Goal: Task Accomplishment & Management: Complete application form

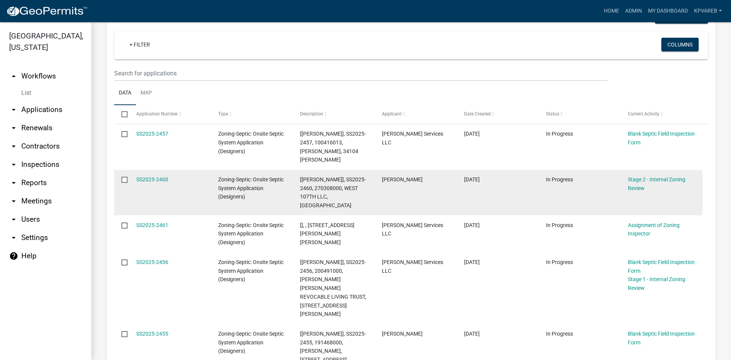
scroll to position [114, 0]
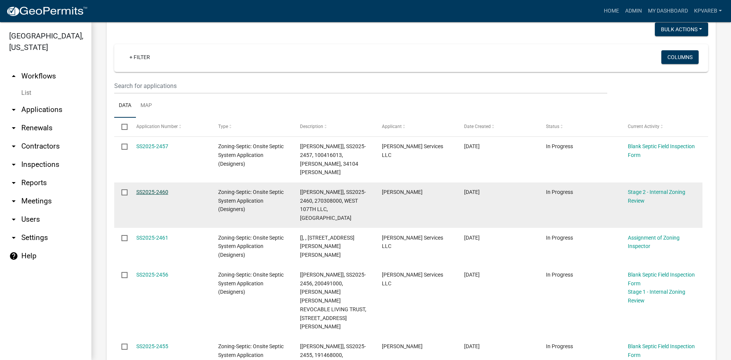
click at [155, 189] on link "SS2025-2460" at bounding box center [152, 192] width 32 height 6
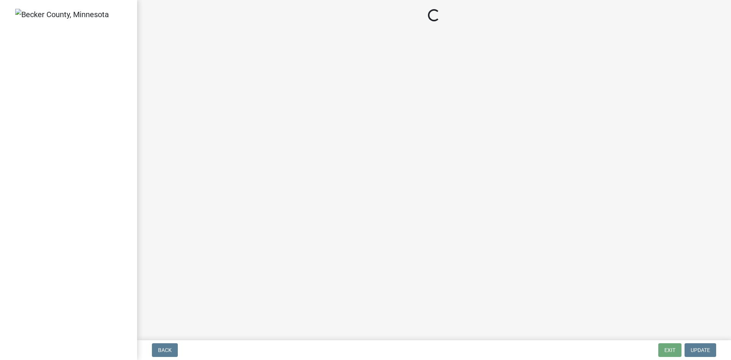
select select "69d592bb-9906-4277-a6fb-df8686255161"
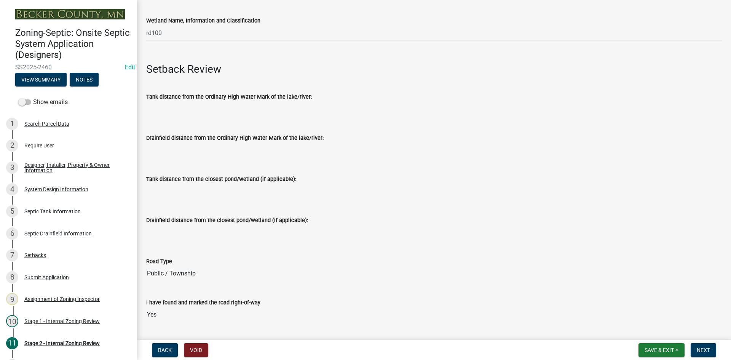
scroll to position [267, 0]
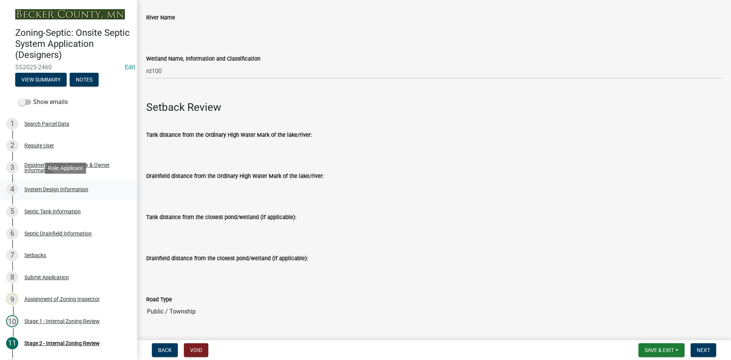
click at [66, 187] on div "System Design Information" at bounding box center [56, 189] width 64 height 5
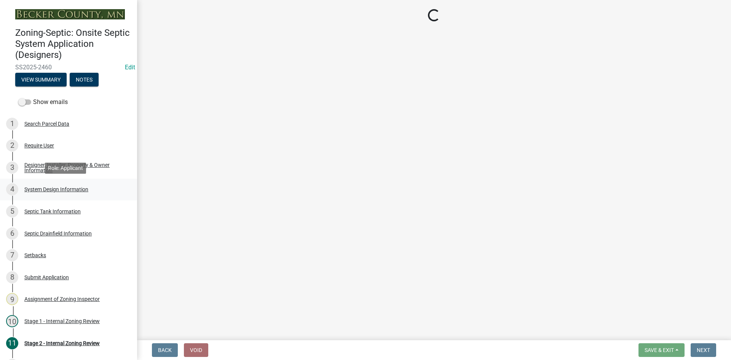
scroll to position [0, 0]
select select "55497d75-c43f-4635-a730-e0737ce05d56"
select select "25258e87-3ef9-4f1c-a5f1-75a1d463abfb"
select select "011fbff4-a41d-4a75-9bd8-71c7e6c69e0d"
select select "85fdfef2-2683-4311-b5d5-5505f6411127"
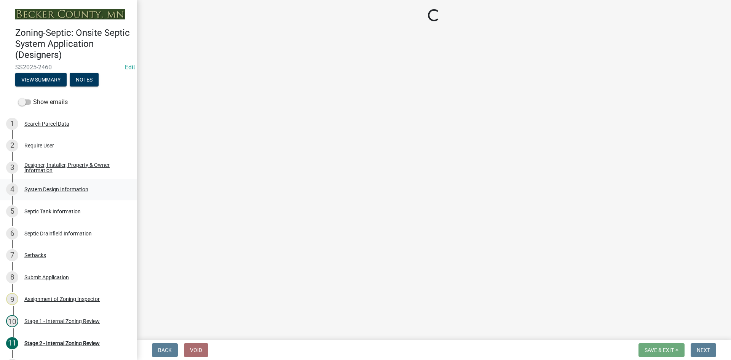
select select "bbba294c-e7e6-4483-b1a0-88fbc7e04017"
select select "ba735beb-519e-40f0-ae20-62d65fc4c46b"
select select "7b30f360-6895-496a-9f34-da1efdcbc234"
select select "a0c59fcd-b61c-4c3a-90a8-e70849750c47"
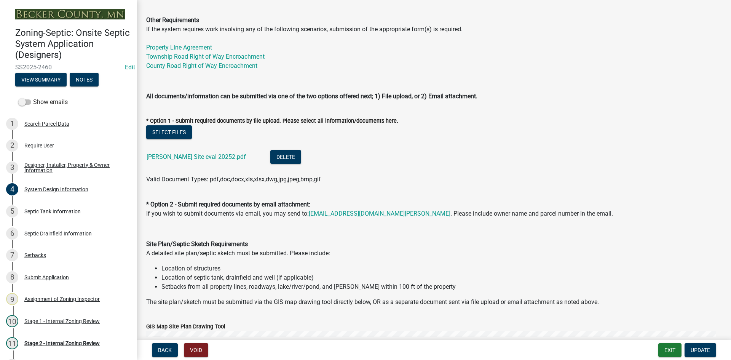
scroll to position [228, 0]
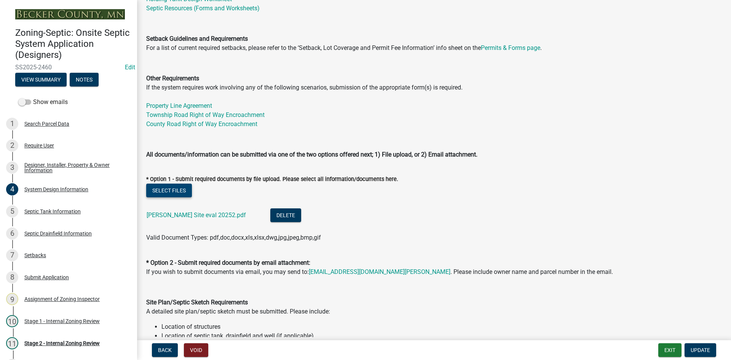
click at [178, 192] on button "Select files" at bounding box center [169, 191] width 46 height 14
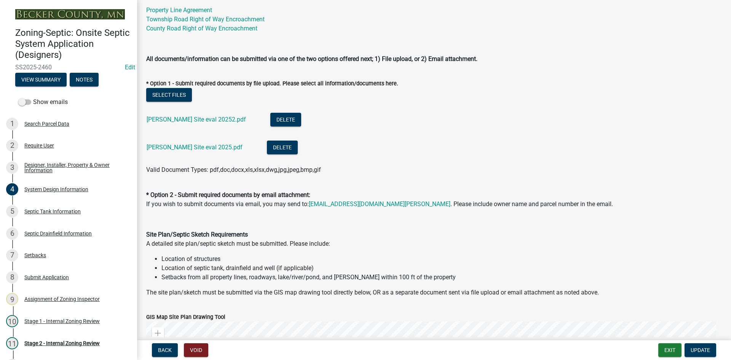
scroll to position [343, 0]
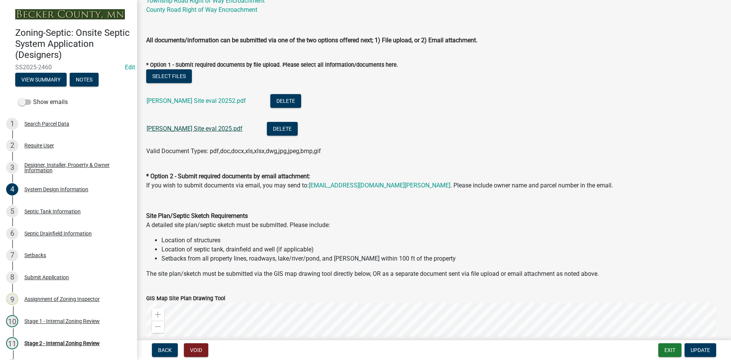
click at [184, 128] on link "Jim Larson Site eval 2025.pdf" at bounding box center [195, 128] width 96 height 7
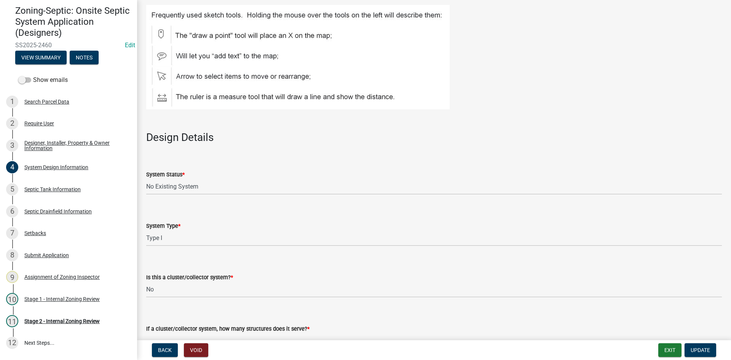
scroll to position [24, 0]
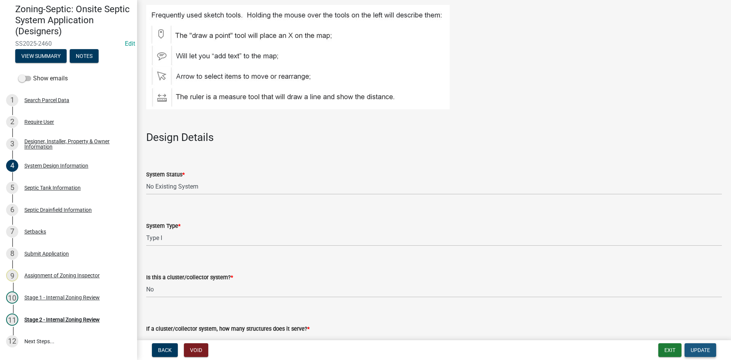
click at [700, 348] on span "Update" at bounding box center [700, 350] width 19 height 6
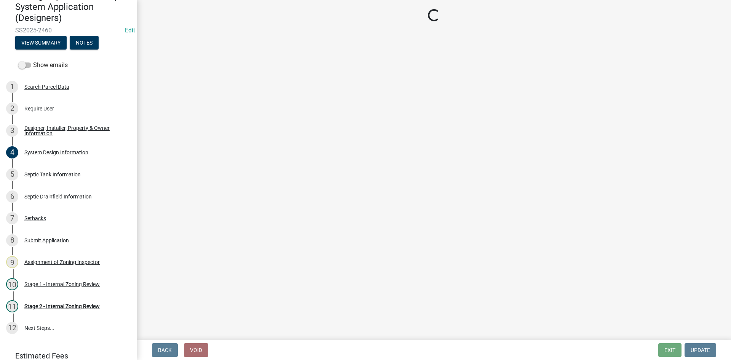
scroll to position [32, 0]
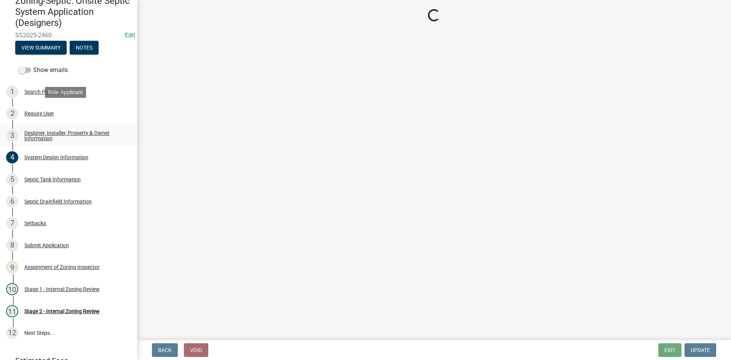
select select "49e49f1e-3b32-4342-8c2e-9cbd4919fe4d"
select select "ca07ae0a-7638-46ff-ada2-c67ca3524324"
select select "ec75a761-93b4-47c5-8535-fea253c32937"
select select "bcbb982e-a48c-4b4a-a83b-ed1363446a86"
select select "47a2a5dd-5977-4941-8e6f-09ff03cdfb75"
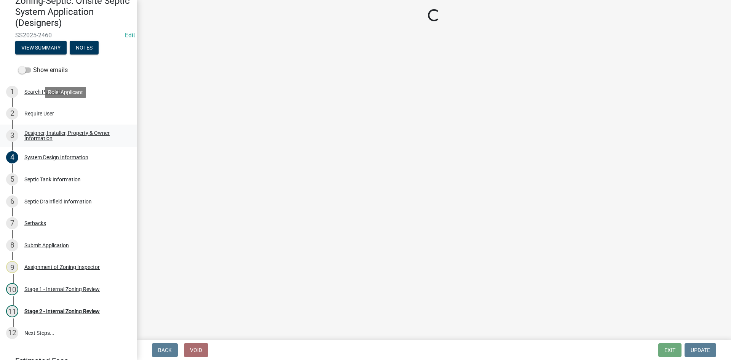
select select "3f07d53b-f129-45c8-90f2-315300c75b14"
select select "888a8260-2be6-47f2-a4de-b9f453a4d3bc"
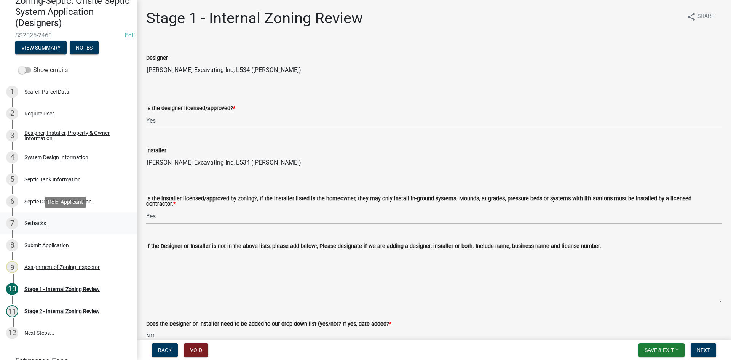
click at [28, 223] on div "Setbacks" at bounding box center [35, 222] width 22 height 5
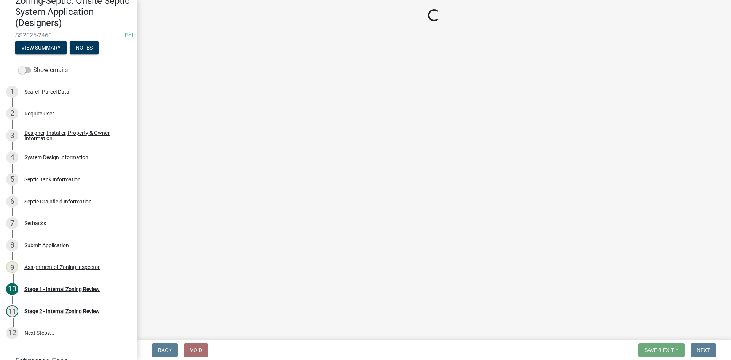
select select "c245ec0d-8d6f-4710-ab2b-b3aa70611708"
select select "f86942e1-b7a7-4c4e-b39b-4f0cfde84161"
select select "23044af5-43bb-4cf5-8aef-2716db2ce5fc"
select select "21af9b93-f494-48c6-91ae-235d36c6c939"
select select "a3ce498e-f8b1-44e2-889e-c4968ac74b5a"
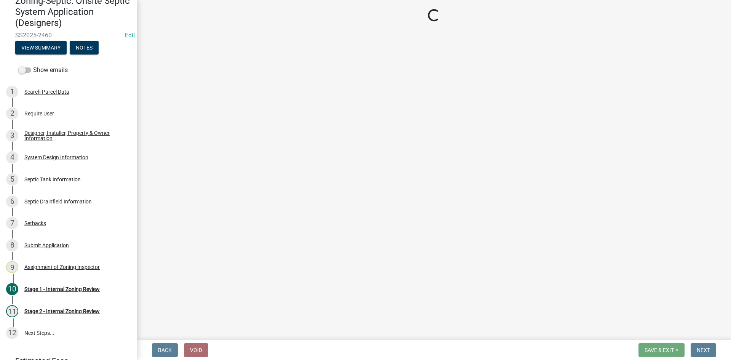
select select "049523f5-25f3-43b3-9d04-28a56ac98106"
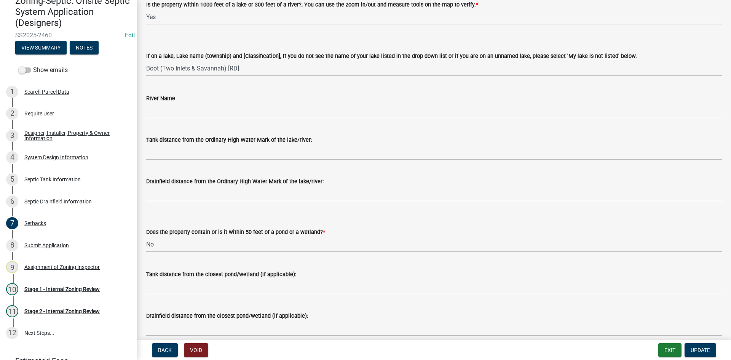
scroll to position [114, 0]
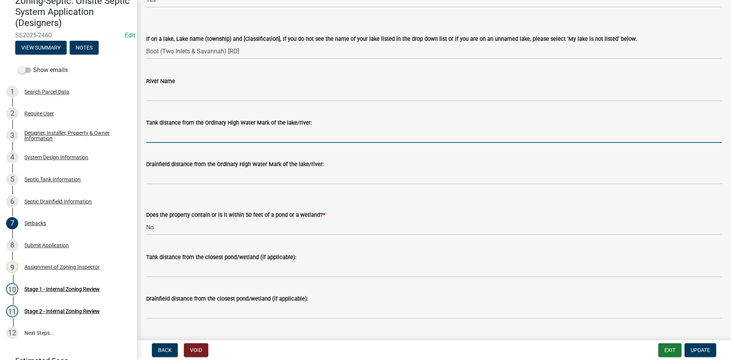
click at [185, 135] on input "Tank distance from the Ordinary High Water Mark of the lake/river:" at bounding box center [434, 135] width 576 height 16
type input "75+"
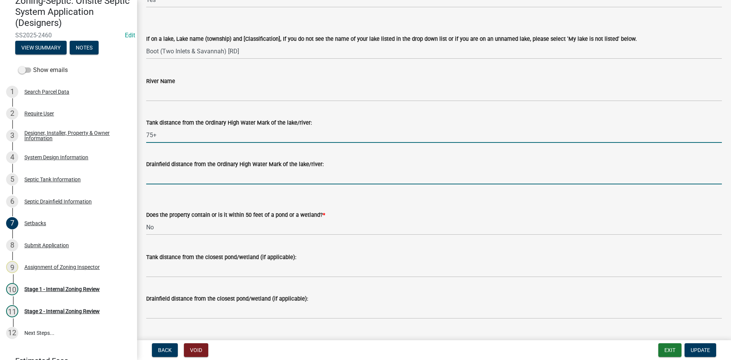
drag, startPoint x: 187, startPoint y: 173, endPoint x: 199, endPoint y: 180, distance: 14.0
click at [187, 173] on input "Drainfield distance from the Ordinary High Water Mark of the lake/river:" at bounding box center [434, 177] width 576 height 16
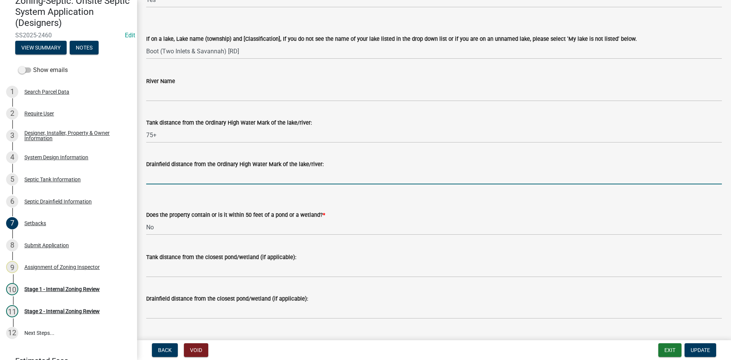
type input "75+"
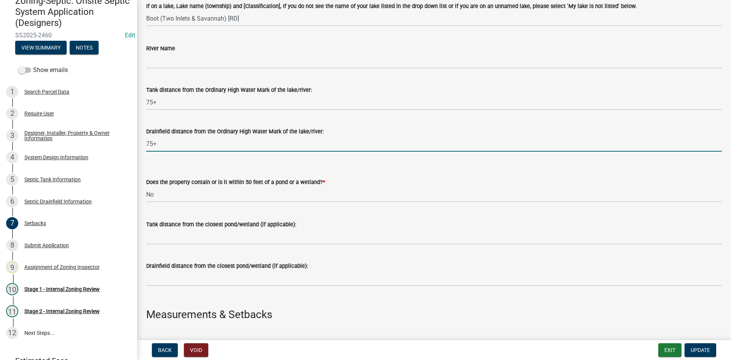
scroll to position [190, 0]
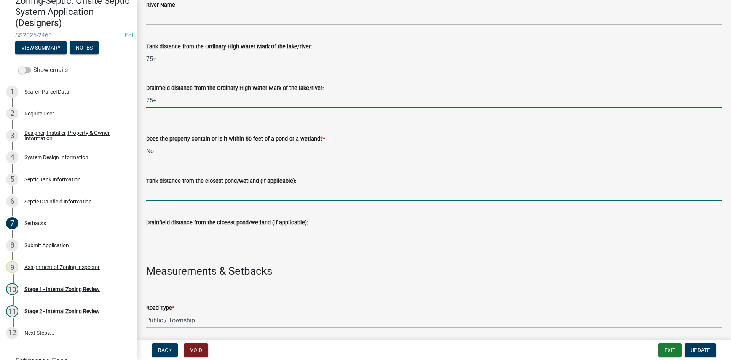
click at [177, 198] on input "Tank distance from the closest pond/wetland (if applicable):" at bounding box center [434, 193] width 576 height 16
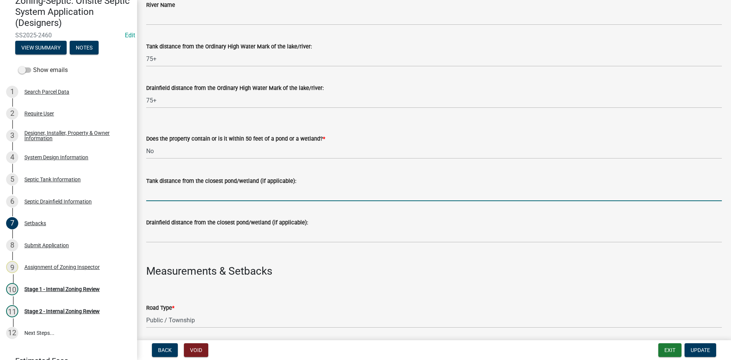
type input "NA"
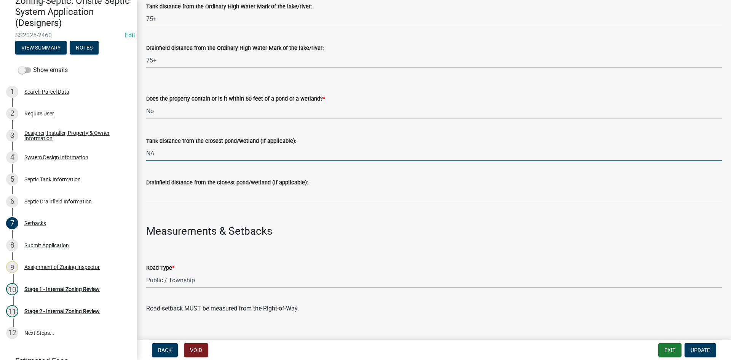
scroll to position [267, 0]
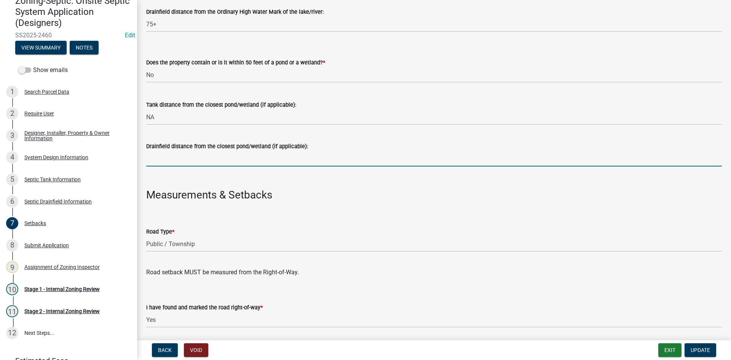
drag, startPoint x: 164, startPoint y: 152, endPoint x: 173, endPoint y: 158, distance: 11.4
click at [164, 152] on input "Drainfield distance from the closest pond/wetland (if applicable):" at bounding box center [434, 159] width 576 height 16
type input "NA"
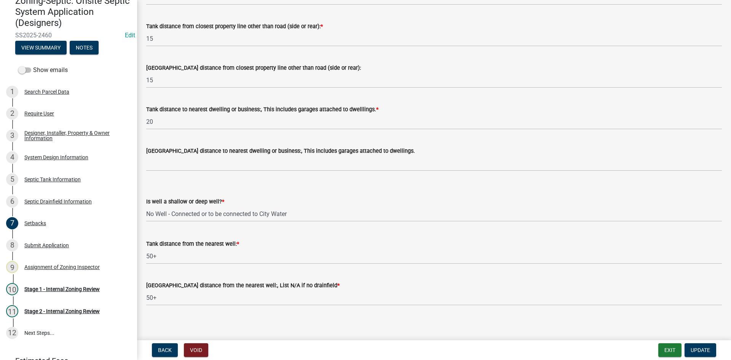
scroll to position [677, 0]
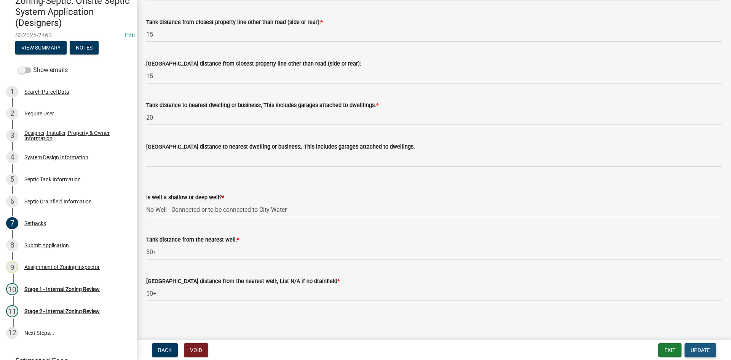
click at [701, 348] on span "Update" at bounding box center [700, 350] width 19 height 6
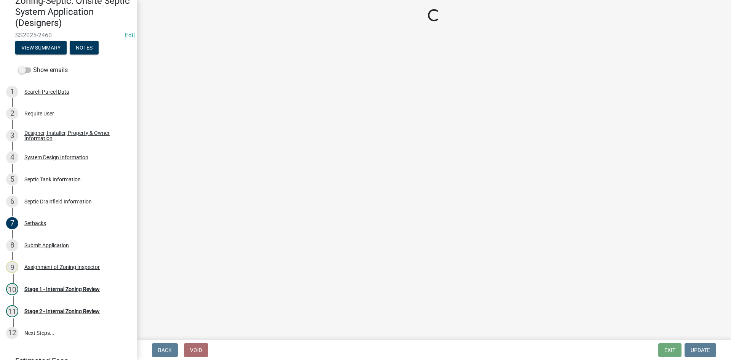
scroll to position [87, 0]
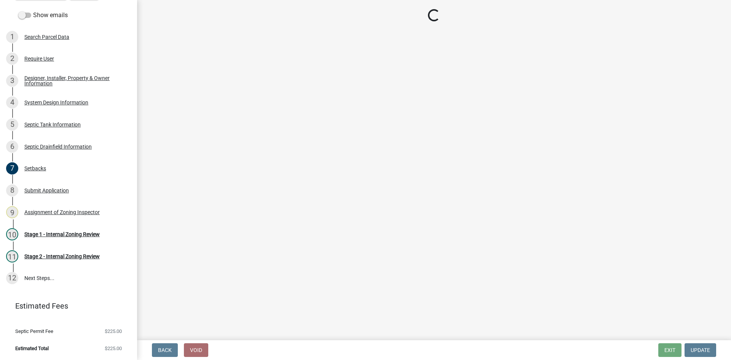
select select "49e49f1e-3b32-4342-8c2e-9cbd4919fe4d"
select select "ca07ae0a-7638-46ff-ada2-c67ca3524324"
select select "ec75a761-93b4-47c5-8535-fea253c32937"
select select "bcbb982e-a48c-4b4a-a83b-ed1363446a86"
select select "47a2a5dd-5977-4941-8e6f-09ff03cdfb75"
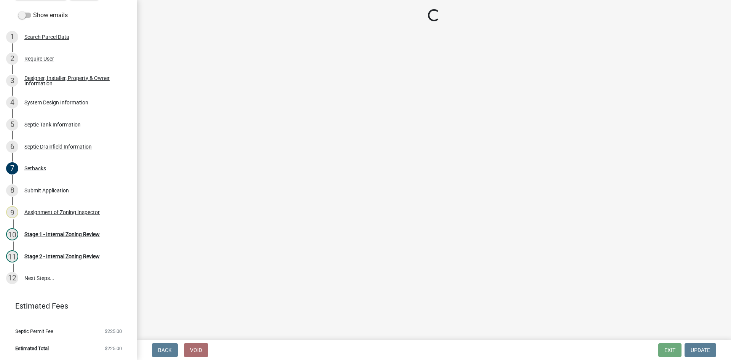
select select "3f07d53b-f129-45c8-90f2-315300c75b14"
select select "888a8260-2be6-47f2-a4de-b9f453a4d3bc"
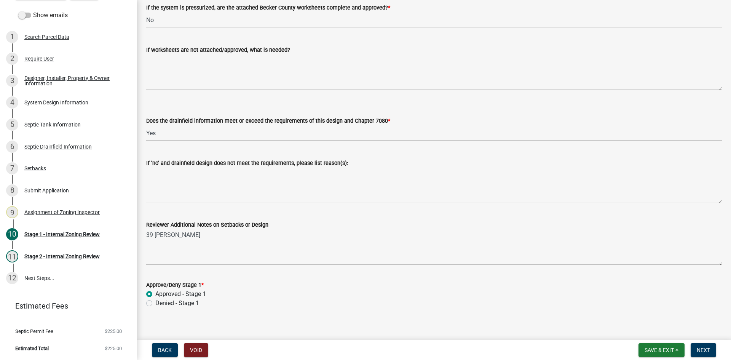
scroll to position [2846, 0]
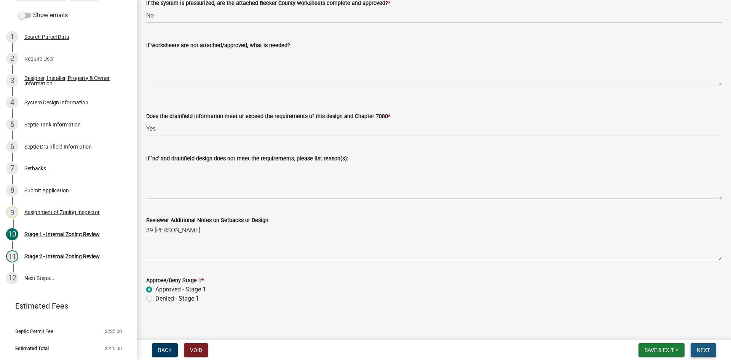
drag, startPoint x: 705, startPoint y: 350, endPoint x: 703, endPoint y: 346, distance: 4.1
click at [703, 346] on button "Next" at bounding box center [704, 350] width 26 height 14
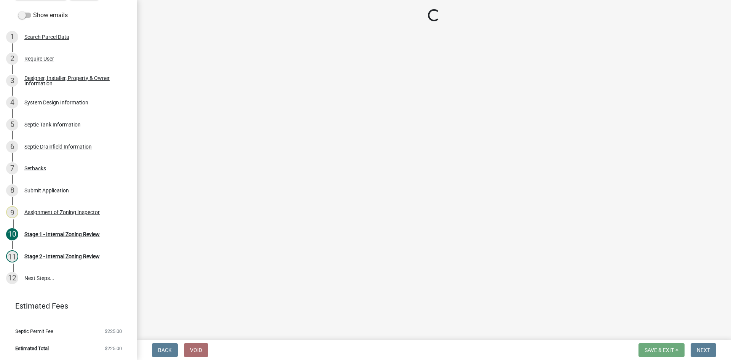
select select "69d592bb-9906-4277-a6fb-df8686255161"
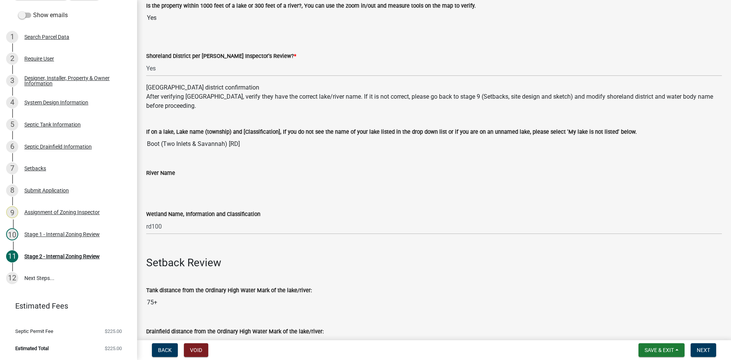
scroll to position [114, 0]
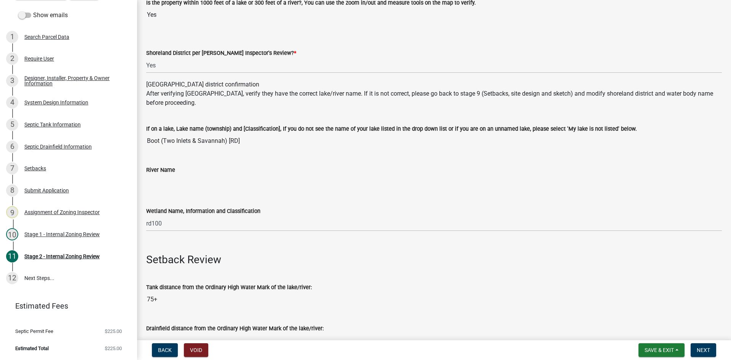
drag, startPoint x: 140, startPoint y: 51, endPoint x: 142, endPoint y: 57, distance: 6.3
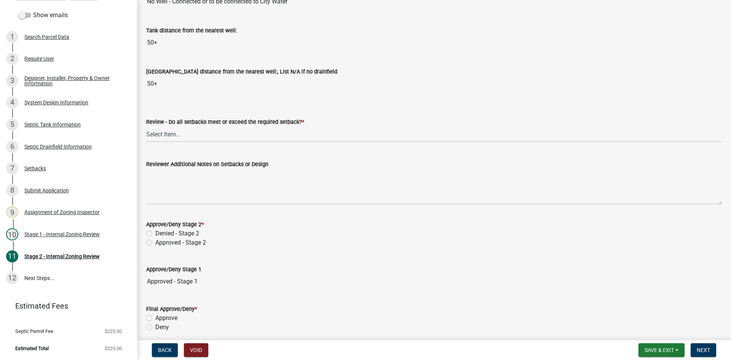
scroll to position [1028, 0]
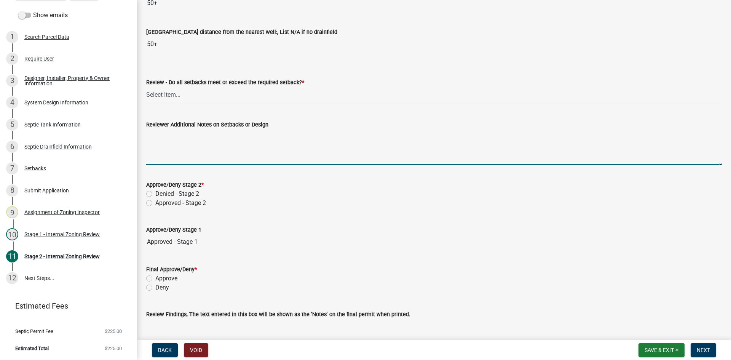
click at [171, 153] on textarea "Reviewer Additional Notes on Setbacks or Design" at bounding box center [434, 147] width 576 height 36
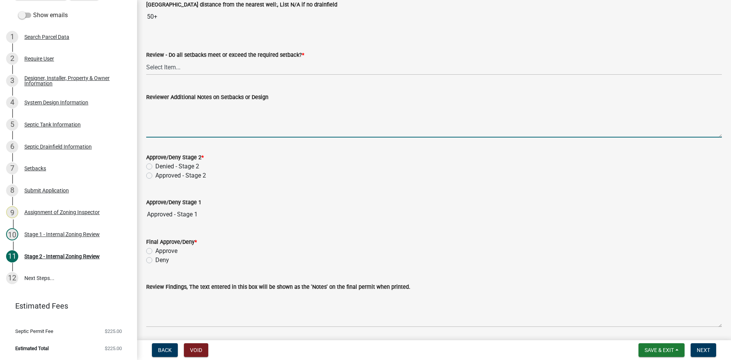
scroll to position [1081, 0]
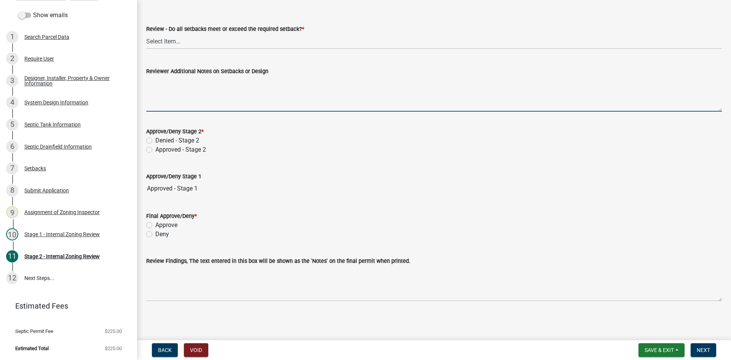
click at [155, 150] on label "Approved - Stage 2" at bounding box center [180, 149] width 51 height 9
click at [155, 150] on input "Approved - Stage 2" at bounding box center [157, 147] width 5 height 5
radio input "true"
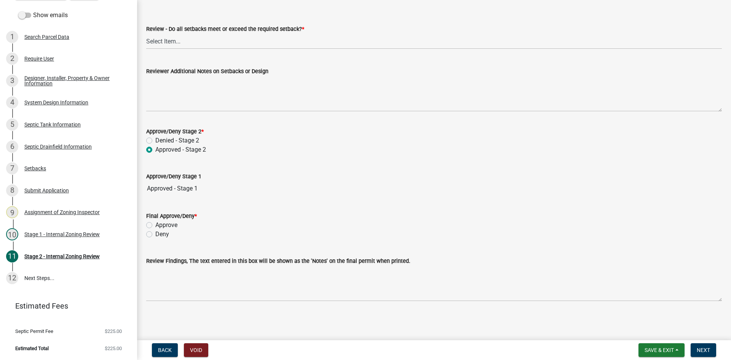
click at [155, 224] on label "Approve" at bounding box center [166, 224] width 22 height 9
click at [155, 224] on input "Approve" at bounding box center [157, 222] width 5 height 5
radio input "true"
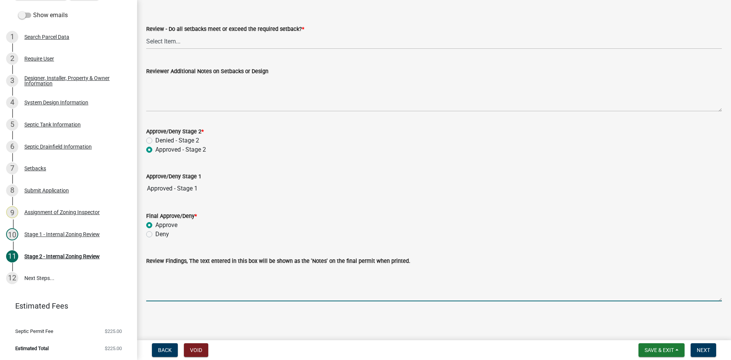
click at [182, 295] on textarea "Review Findings, The text entered in this box will be shown as the 'Notes' on t…" at bounding box center [434, 283] width 576 height 36
type textarea "39 hicap infiltrator chambers 84LL"
click at [703, 347] on span "Next" at bounding box center [703, 350] width 13 height 6
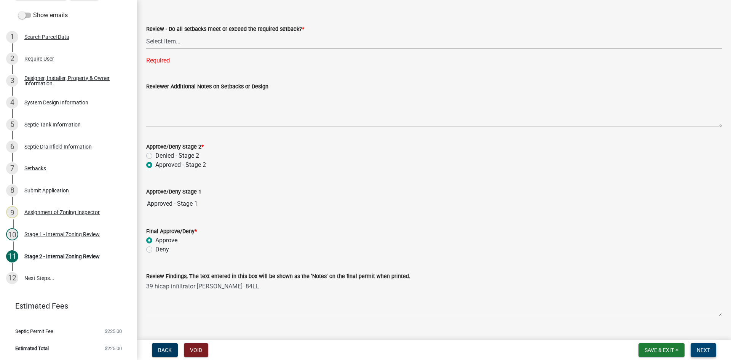
scroll to position [929, 0]
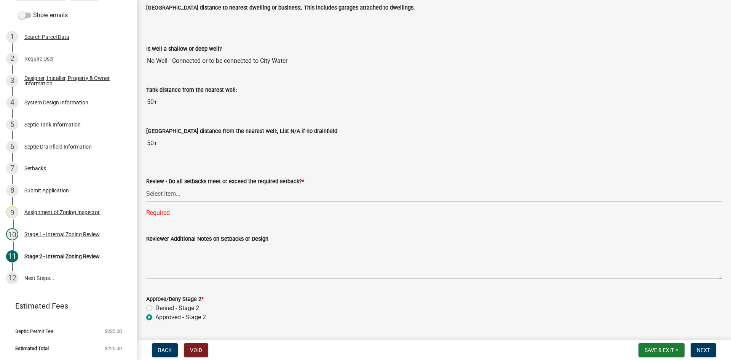
click at [171, 199] on select "Select Item... Yes No N/A" at bounding box center [434, 194] width 576 height 16
click at [146, 186] on select "Select Item... Yes No N/A" at bounding box center [434, 194] width 576 height 16
select select "1ad81be4-5d59-46bf-8b7b-d7c0f20ad891"
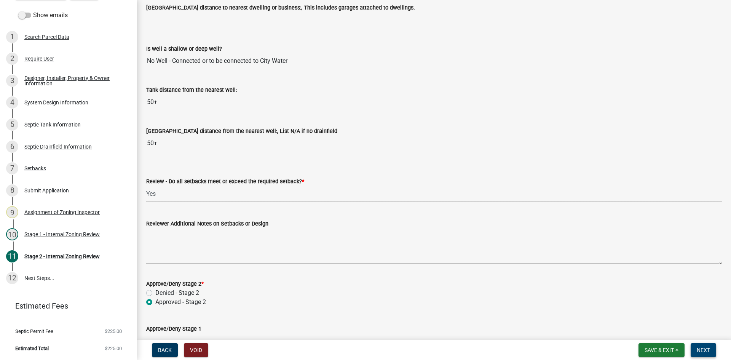
click at [703, 351] on span "Next" at bounding box center [703, 350] width 13 height 6
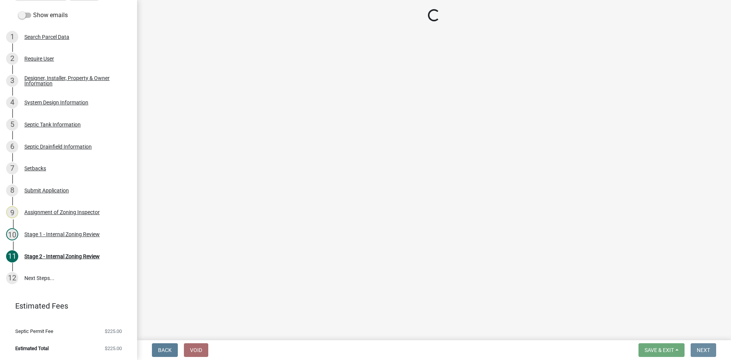
scroll to position [0, 0]
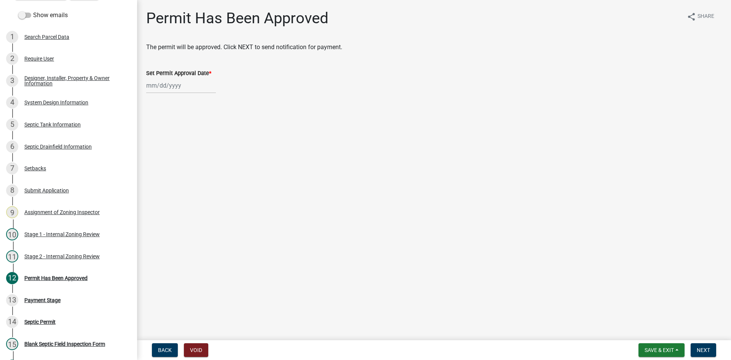
click at [183, 89] on div at bounding box center [181, 86] width 70 height 16
select select "8"
select select "2025"
click at [156, 165] on div "18" at bounding box center [154, 163] width 12 height 12
type input "[DATE]"
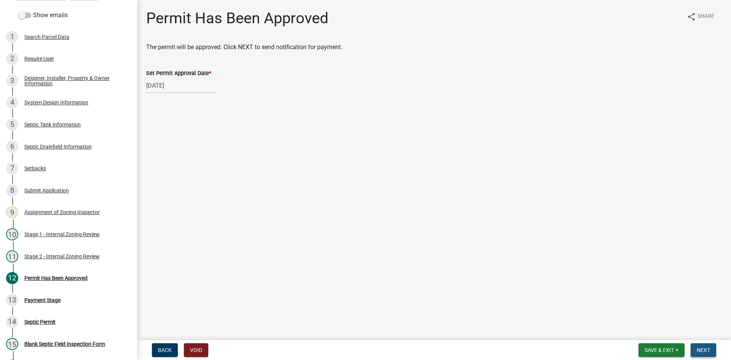
click at [700, 353] on span "Next" at bounding box center [703, 350] width 13 height 6
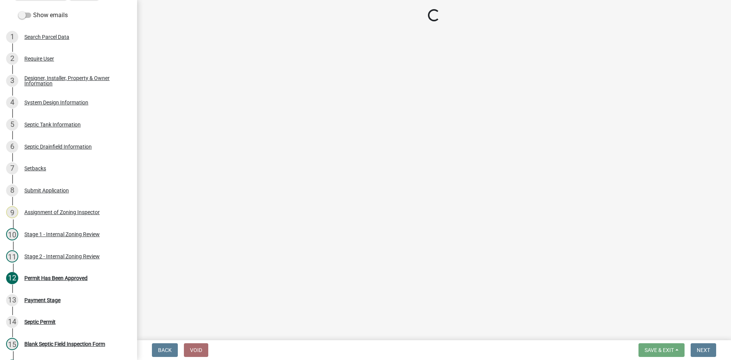
select select "3: 3"
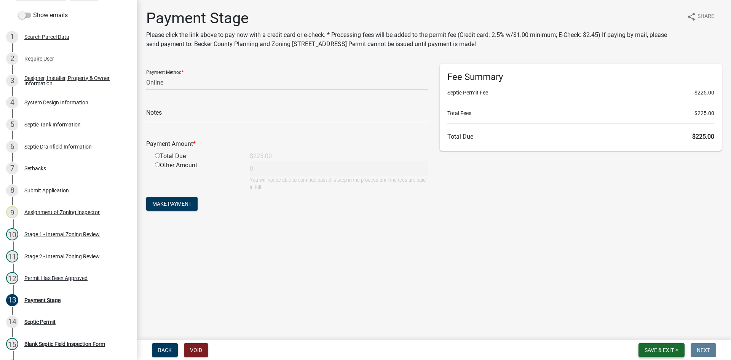
click at [652, 352] on span "Save & Exit" at bounding box center [659, 350] width 29 height 6
click at [655, 333] on button "Save & Exit" at bounding box center [654, 330] width 61 height 18
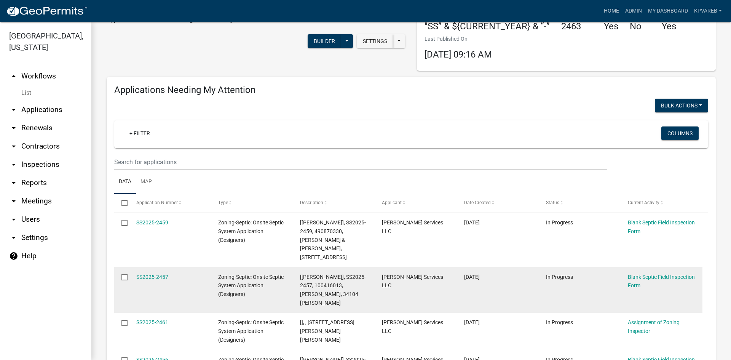
scroll to position [228, 0]
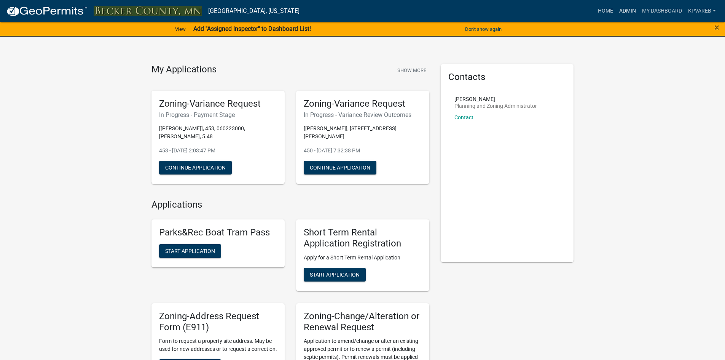
click at [629, 13] on link "Admin" at bounding box center [627, 11] width 23 height 14
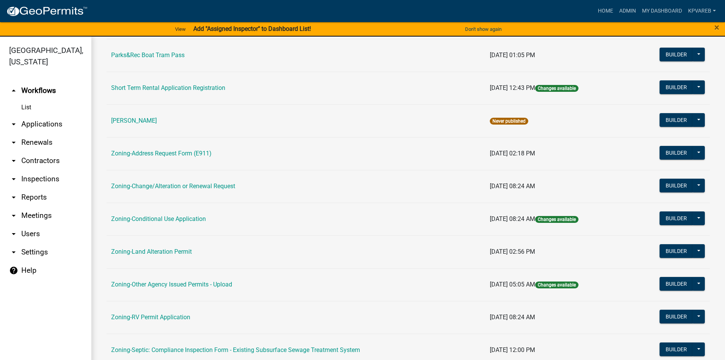
scroll to position [190, 0]
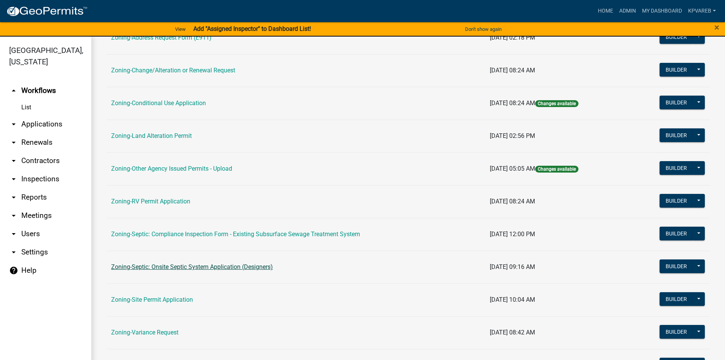
click at [249, 267] on link "Zoning-Septic: Onsite Septic System Application (Designers)" at bounding box center [192, 266] width 162 height 7
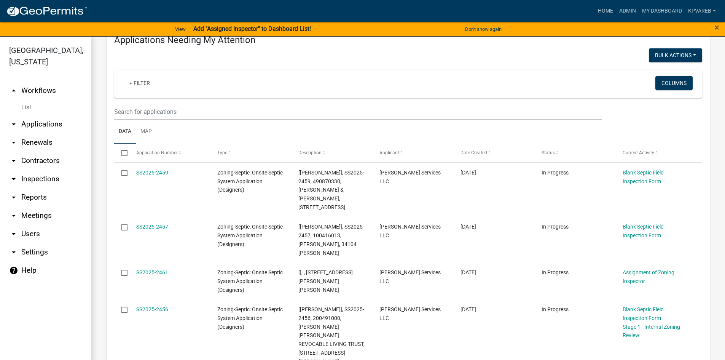
scroll to position [114, 0]
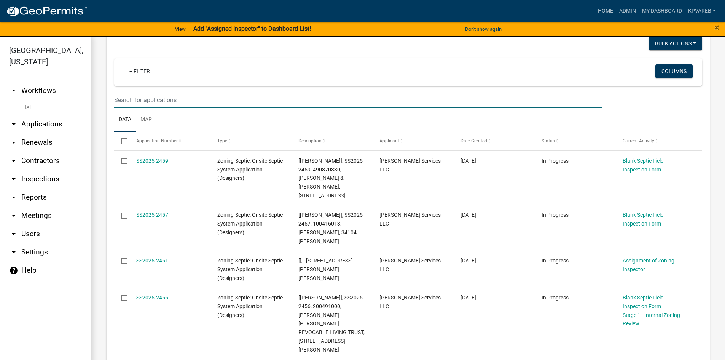
click at [130, 99] on input "text" at bounding box center [358, 100] width 488 height 16
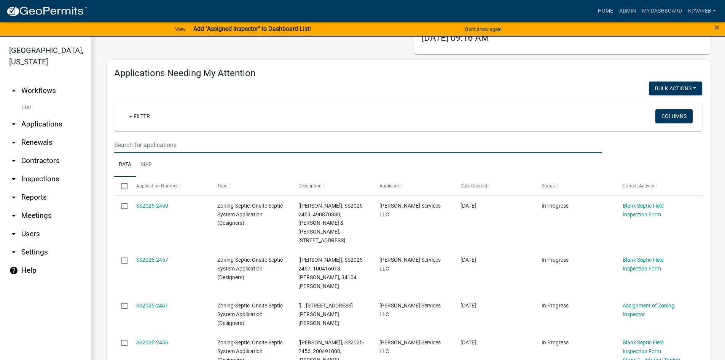
scroll to position [0, 0]
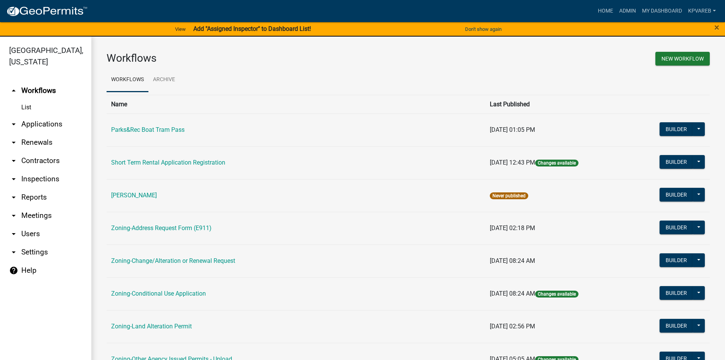
scroll to position [152, 0]
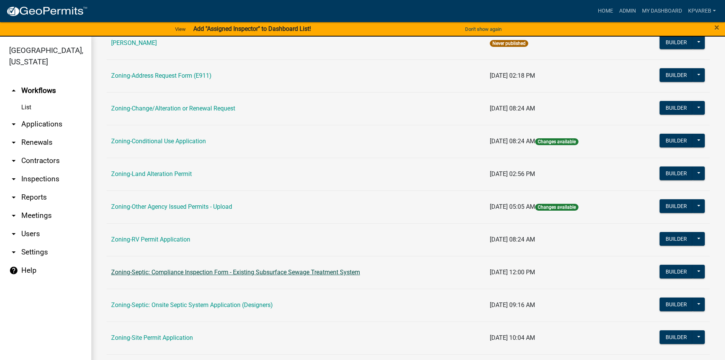
click at [222, 274] on link "Zoning-Septic: Compliance Inspection Form - Existing Subsurface Sewage Treatmen…" at bounding box center [235, 271] width 249 height 7
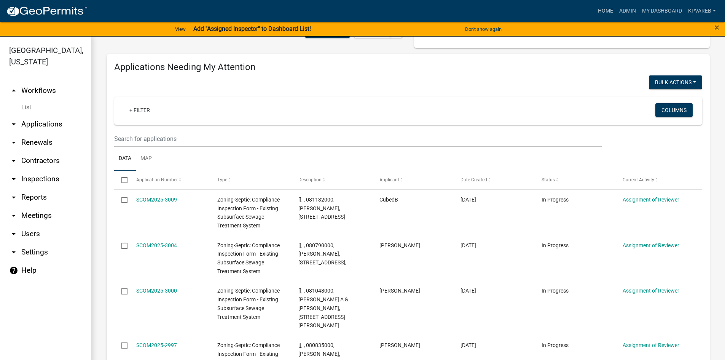
scroll to position [38, 0]
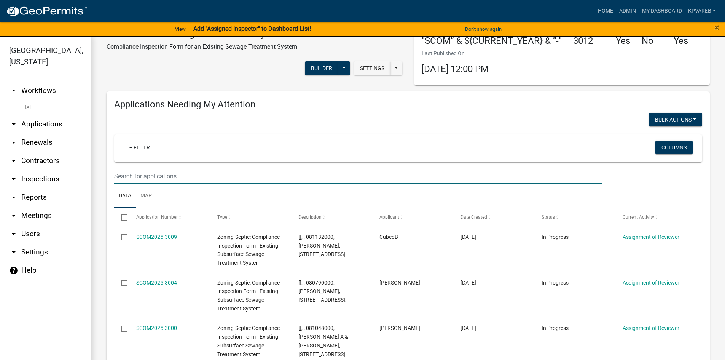
click at [139, 175] on input "text" at bounding box center [358, 176] width 488 height 16
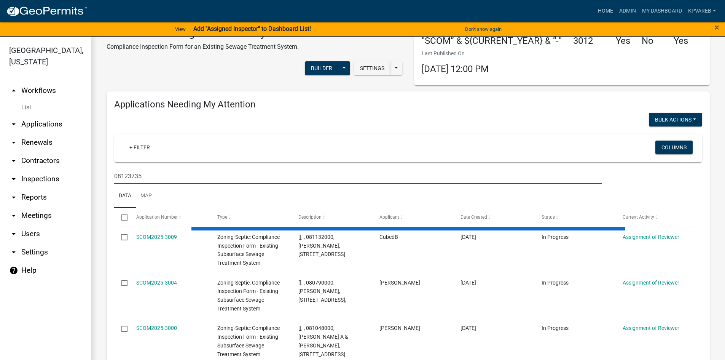
type input "081237357"
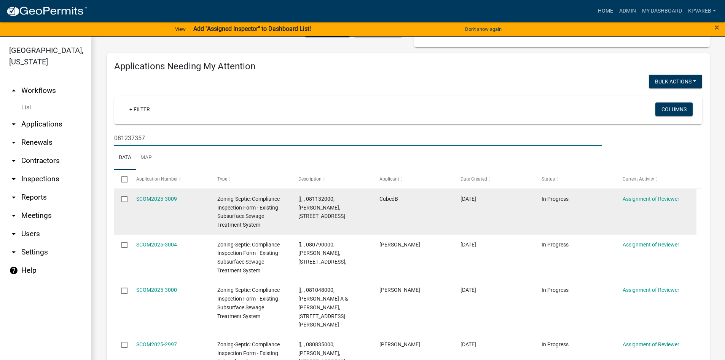
scroll to position [114, 0]
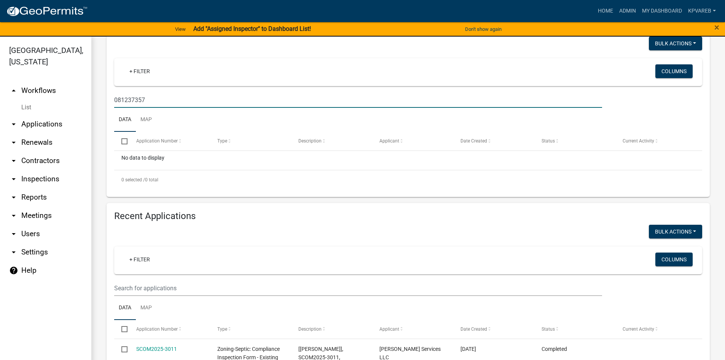
drag, startPoint x: 116, startPoint y: 99, endPoint x: 147, endPoint y: 103, distance: 31.1
click at [147, 103] on input "081237357" at bounding box center [358, 100] width 488 height 16
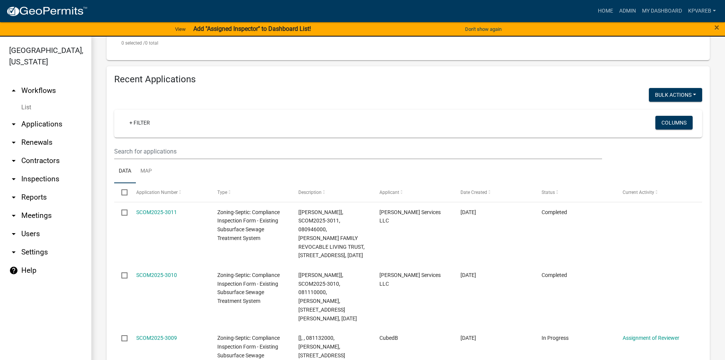
scroll to position [267, 0]
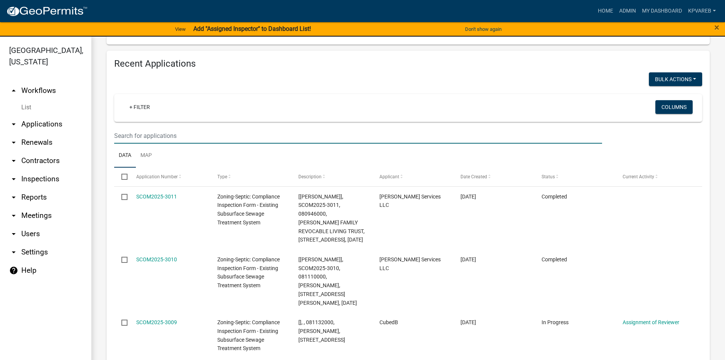
click at [131, 133] on input "text" at bounding box center [358, 136] width 488 height 16
paste input "081237357"
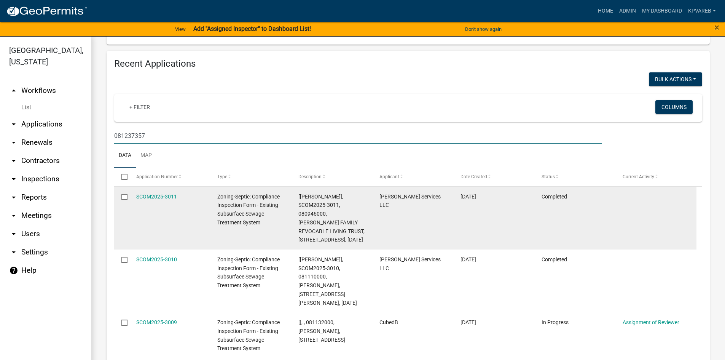
type input "081237357"
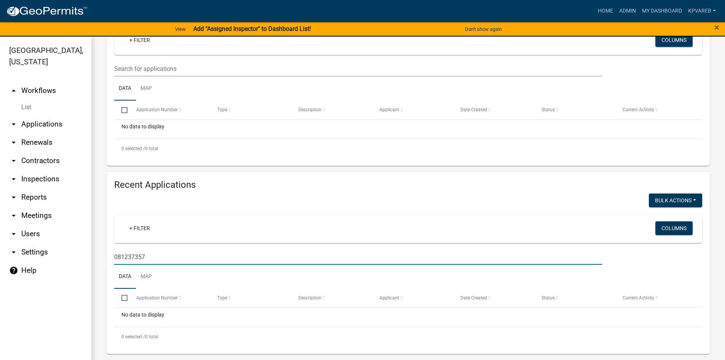
scroll to position [145, 0]
drag, startPoint x: 141, startPoint y: 259, endPoint x: 96, endPoint y: 267, distance: 45.8
click at [96, 267] on div "Zoning-Septic: Compliance Inspection Form - Existing Subsurface Sewage Treatmen…" at bounding box center [408, 130] width 634 height 478
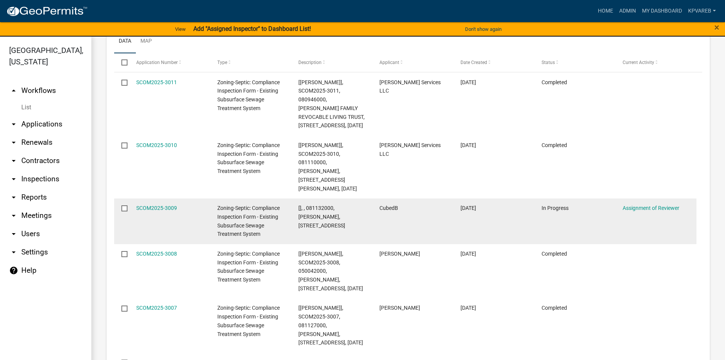
scroll to position [305, 0]
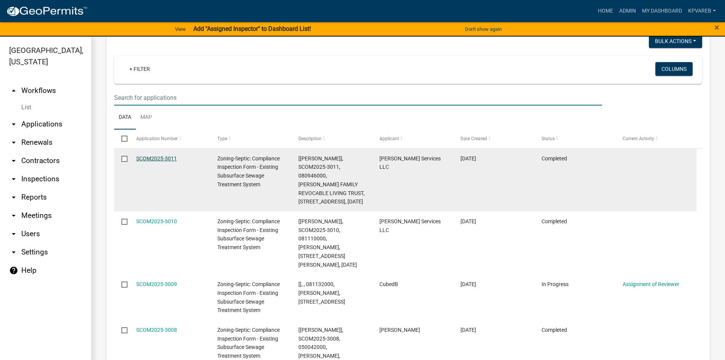
click at [164, 156] on link "SCOM2025-3011" at bounding box center [156, 158] width 41 height 6
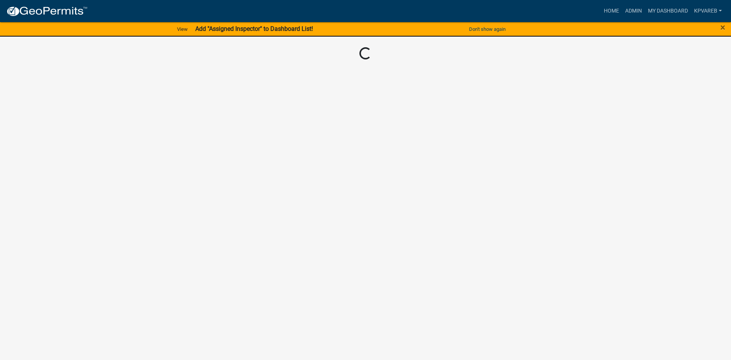
click at [164, 156] on body "Internet Explorer does NOT work with GeoPermits. Get a new browser for more sec…" at bounding box center [365, 180] width 731 height 360
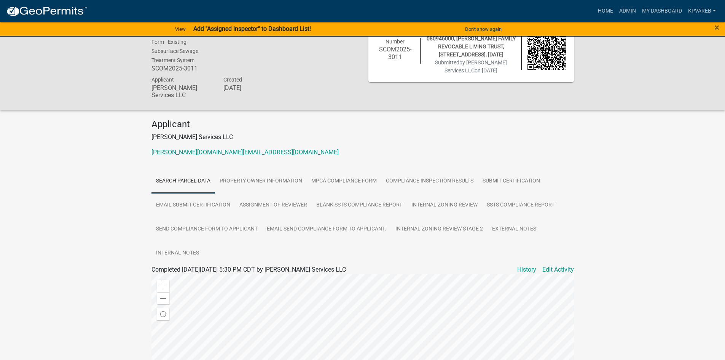
scroll to position [38, 0]
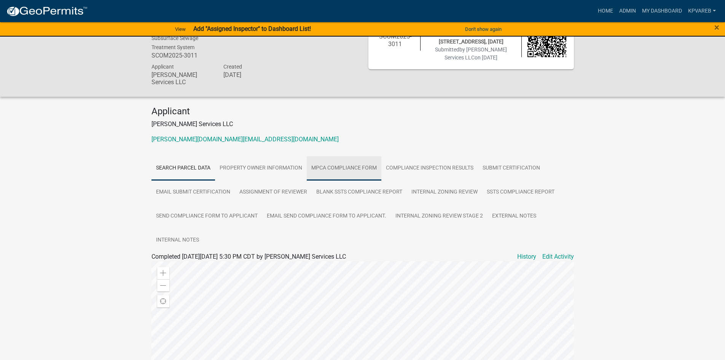
click at [362, 161] on link "MPCA Compliance Form" at bounding box center [344, 168] width 75 height 24
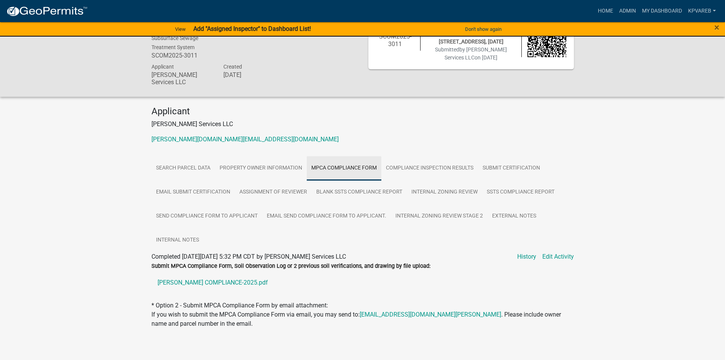
scroll to position [37, 0]
click at [237, 276] on link "[PERSON_NAME] COMPLIANCE-2025.pdf" at bounding box center [363, 283] width 423 height 18
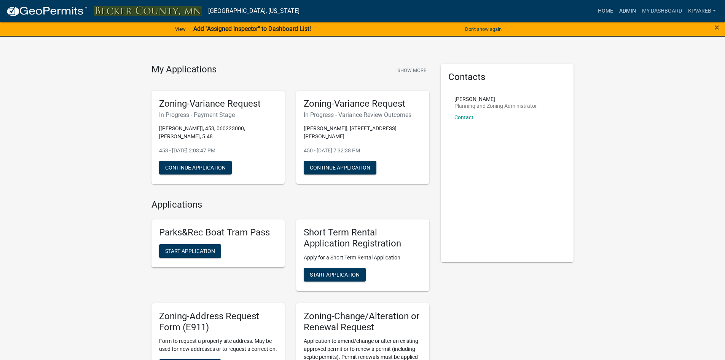
click at [631, 10] on link "Admin" at bounding box center [627, 11] width 23 height 14
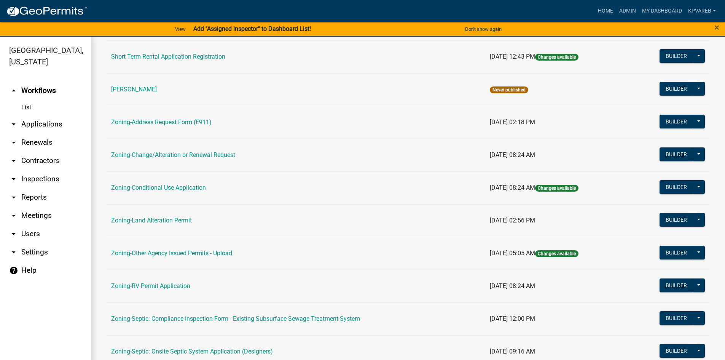
scroll to position [224, 0]
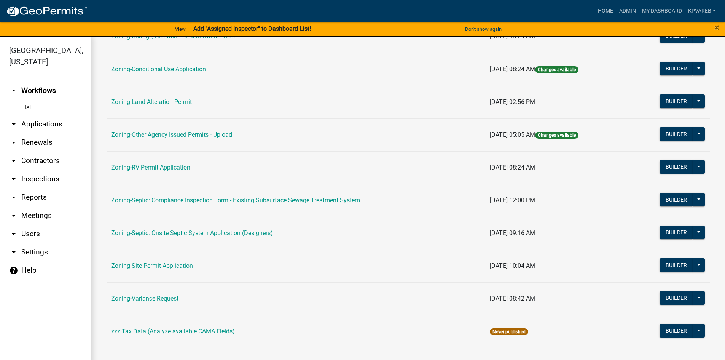
click at [266, 238] on td "Zoning-Septic: Onsite Septic System Application (Designers)" at bounding box center [296, 233] width 379 height 33
click at [267, 233] on link "Zoning-Septic: Onsite Septic System Application (Designers)" at bounding box center [192, 232] width 162 height 7
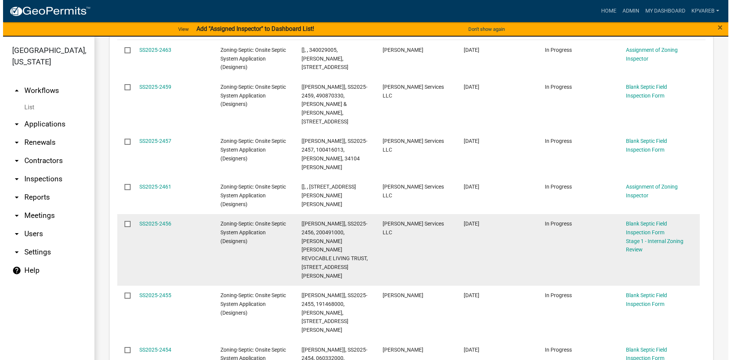
scroll to position [228, 0]
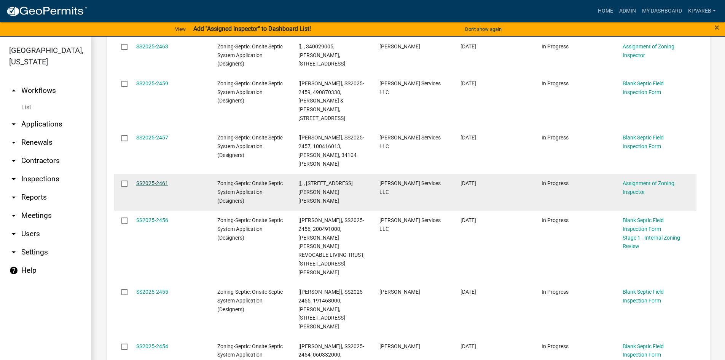
click at [153, 180] on link "SS2025-2461" at bounding box center [152, 183] width 32 height 6
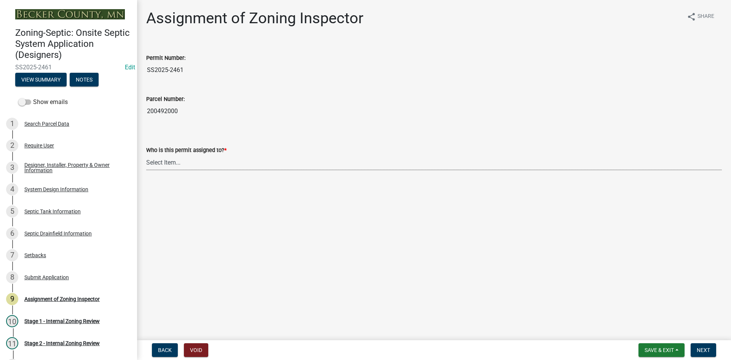
drag, startPoint x: 177, startPoint y: 161, endPoint x: 180, endPoint y: 167, distance: 6.0
click at [177, 161] on select "Select Item... Nicole Bradbury Jeff Rusness Kyle Vareberg Susan Rockwell Tyler …" at bounding box center [434, 163] width 576 height 16
click at [146, 155] on select "Select Item... Nicole Bradbury Jeff Rusness Kyle Vareberg Susan Rockwell Tyler …" at bounding box center [434, 163] width 576 height 16
select select "7bfe52ba-73b7-4ac1-9bde-d3bb601555ca"
click at [705, 350] on span "Next" at bounding box center [703, 350] width 13 height 6
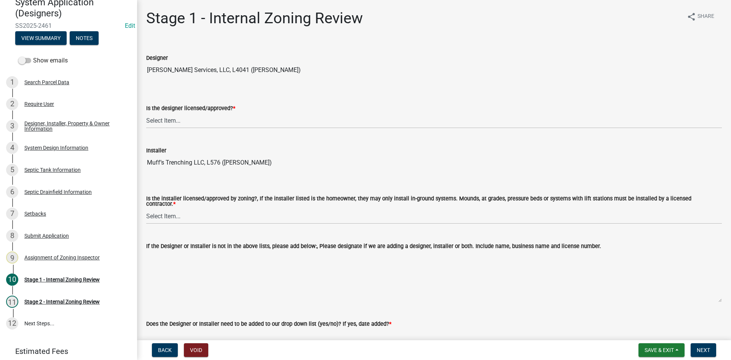
scroll to position [53, 0]
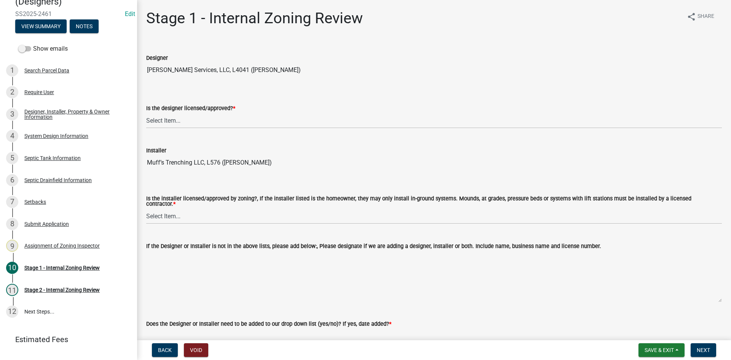
click at [151, 130] on wm-data-entity-input "Is the designer licensed/approved? * Select Item... Yes No" at bounding box center [434, 109] width 576 height 51
click at [166, 120] on select "Select Item... Yes No" at bounding box center [434, 121] width 576 height 16
click at [146, 113] on select "Select Item... Yes No" at bounding box center [434, 121] width 576 height 16
select select "49e49f1e-3b32-4342-8c2e-9cbd4919fe4d"
click at [166, 212] on select "Select Item... Yes No" at bounding box center [434, 216] width 576 height 16
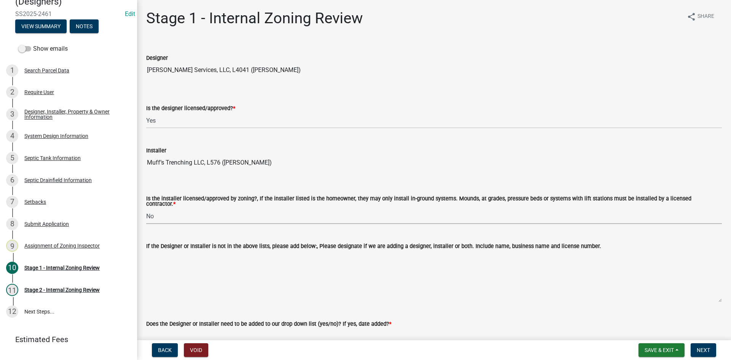
click at [146, 208] on select "Select Item... Yes No" at bounding box center [434, 216] width 576 height 16
click at [184, 216] on select "Select Item... Yes No" at bounding box center [434, 216] width 576 height 16
click at [146, 208] on select "Select Item... Yes No" at bounding box center [434, 216] width 576 height 16
select select "ca07ae0a-7638-46ff-ada2-c67ca3524324"
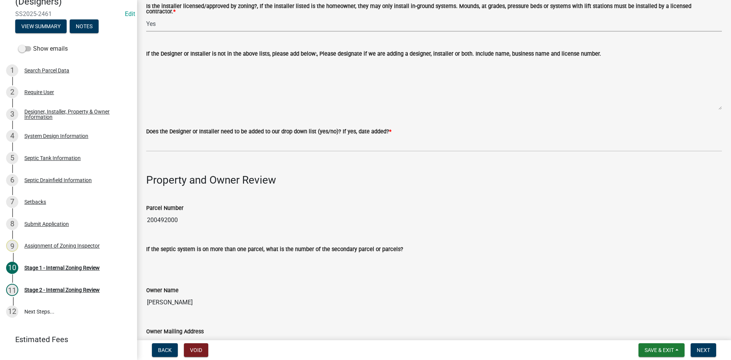
scroll to position [267, 0]
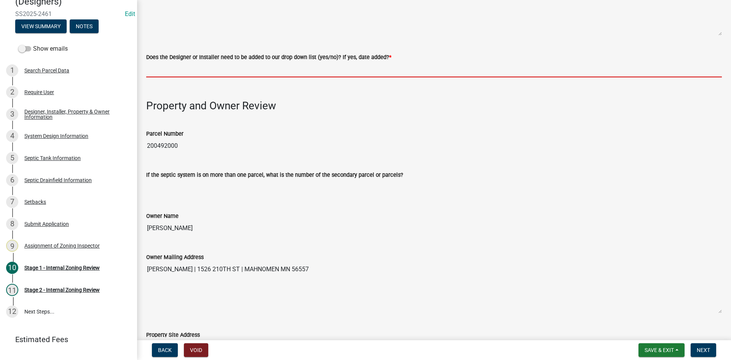
click at [206, 71] on input "Does the Designer or Installer need to be added to our drop down list (yes/no)?…" at bounding box center [434, 70] width 576 height 16
type input "NO"
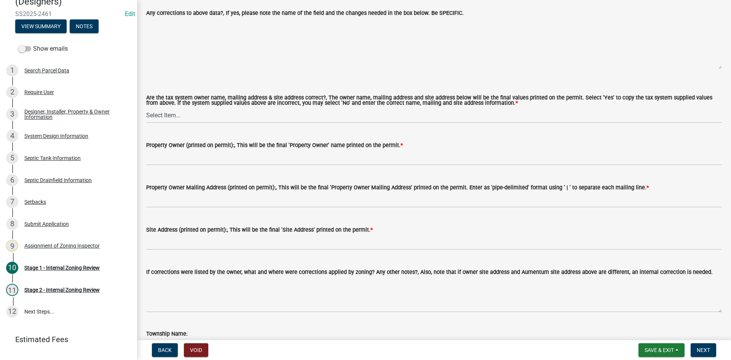
scroll to position [685, 0]
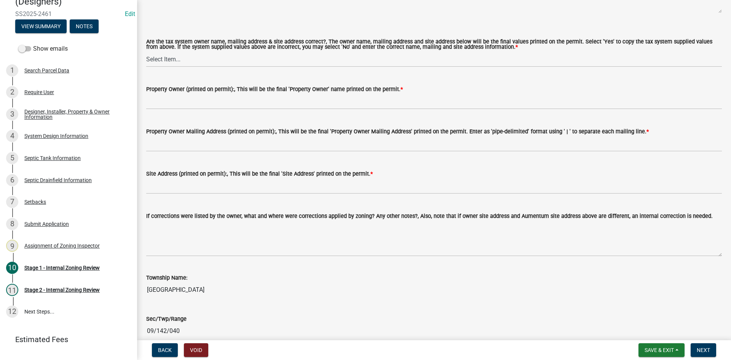
click at [150, 45] on label "Are the tax system owner name, mailing address & site address correct?, The own…" at bounding box center [434, 44] width 576 height 11
click at [150, 51] on select "Select Item... Yes No" at bounding box center [434, 59] width 576 height 16
drag, startPoint x: 157, startPoint y: 60, endPoint x: 162, endPoint y: 64, distance: 6.7
click at [157, 60] on select "Select Item... Yes No" at bounding box center [434, 59] width 576 height 16
click at [146, 51] on select "Select Item... Yes No" at bounding box center [434, 59] width 576 height 16
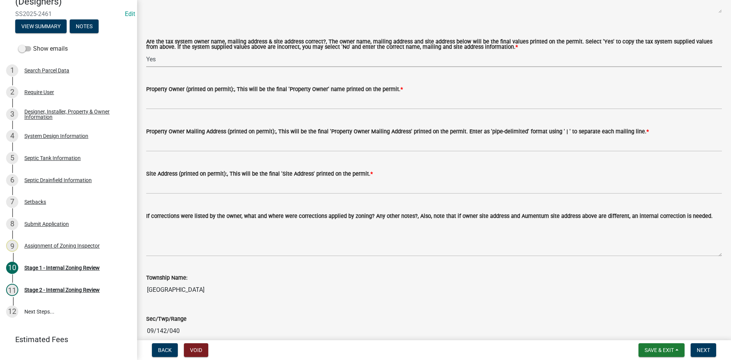
select select "ec75a761-93b4-47c5-8535-fea253c32937"
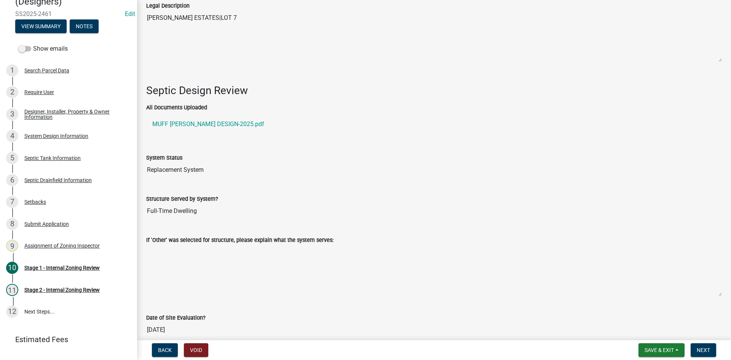
scroll to position [952, 0]
click at [203, 120] on link "MUFF SPAETH DESIGN-2025.pdf" at bounding box center [434, 125] width 576 height 18
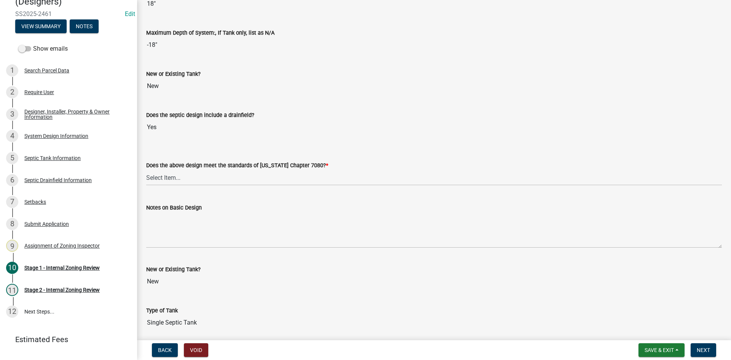
scroll to position [1686, 0]
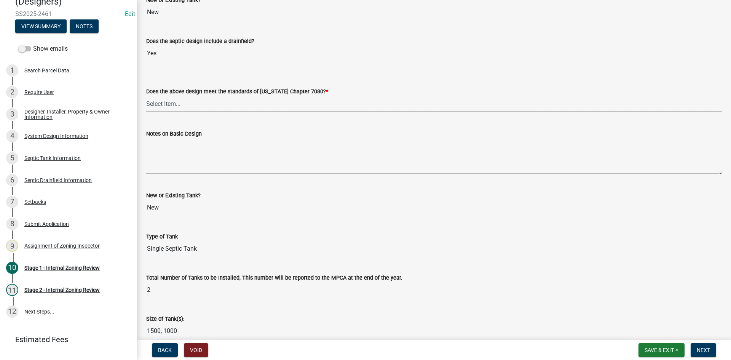
click at [161, 105] on select "Select Item... Yes No" at bounding box center [434, 104] width 576 height 16
click at [146, 96] on select "Select Item... Yes No" at bounding box center [434, 104] width 576 height 16
select select "bcbb982e-a48c-4b4a-a83b-ed1363446a86"
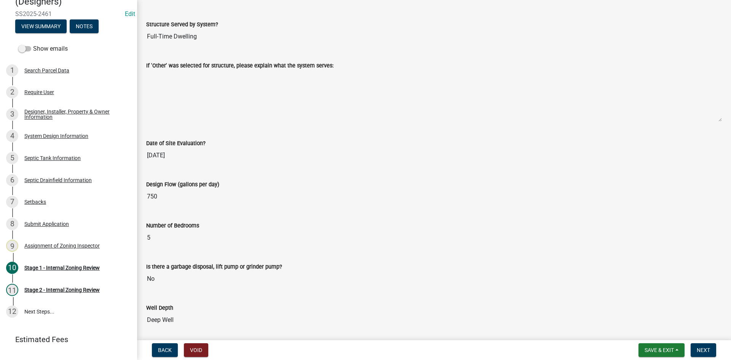
scroll to position [1039, 0]
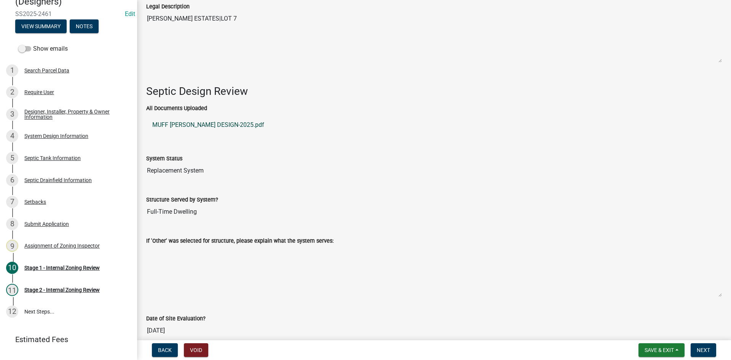
click at [212, 123] on link "MUFF SPAETH DESIGN-2025.pdf" at bounding box center [434, 125] width 576 height 18
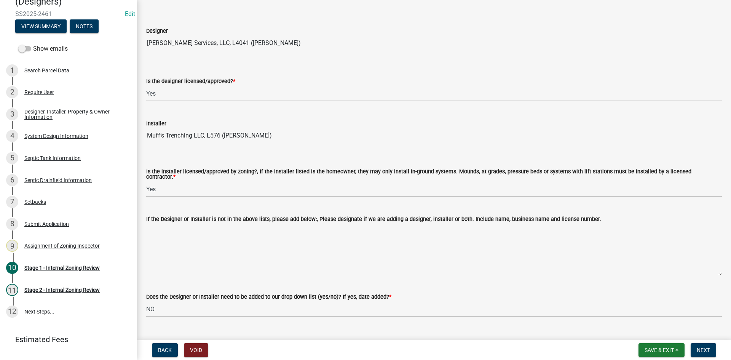
scroll to position [0, 0]
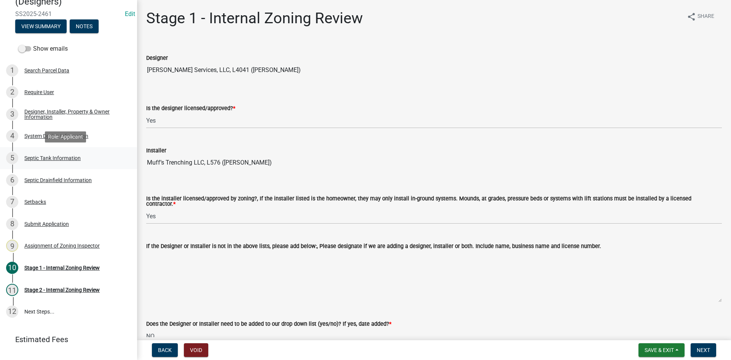
click at [59, 156] on div "Septic Tank Information" at bounding box center [52, 157] width 56 height 5
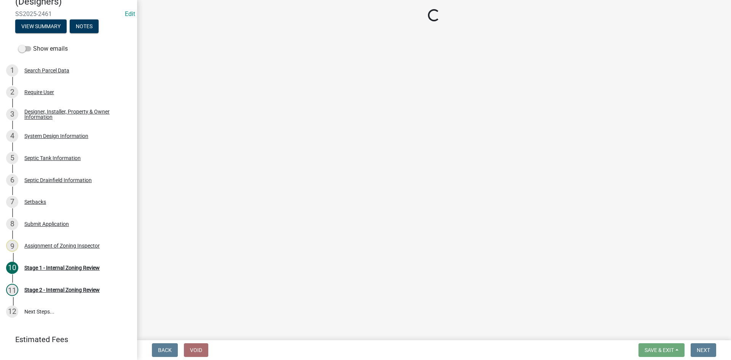
select select "f9fbe67c-c1cf-4a63-8ad4-799ce56b7f21"
select select "755580e7-6a23-4f31-b987-1fba436fc27e"
select select "e0ee17af-48b7-4b92-9885-812dbb1428e7"
select select "c84d9e4c-2287-4d2e-9ef7-9874a7456ee3"
select select "a956bcdf-8f12-4f61-bfc1-a6e229dc0595"
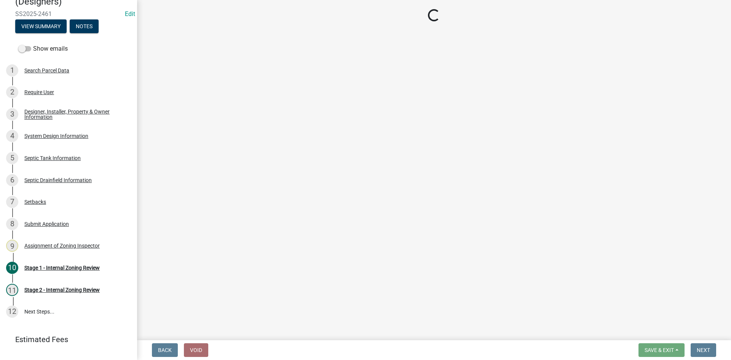
select select "7b57e397-6881-49c8-9b87-e40bdbeb8239"
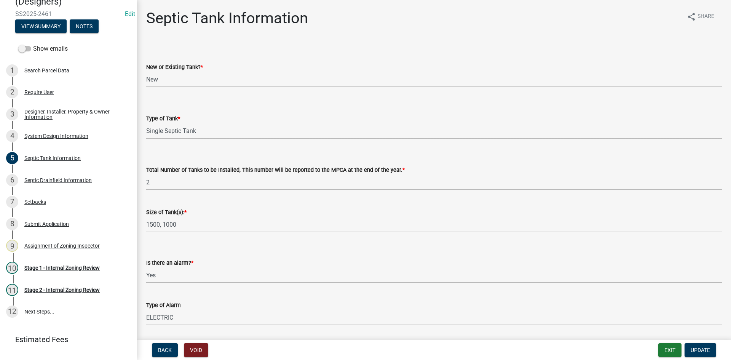
click at [186, 131] on select "Select Item... Single Septic Tank Compartmented Tank Single Tank plus Compartme…" at bounding box center [434, 131] width 576 height 16
click at [146, 123] on select "Select Item... Single Septic Tank Compartmented Tank Single Tank plus Compartme…" at bounding box center [434, 131] width 576 height 16
select select "c79cdd98-55ab-4f3a-b3b0-b7514a1cd747"
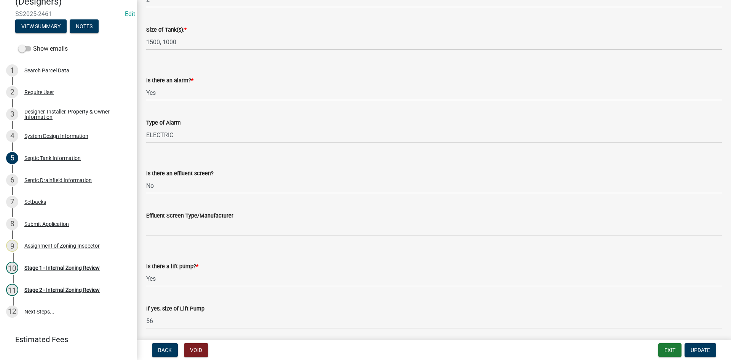
scroll to position [228, 0]
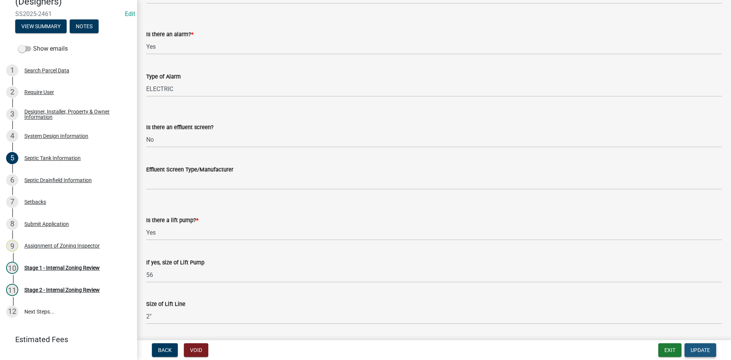
click at [705, 352] on span "Update" at bounding box center [700, 350] width 19 height 6
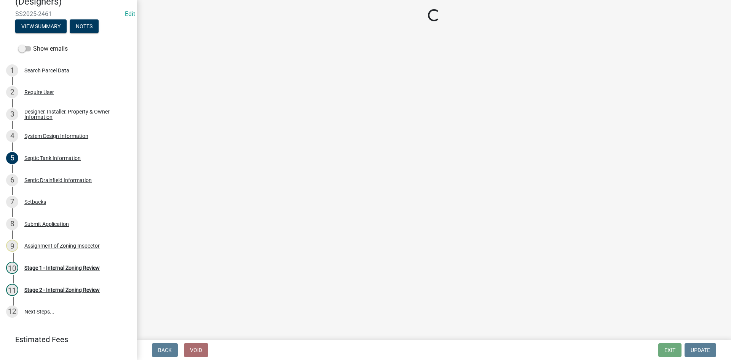
scroll to position [87, 0]
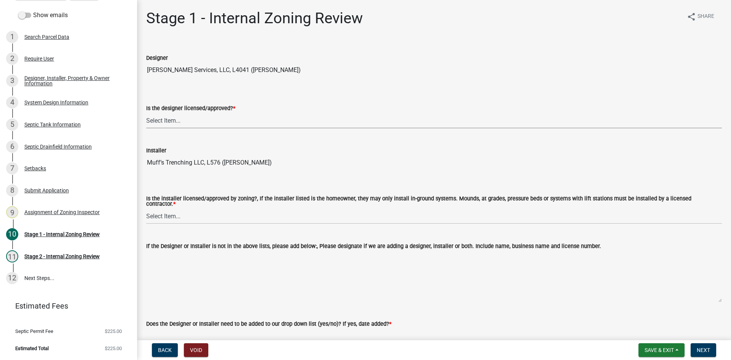
drag, startPoint x: 175, startPoint y: 122, endPoint x: 175, endPoint y: 128, distance: 5.7
click at [175, 122] on select "Select Item... Yes No" at bounding box center [434, 121] width 576 height 16
click at [146, 113] on select "Select Item... Yes No" at bounding box center [434, 121] width 576 height 16
select select "49e49f1e-3b32-4342-8c2e-9cbd4919fe4d"
click at [171, 215] on select "Select Item... Yes No" at bounding box center [434, 216] width 576 height 16
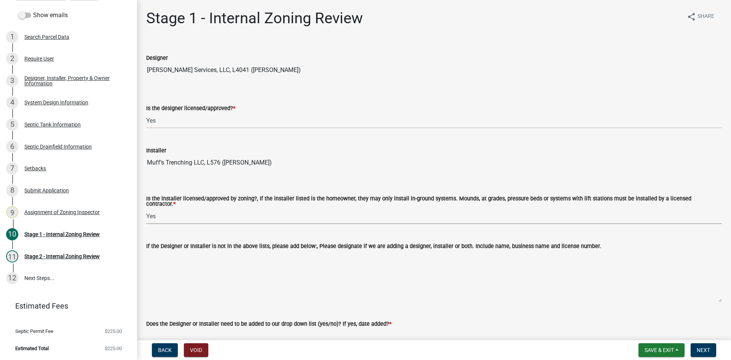
click at [146, 208] on select "Select Item... Yes No" at bounding box center [434, 216] width 576 height 16
select select "ca07ae0a-7638-46ff-ada2-c67ca3524324"
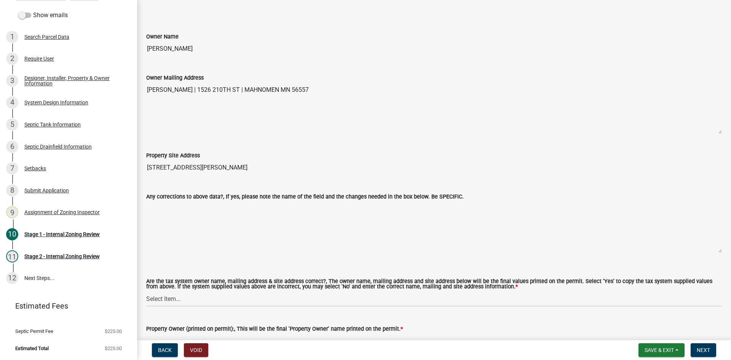
scroll to position [571, 0]
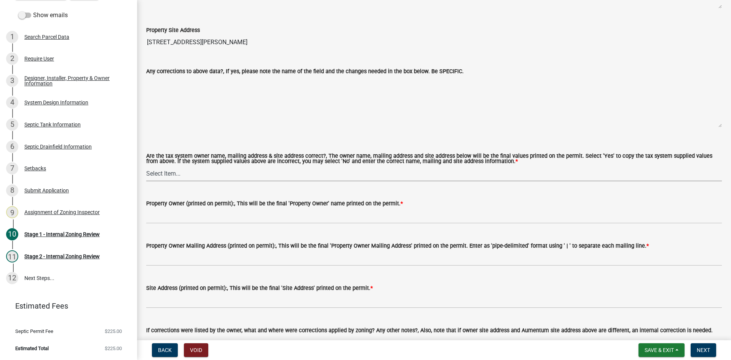
click at [159, 175] on select "Select Item... Yes No" at bounding box center [434, 174] width 576 height 16
click at [146, 166] on select "Select Item... Yes No" at bounding box center [434, 174] width 576 height 16
select select "ec75a761-93b4-47c5-8535-fea253c32937"
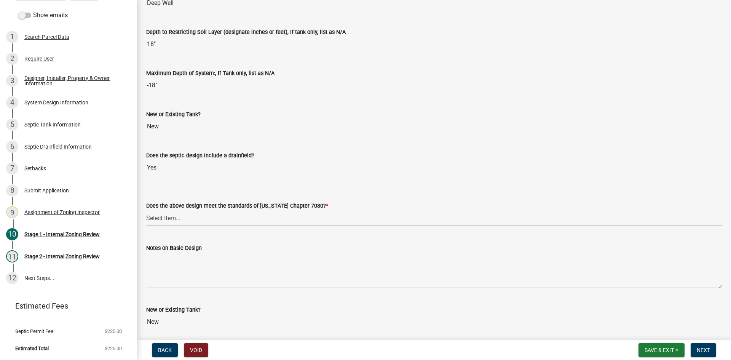
scroll to position [1648, 0]
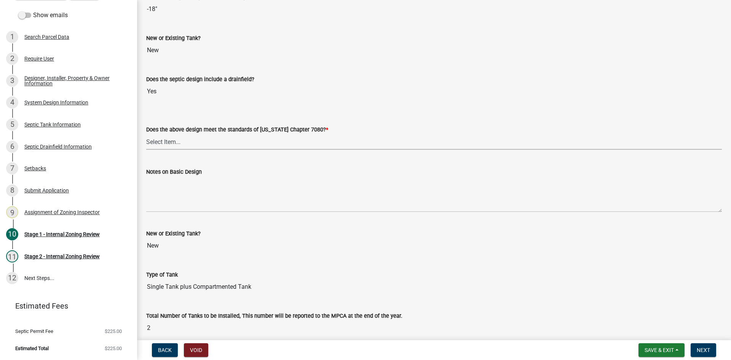
drag, startPoint x: 184, startPoint y: 135, endPoint x: 185, endPoint y: 140, distance: 5.1
click at [184, 135] on select "Select Item... Yes No" at bounding box center [434, 142] width 576 height 16
click at [146, 134] on select "Select Item... Yes No" at bounding box center [434, 142] width 576 height 16
select select "bcbb982e-a48c-4b4a-a83b-ed1363446a86"
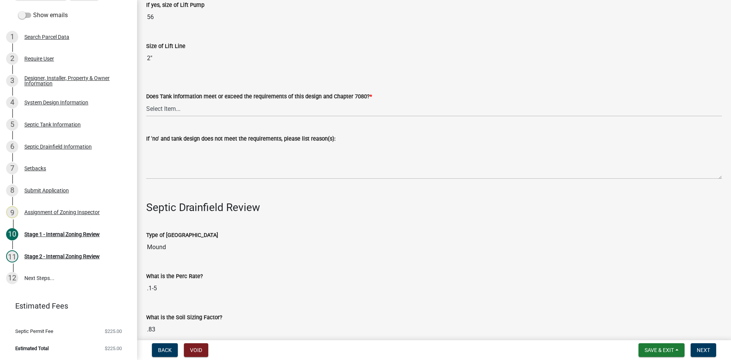
scroll to position [2257, 0]
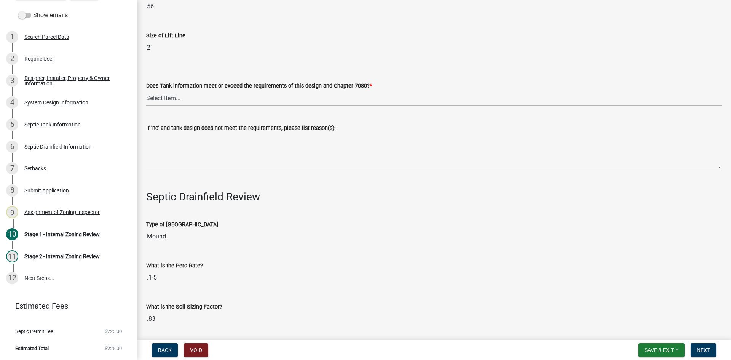
click at [187, 100] on select "Select Item... Yes No" at bounding box center [434, 98] width 576 height 16
click at [146, 90] on select "Select Item... Yes No" at bounding box center [434, 98] width 576 height 16
select select "47a2a5dd-5977-4941-8e6f-09ff03cdfb75"
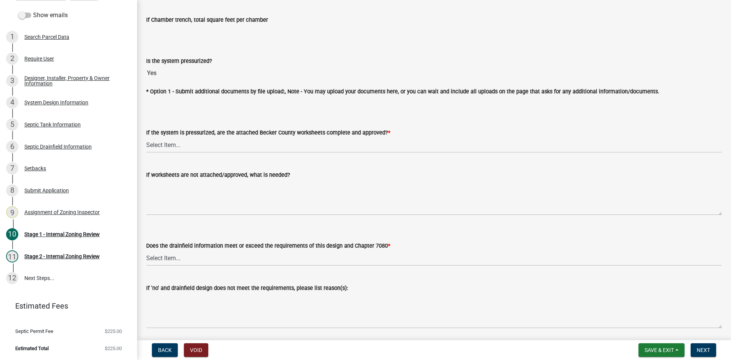
scroll to position [2790, 0]
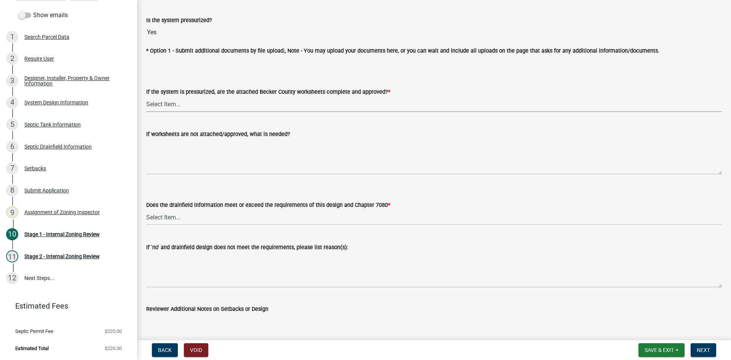
click at [163, 102] on select "Select Item... Yes No NA" at bounding box center [434, 104] width 576 height 16
click at [146, 96] on select "Select Item... Yes No NA" at bounding box center [434, 104] width 576 height 16
select select "3f5b086d-5a4c-4236-93bc-fa7bf4d11838"
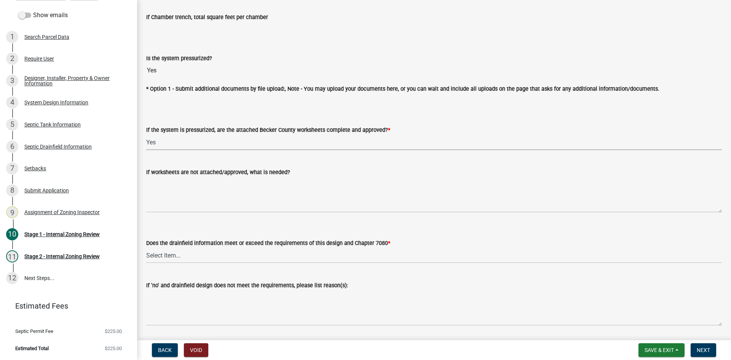
scroll to position [2879, 0]
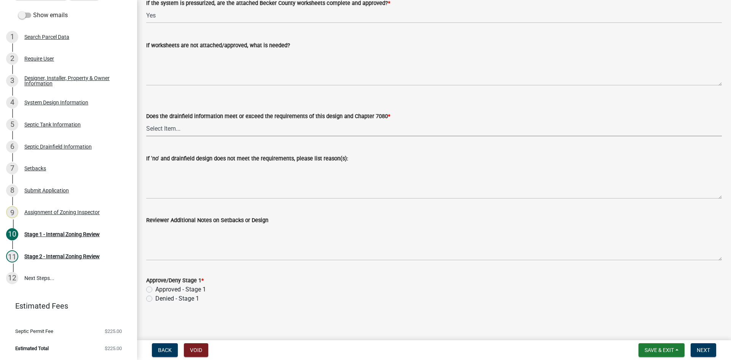
click at [182, 121] on select "Select Item... Yes No" at bounding box center [434, 129] width 576 height 16
click at [146, 121] on select "Select Item... Yes No" at bounding box center [434, 129] width 576 height 16
select select "888a8260-2be6-47f2-a4de-b9f453a4d3bc"
click at [155, 287] on label "Approved - Stage 1" at bounding box center [180, 289] width 51 height 9
click at [155, 287] on input "Approved - Stage 1" at bounding box center [157, 287] width 5 height 5
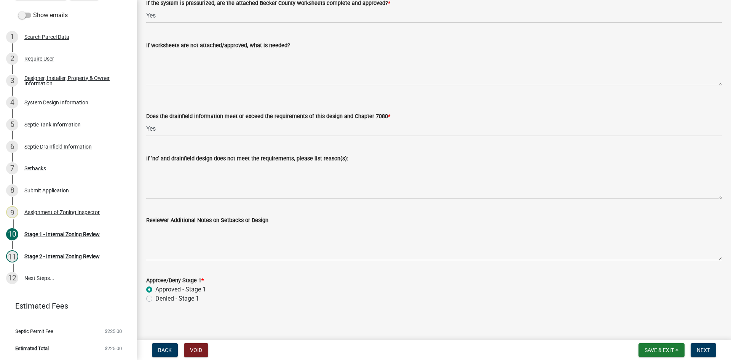
radio input "true"
click at [706, 350] on span "Next" at bounding box center [703, 350] width 13 height 6
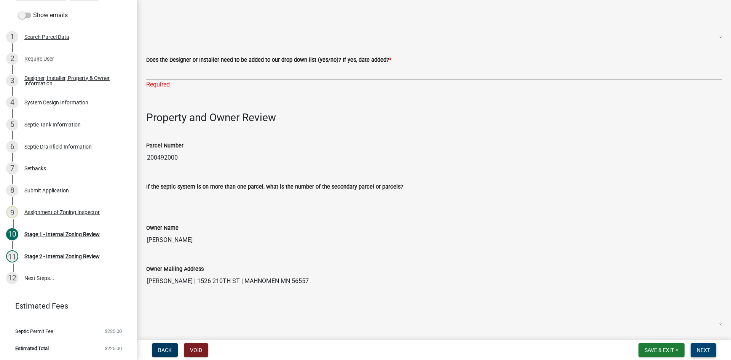
scroll to position [267, 0]
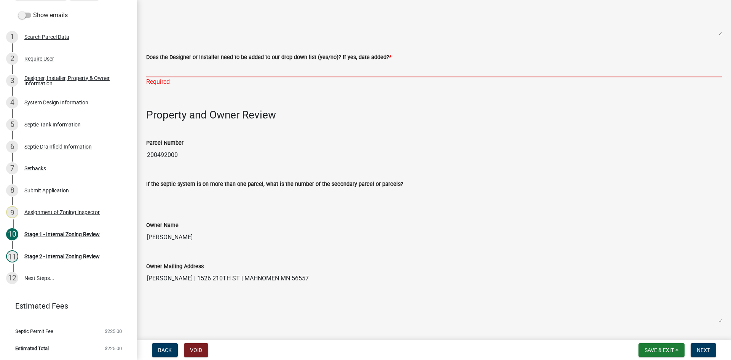
click at [163, 65] on input "Does the Designer or Installer need to be added to our drop down list (yes/no)?…" at bounding box center [434, 70] width 576 height 16
type input "NO"
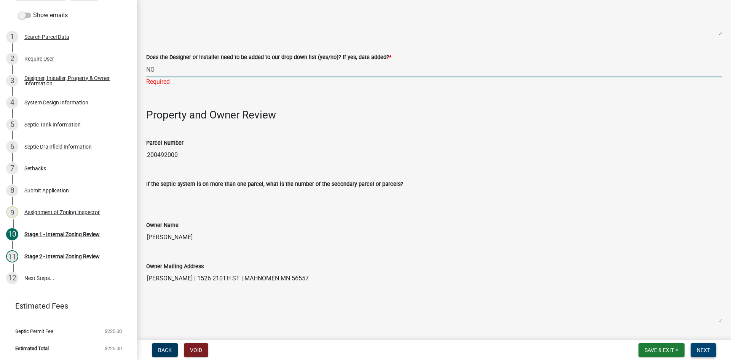
click at [705, 348] on span "Next" at bounding box center [703, 350] width 13 height 6
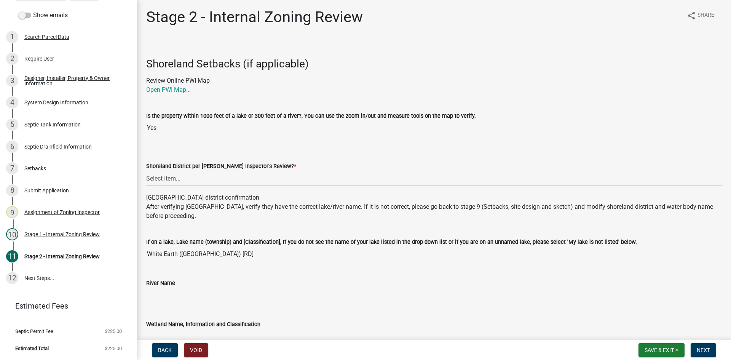
scroll to position [0, 0]
click at [180, 178] on select "Select Item... Yes No" at bounding box center [434, 180] width 576 height 16
click at [146, 172] on select "Select Item... Yes No" at bounding box center [434, 180] width 576 height 16
select select "69d592bb-9906-4277-a6fb-df8686255161"
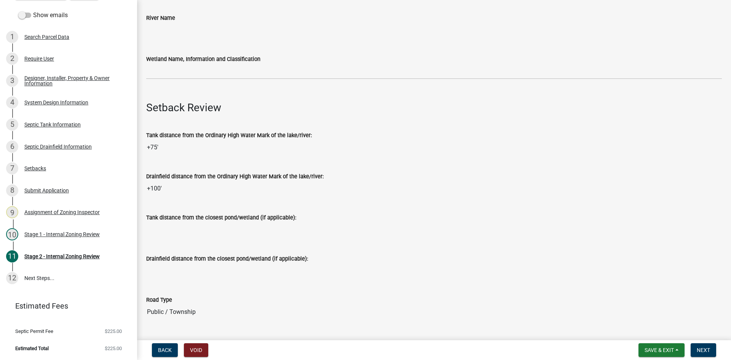
scroll to position [267, 0]
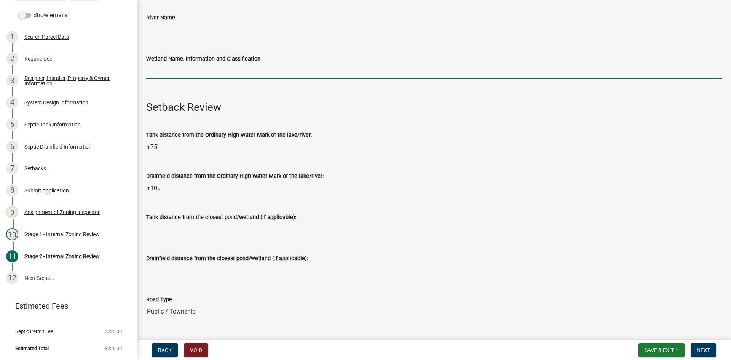
drag, startPoint x: 182, startPoint y: 73, endPoint x: 199, endPoint y: 78, distance: 17.2
click at [184, 73] on input "Wetland Name, Information and Classification" at bounding box center [434, 71] width 576 height 16
type input "rd100"
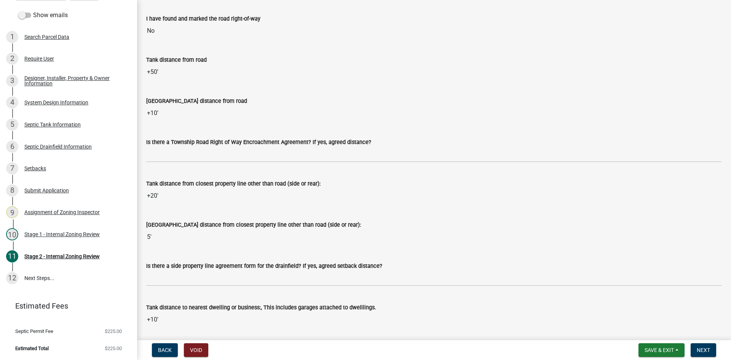
scroll to position [647, 0]
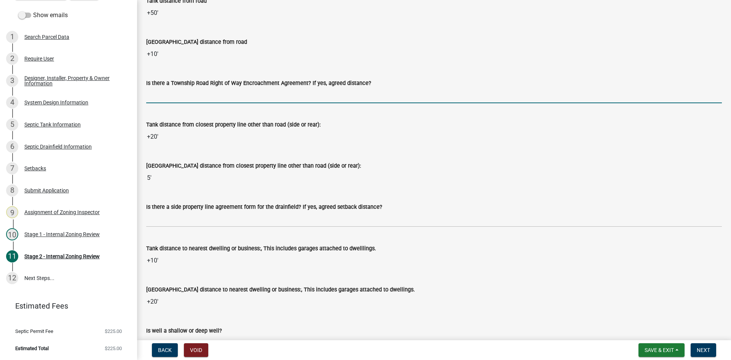
click at [176, 94] on input "Is there a Township Road Right of Way Encroachment Agreement? If yes, agreed di…" at bounding box center [434, 96] width 576 height 16
type input "na"
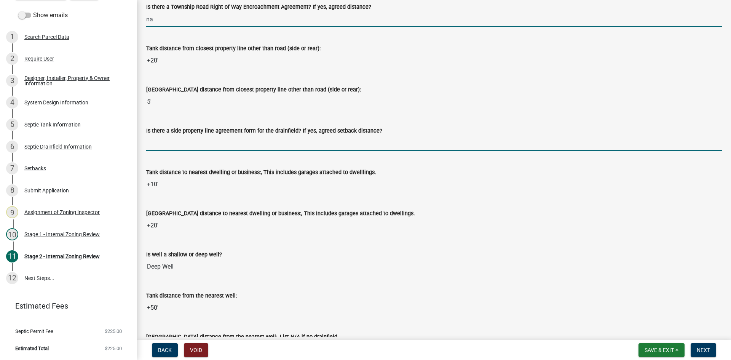
click at [163, 147] on input "Is there a side property line agreement form for the drainfield? If yes, agreed…" at bounding box center [434, 143] width 576 height 16
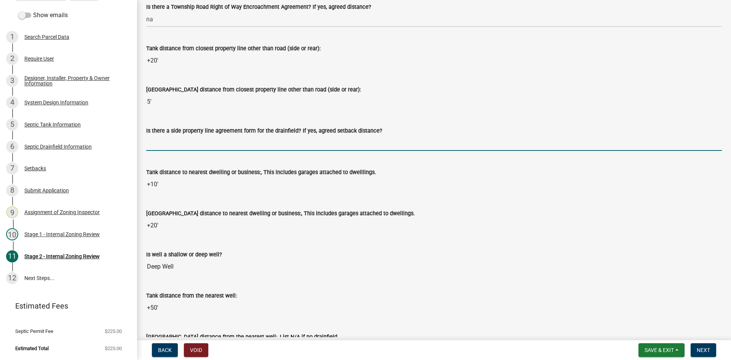
type input "YES"
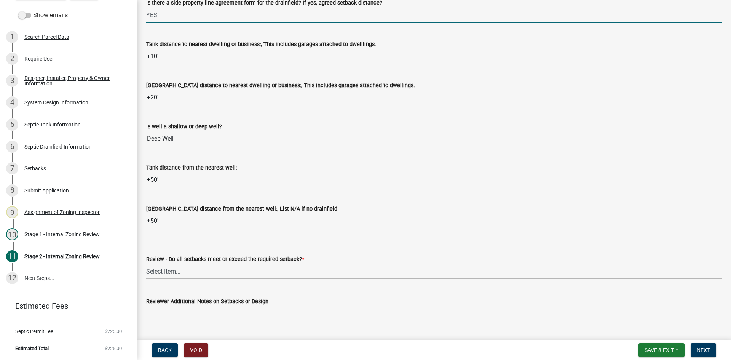
scroll to position [952, 0]
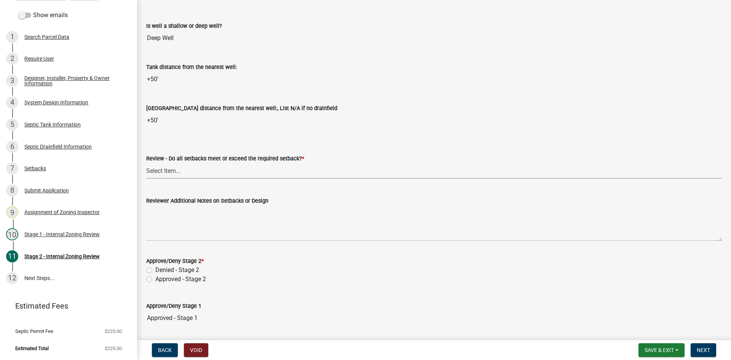
click at [168, 174] on select "Select Item... Yes No N/A" at bounding box center [434, 171] width 576 height 16
click at [146, 163] on select "Select Item... Yes No N/A" at bounding box center [434, 171] width 576 height 16
select select "1ad81be4-5d59-46bf-8b7b-d7c0f20ad891"
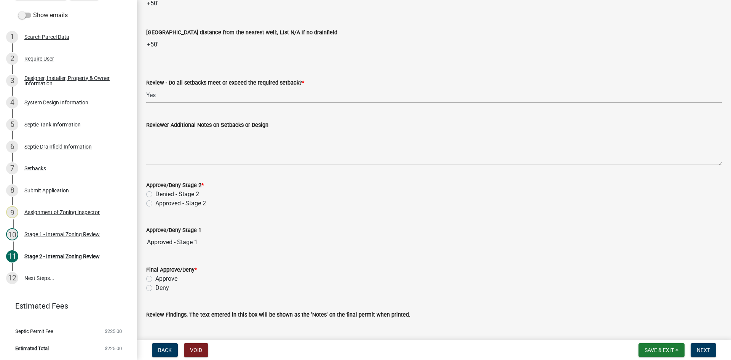
scroll to position [1028, 0]
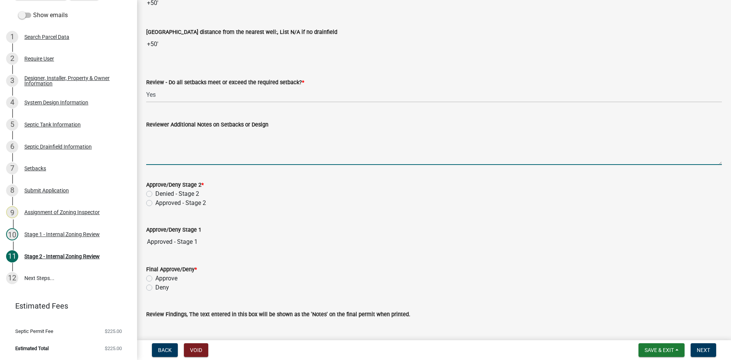
click at [179, 158] on textarea "Reviewer Additional Notes on Setbacks or Design" at bounding box center [434, 147] width 576 height 36
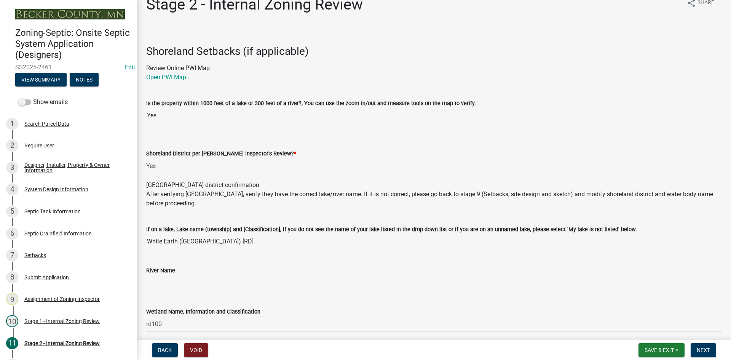
scroll to position [0, 0]
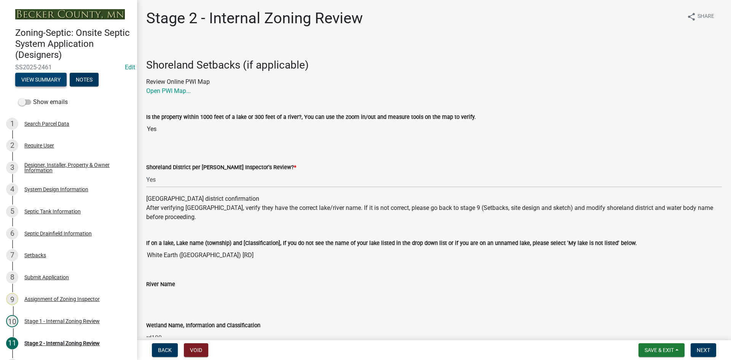
click at [43, 79] on button "View Summary" at bounding box center [40, 80] width 51 height 14
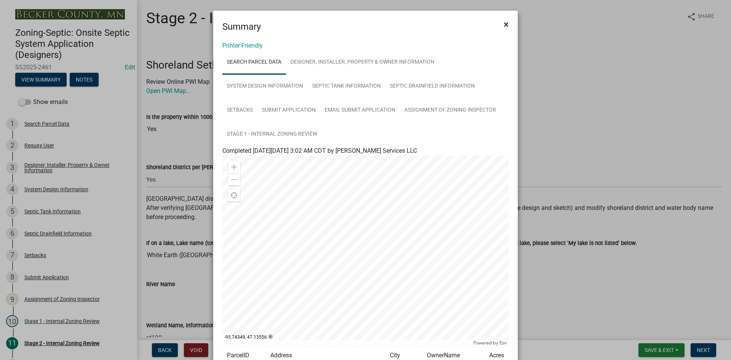
click at [506, 24] on span "×" at bounding box center [506, 24] width 5 height 11
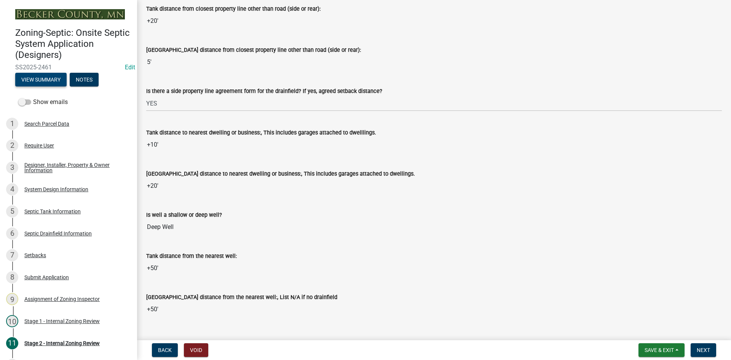
scroll to position [723, 0]
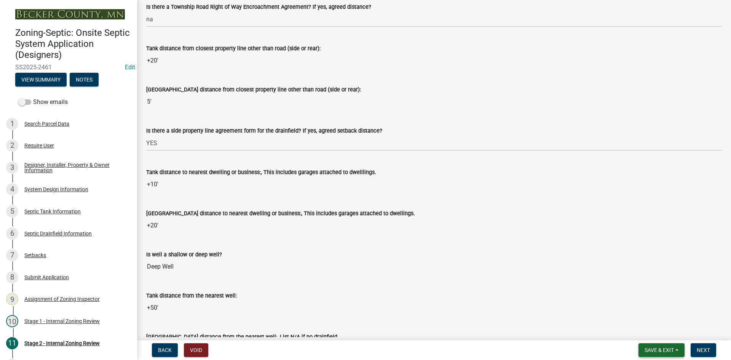
click at [658, 353] on span "Save & Exit" at bounding box center [659, 350] width 29 height 6
click at [644, 313] on button "Save" at bounding box center [654, 312] width 61 height 18
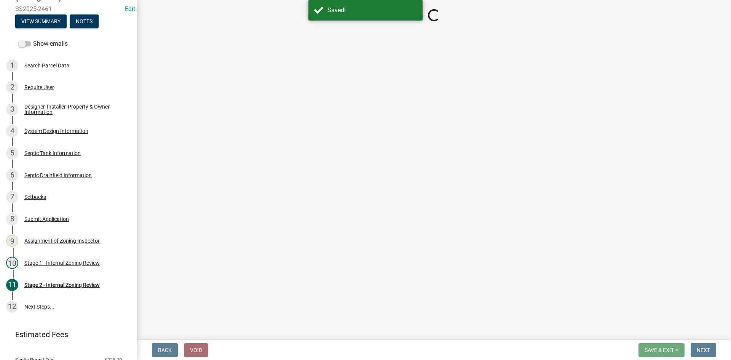
scroll to position [61, 0]
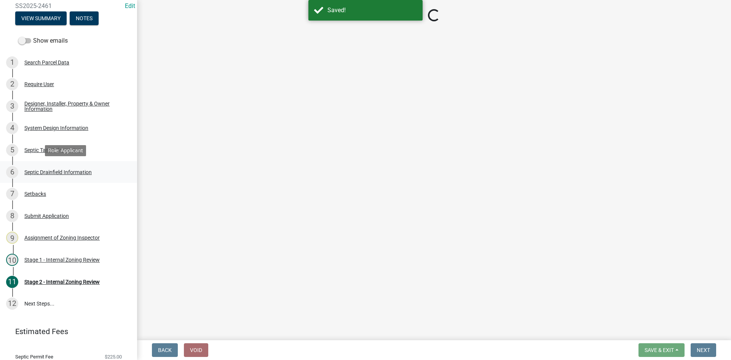
select select "69d592bb-9906-4277-a6fb-df8686255161"
select select "1ad81be4-5d59-46bf-8b7b-d7c0f20ad891"
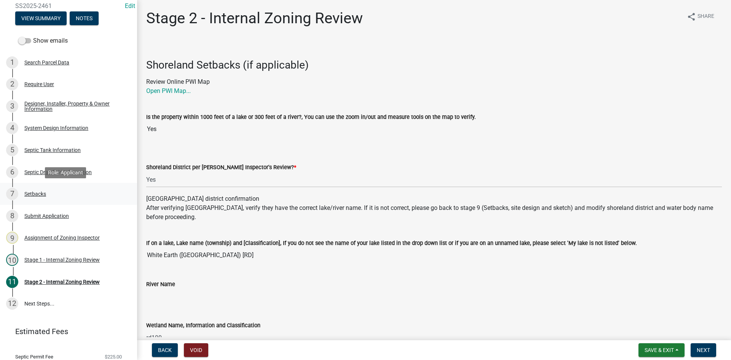
click at [43, 194] on div "Setbacks" at bounding box center [35, 193] width 22 height 5
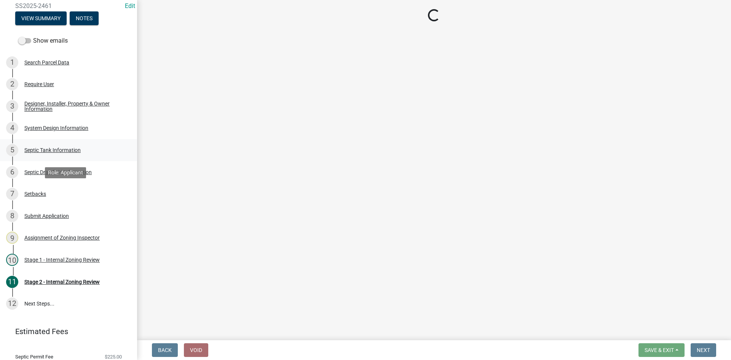
select select "c245ec0d-8d6f-4710-ab2b-b3aa70611708"
select select "4fd80b23-4f94-4801-992d-64449dc8e32e"
select select "23044af5-43bb-4cf5-8aef-2716db2ce5fc"
select select "21af9b93-f494-48c6-91ae-235d36c6c939"
select select "2c0c9673-cfd8-4d5e-8ea6-73593e257713"
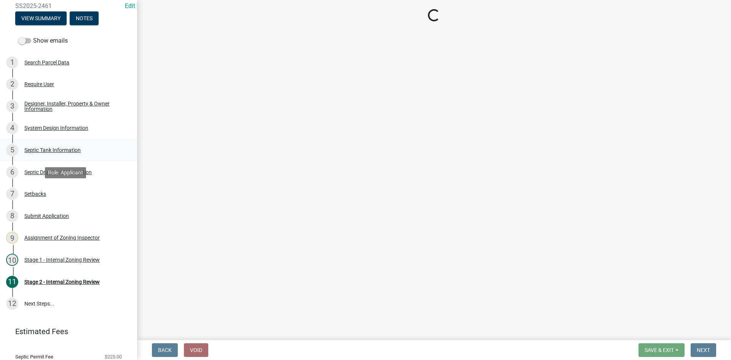
select select "cf78f1da-f066-4305-88a2-864abad1fa52"
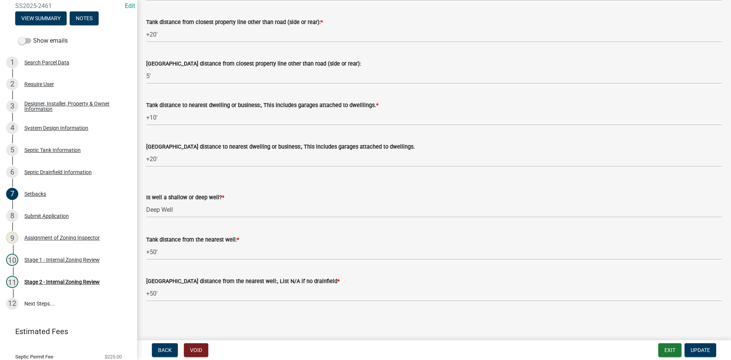
scroll to position [639, 0]
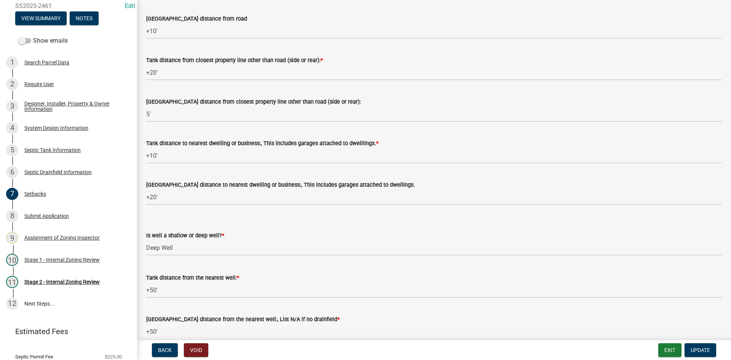
click at [63, 129] on div "System Design Information" at bounding box center [56, 127] width 64 height 5
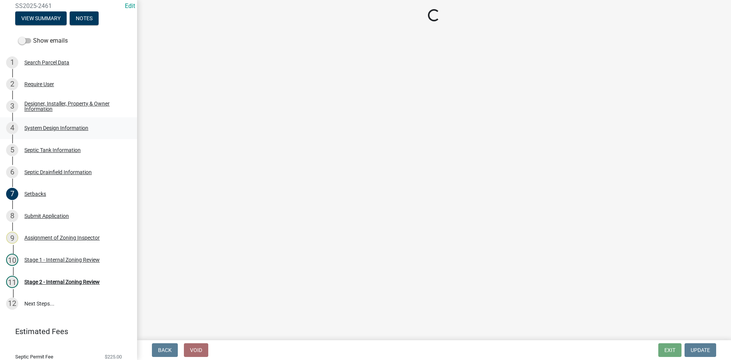
scroll to position [0, 0]
select select "8ba21533-2acf-4cc6-95e5-280e4aabd5a3"
select select "25258e87-3ef9-4f1c-a5f1-75a1d463abfb"
select select "011fbff4-a41d-4a75-9bd8-71c7e6c69e0d"
select select "85fdfef2-2683-4311-b5d5-5505f6411127"
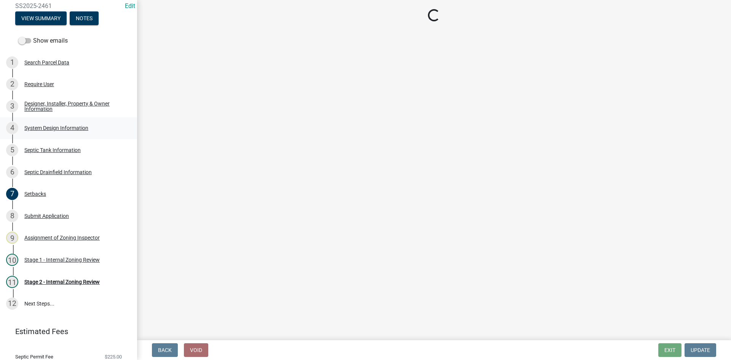
select select "d95a9312-c8a1-4ec7-8581-25dbcf440a1f"
select select "ba735beb-519e-40f0-ae20-62d65fc4c46b"
select select "ef698bf5-6172-44c1-9ffb-522c07469aed"
select select "a2b5ca25-65b1-425d-82c5-8881ea380237"
select select "a0c59fcd-b61c-4c3a-90a8-e70849750c47"
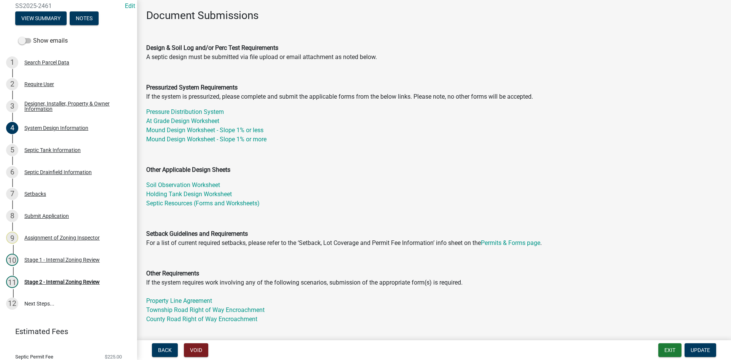
scroll to position [190, 0]
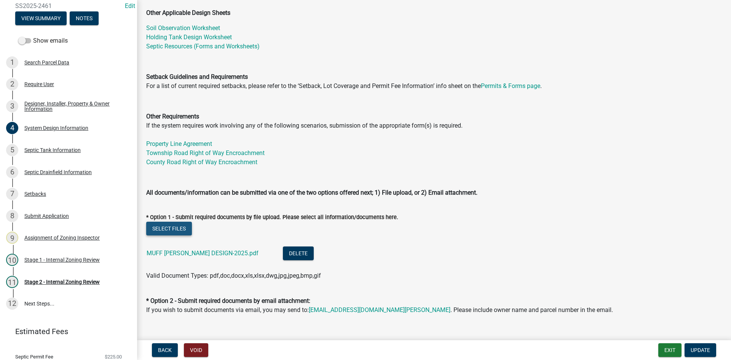
click at [178, 230] on button "Select files" at bounding box center [169, 229] width 46 height 14
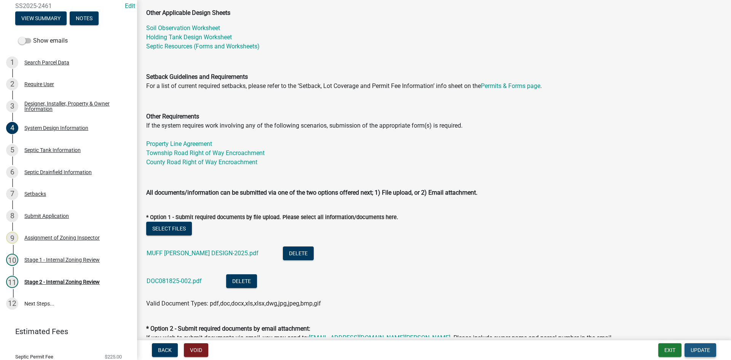
click at [699, 350] on span "Update" at bounding box center [700, 350] width 19 height 6
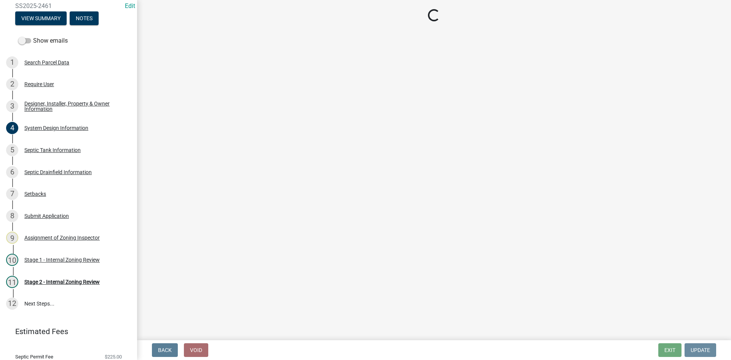
scroll to position [0, 0]
select select "49e49f1e-3b32-4342-8c2e-9cbd4919fe4d"
select select "ca07ae0a-7638-46ff-ada2-c67ca3524324"
select select "ec75a761-93b4-47c5-8535-fea253c32937"
select select "bcbb982e-a48c-4b4a-a83b-ed1363446a86"
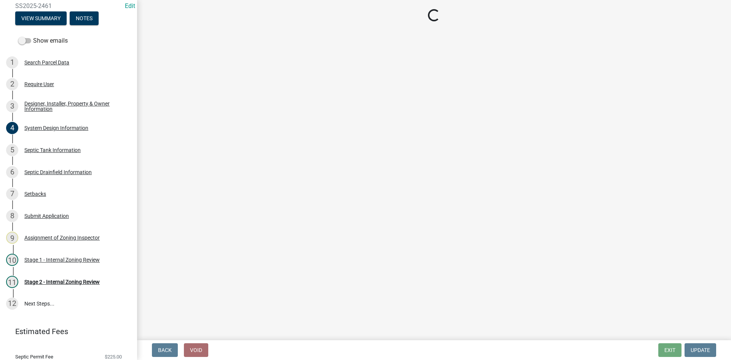
select select "47a2a5dd-5977-4941-8e6f-09ff03cdfb75"
select select "3f5b086d-5a4c-4236-93bc-fa7bf4d11838"
select select "888a8260-2be6-47f2-a4de-b9f453a4d3bc"
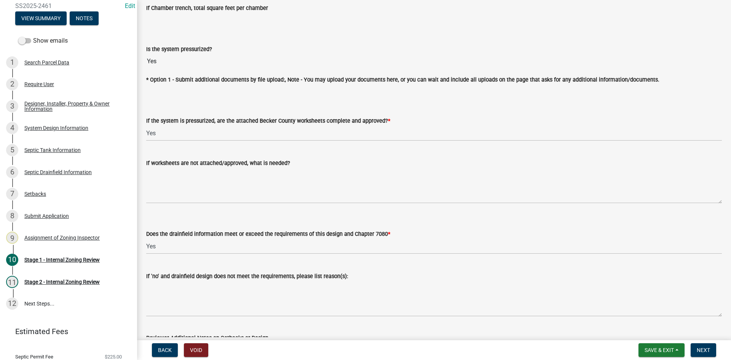
scroll to position [2897, 0]
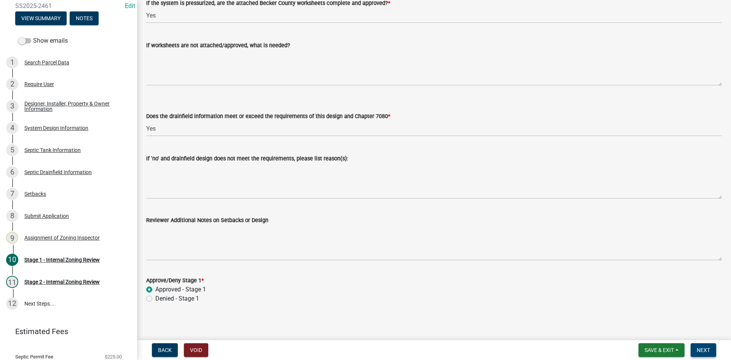
click at [704, 351] on span "Next" at bounding box center [703, 350] width 13 height 6
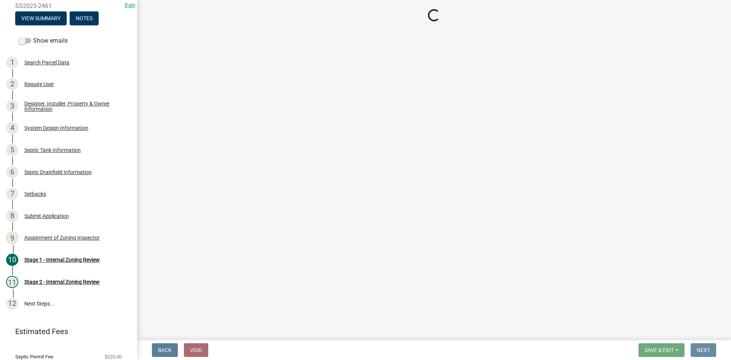
scroll to position [0, 0]
select select "69d592bb-9906-4277-a6fb-df8686255161"
select select "1ad81be4-5d59-46bf-8b7b-d7c0f20ad891"
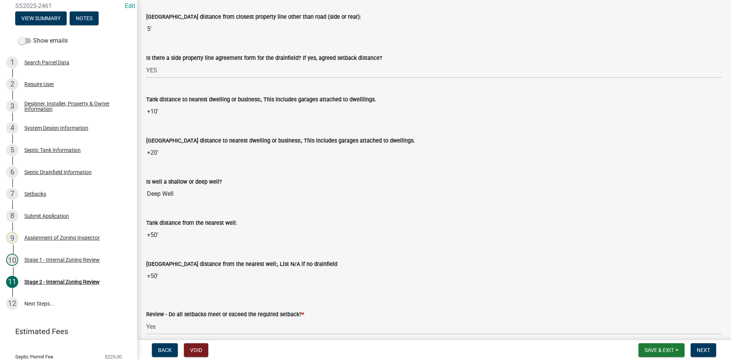
scroll to position [800, 0]
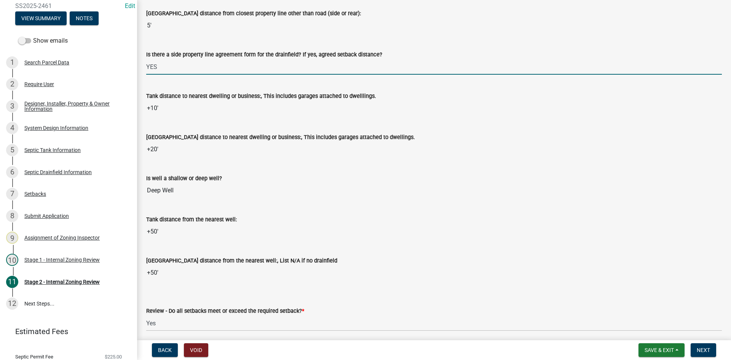
click at [167, 67] on input "YES" at bounding box center [434, 67] width 576 height 16
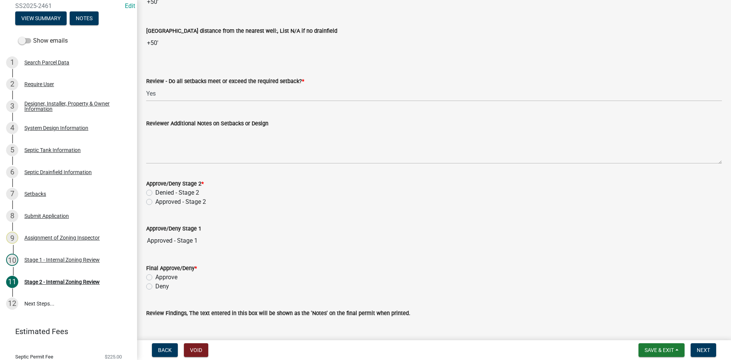
scroll to position [1066, 0]
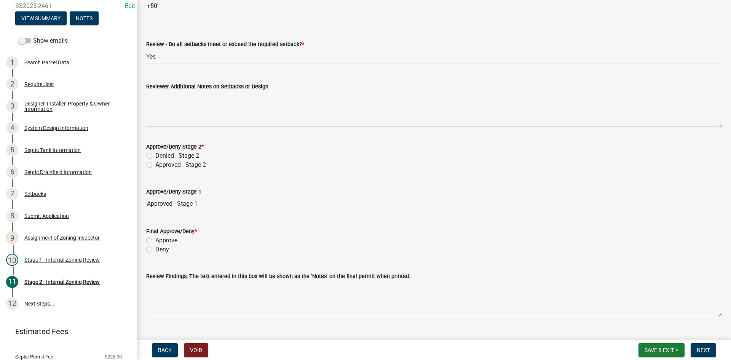
type input "YES/5"
click at [153, 164] on div "Approved - Stage 2" at bounding box center [434, 164] width 576 height 9
click at [155, 165] on label "Approved - Stage 2" at bounding box center [180, 164] width 51 height 9
click at [155, 165] on input "Approved - Stage 2" at bounding box center [157, 162] width 5 height 5
radio input "true"
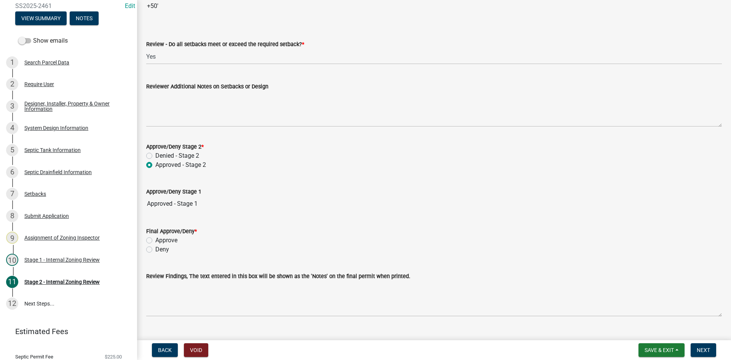
click at [155, 243] on label "Approve" at bounding box center [166, 240] width 22 height 9
click at [155, 241] on input "Approve" at bounding box center [157, 238] width 5 height 5
radio input "true"
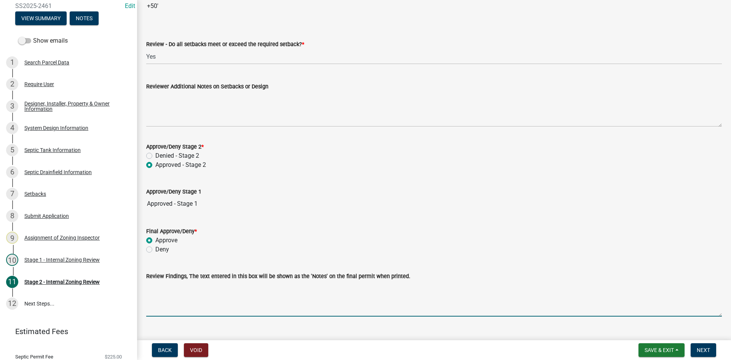
click at [163, 295] on textarea "Review Findings, The text entered in this box will be shown as the 'Notes' on t…" at bounding box center [434, 299] width 576 height 36
click at [238, 286] on textarea "10x65 mound 1500/2 1000 pump PLA /" at bounding box center [434, 299] width 576 height 36
drag, startPoint x: 185, startPoint y: 288, endPoint x: 185, endPoint y: 283, distance: 4.6
click at [185, 284] on textarea "10x65 mound 1500/2 1000 pump/ PLA /" at bounding box center [434, 299] width 576 height 36
drag, startPoint x: 255, startPoint y: 286, endPoint x: 314, endPoint y: 287, distance: 59.0
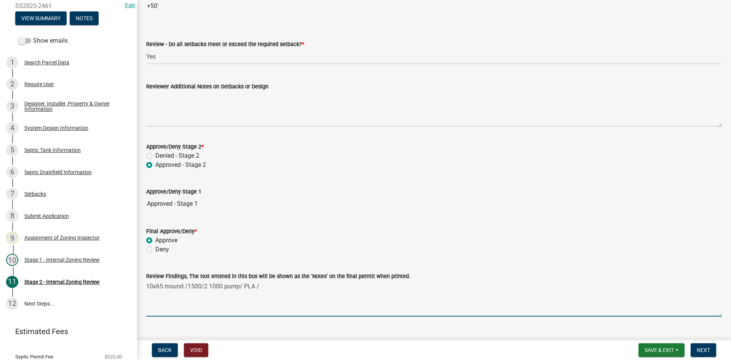
click at [314, 287] on textarea "10x65 mound /1500/2 1000 pump/ PLA /" at bounding box center [434, 299] width 576 height 36
type textarea "10x65 mound /1500/2 1000 pump/ PLA"
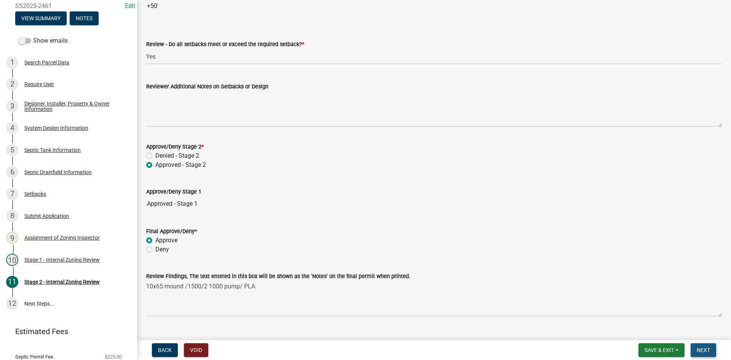
click at [705, 348] on span "Next" at bounding box center [703, 350] width 13 height 6
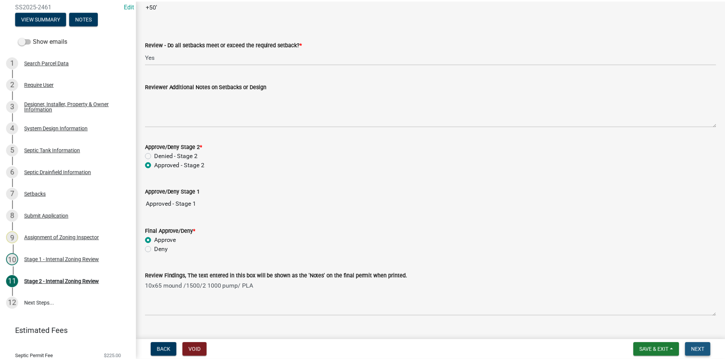
scroll to position [0, 0]
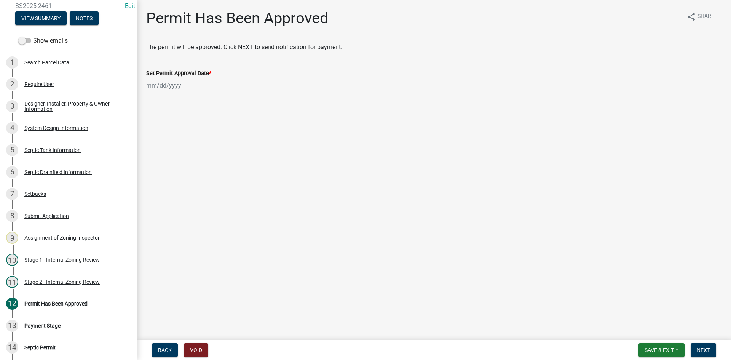
click at [195, 87] on div at bounding box center [181, 86] width 70 height 16
select select "8"
select select "2025"
click at [155, 161] on div "18" at bounding box center [154, 163] width 12 height 12
type input "[DATE]"
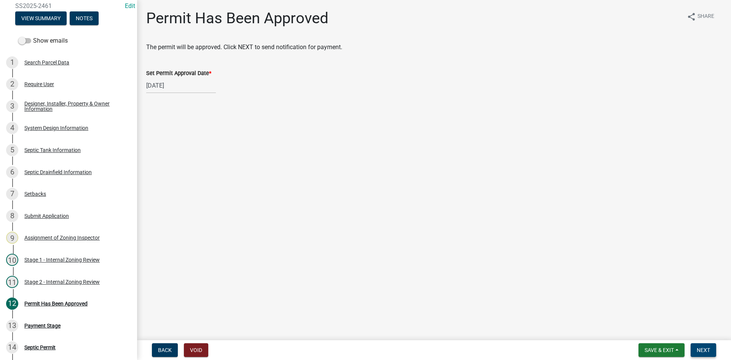
click at [708, 348] on span "Next" at bounding box center [703, 350] width 13 height 6
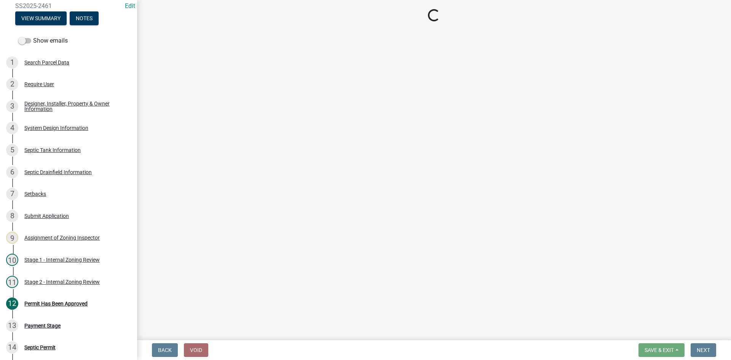
select select "3: 3"
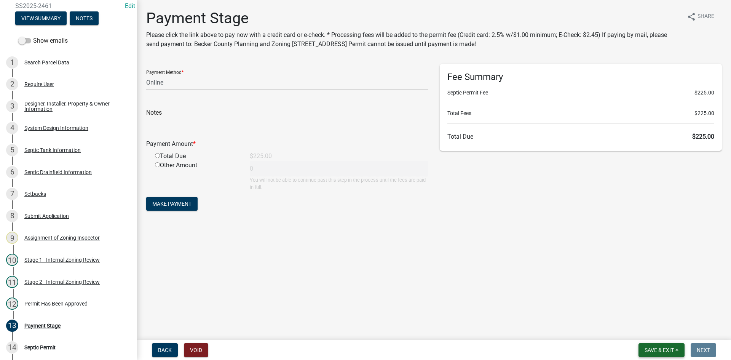
click at [658, 347] on span "Save & Exit" at bounding box center [659, 350] width 29 height 6
click at [657, 333] on button "Save & Exit" at bounding box center [654, 330] width 61 height 18
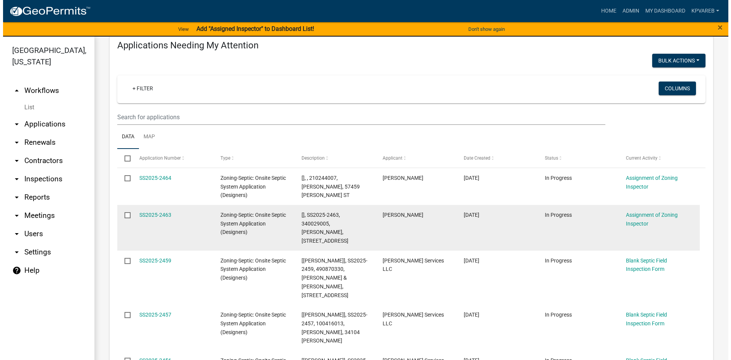
scroll to position [114, 0]
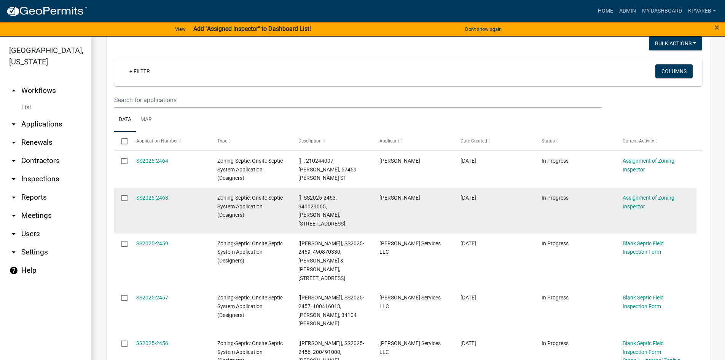
click at [163, 201] on div "SS2025-2463" at bounding box center [169, 197] width 67 height 9
click at [163, 199] on link "SS2025-2463" at bounding box center [152, 198] width 32 height 6
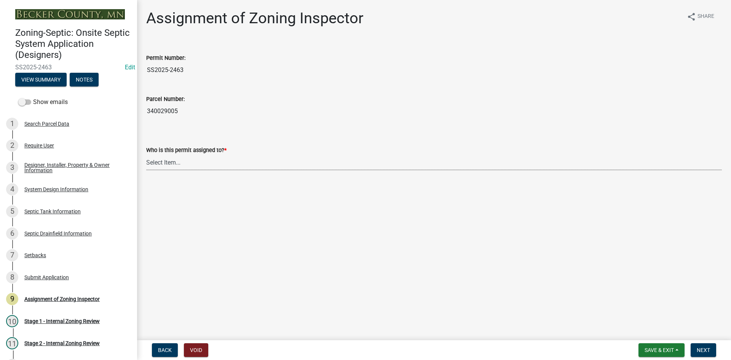
click at [171, 160] on select "Select Item... Nicole Bradbury Jeff Rusness Kyle Vareberg Susan Rockwell Tyler …" at bounding box center [434, 163] width 576 height 16
click at [146, 155] on select "Select Item... Nicole Bradbury Jeff Rusness Kyle Vareberg Susan Rockwell Tyler …" at bounding box center [434, 163] width 576 height 16
select select "7bfe52ba-73b7-4ac1-9bde-d3bb601555ca"
click at [707, 357] on nav "Back Void Save & Exit Save Save & Exit Next" at bounding box center [434, 350] width 594 height 20
click at [703, 346] on button "Next" at bounding box center [704, 350] width 26 height 14
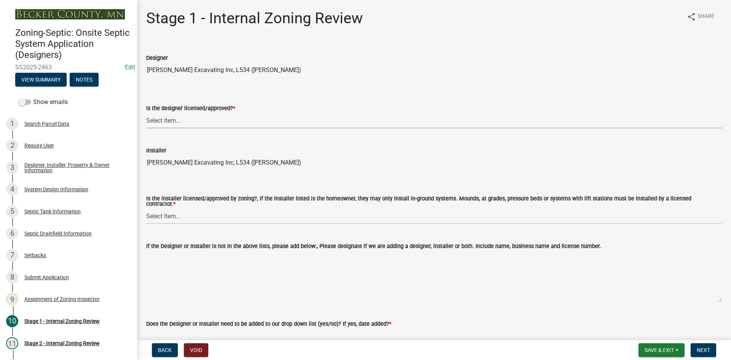
click at [178, 124] on select "Select Item... Yes No" at bounding box center [434, 121] width 576 height 16
click at [146, 113] on select "Select Item... Yes No" at bounding box center [434, 121] width 576 height 16
select select "49e49f1e-3b32-4342-8c2e-9cbd4919fe4d"
click at [161, 214] on select "Select Item... Yes No" at bounding box center [434, 216] width 576 height 16
click at [146, 208] on select "Select Item... Yes No" at bounding box center [434, 216] width 576 height 16
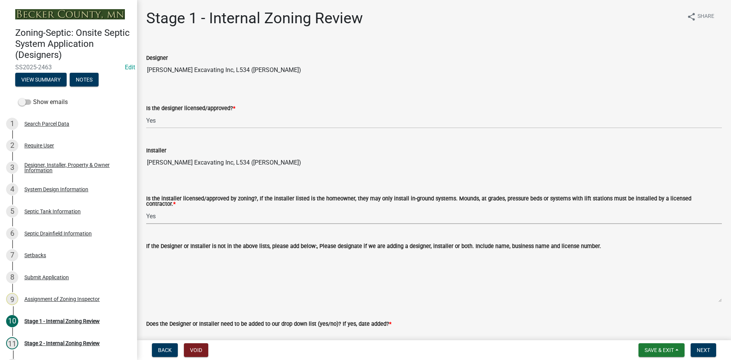
select select "ca07ae0a-7638-46ff-ada2-c67ca3524324"
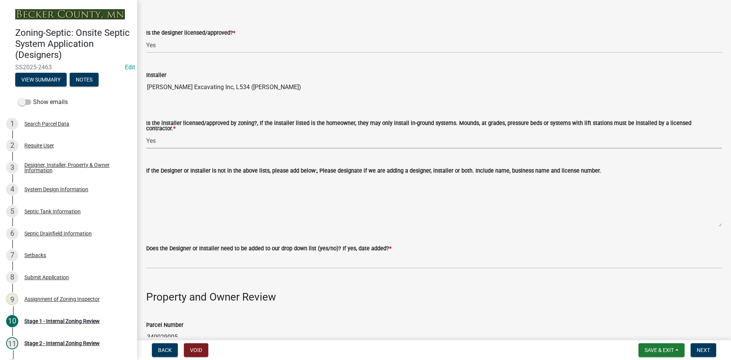
scroll to position [228, 0]
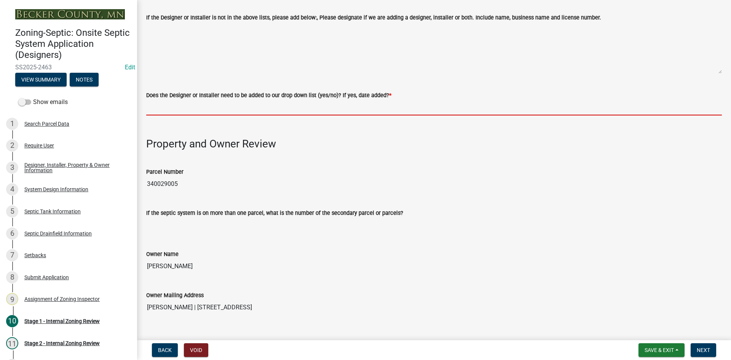
click at [189, 108] on input "Does the Designer or Installer need to be added to our drop down list (yes/no)?…" at bounding box center [434, 108] width 576 height 16
type input "NO"
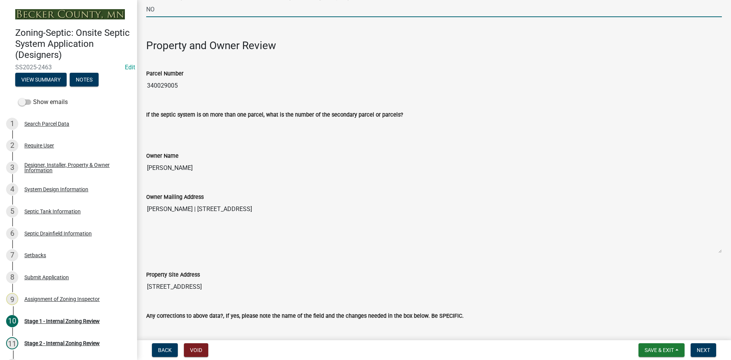
scroll to position [343, 0]
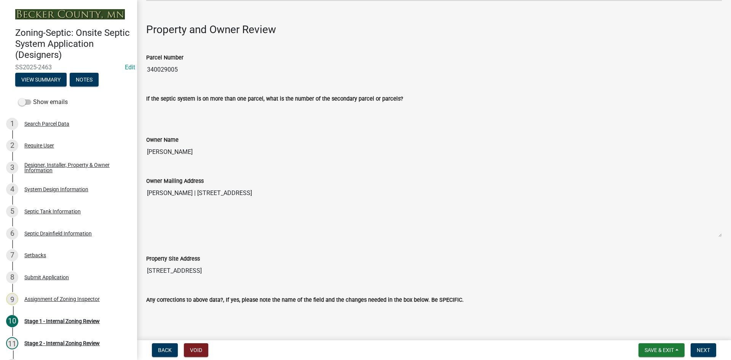
drag, startPoint x: 147, startPoint y: 68, endPoint x: 182, endPoint y: 70, distance: 35.5
click at [182, 70] on input "340029005" at bounding box center [434, 69] width 576 height 15
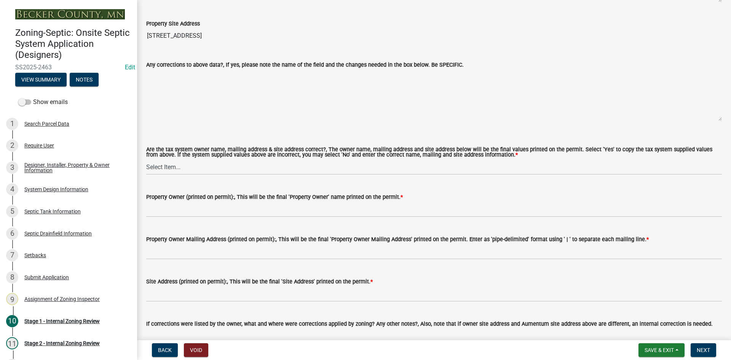
scroll to position [609, 0]
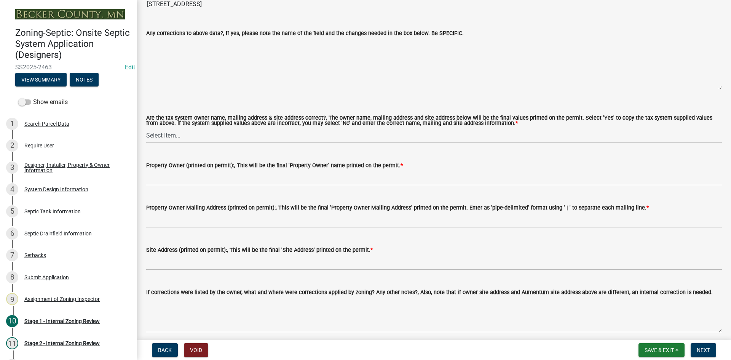
drag, startPoint x: 171, startPoint y: 124, endPoint x: 169, endPoint y: 132, distance: 8.0
click at [171, 125] on div "Are the tax system owner name, mailing address & site address correct?, The own…" at bounding box center [434, 129] width 576 height 28
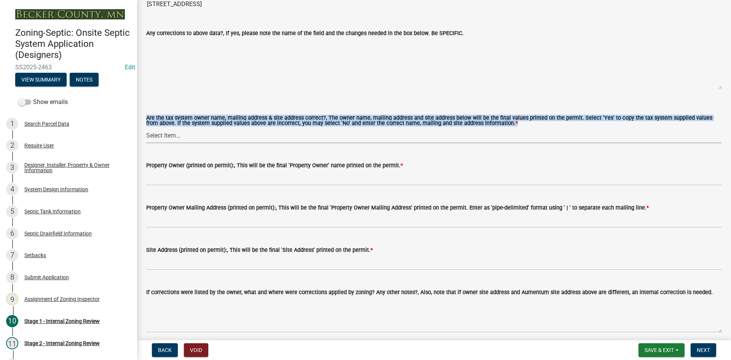
click at [167, 134] on select "Select Item... Yes No" at bounding box center [434, 136] width 576 height 16
click at [146, 128] on select "Select Item... Yes No" at bounding box center [434, 136] width 576 height 16
select select "ec75a761-93b4-47c5-8535-fea253c32937"
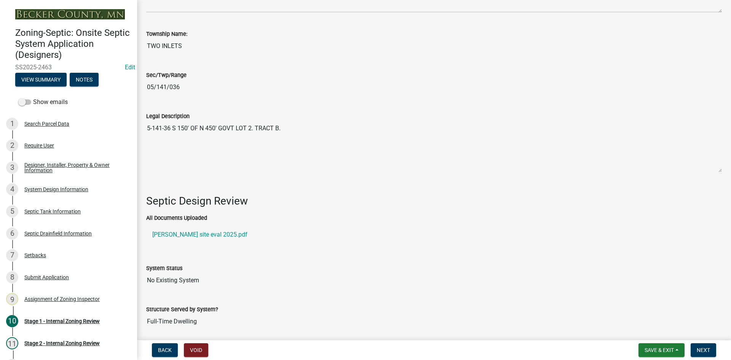
scroll to position [952, 0]
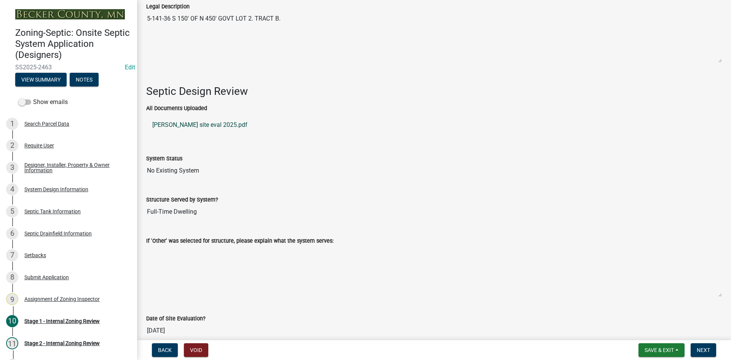
click at [213, 122] on link "Mary Kavolak site eval 2025.pdf" at bounding box center [434, 125] width 576 height 18
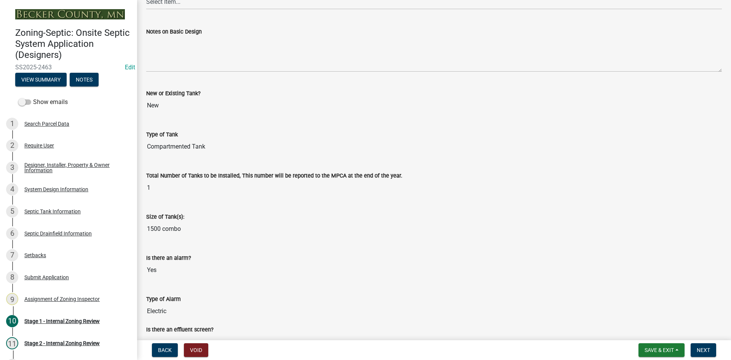
scroll to position [1610, 0]
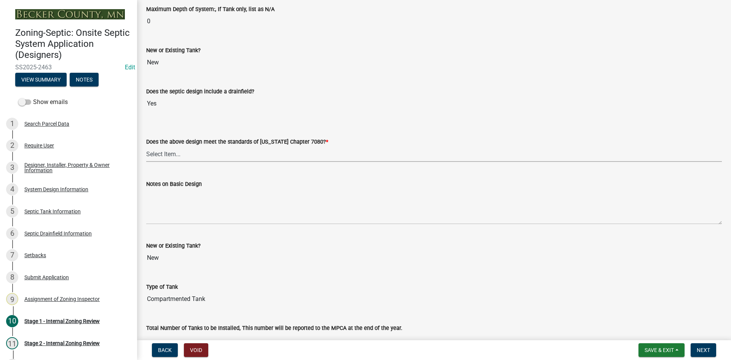
click at [158, 150] on select "Select Item... Yes No" at bounding box center [434, 154] width 576 height 16
click at [146, 146] on select "Select Item... Yes No" at bounding box center [434, 154] width 576 height 16
select select "bcbb982e-a48c-4b4a-a83b-ed1363446a86"
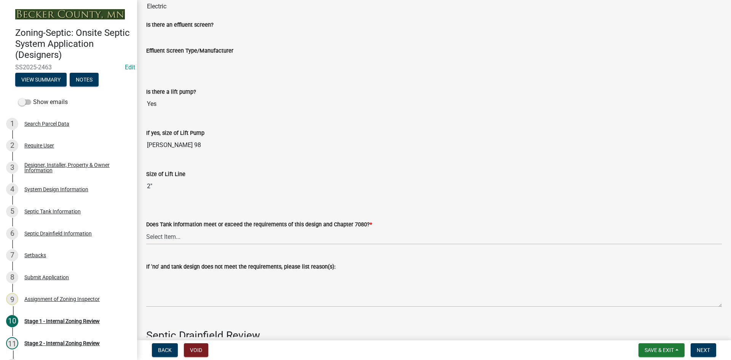
scroll to position [2181, 0]
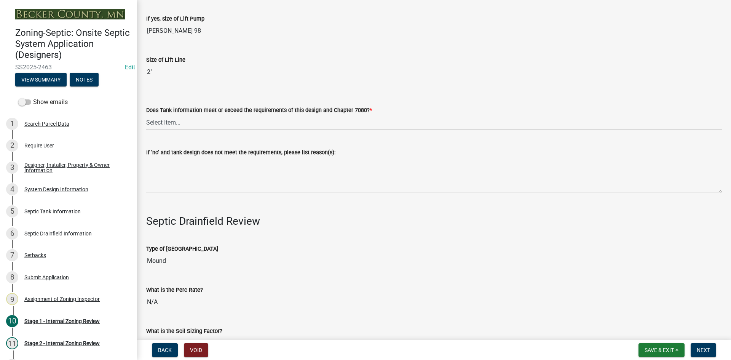
click at [185, 115] on select "Select Item... Yes No" at bounding box center [434, 123] width 576 height 16
click at [146, 115] on select "Select Item... Yes No" at bounding box center [434, 123] width 576 height 16
select select "47a2a5dd-5977-4941-8e6f-09ff03cdfb75"
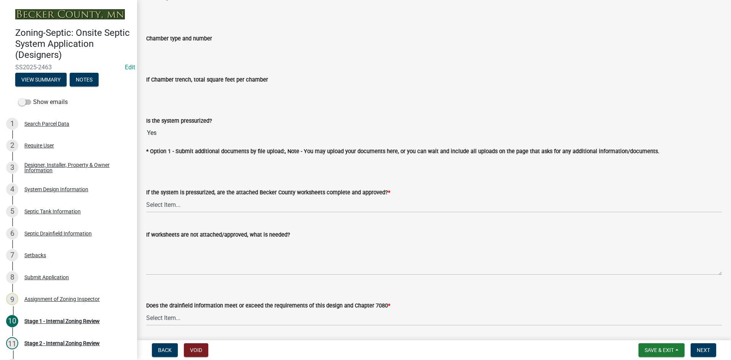
scroll to position [2752, 0]
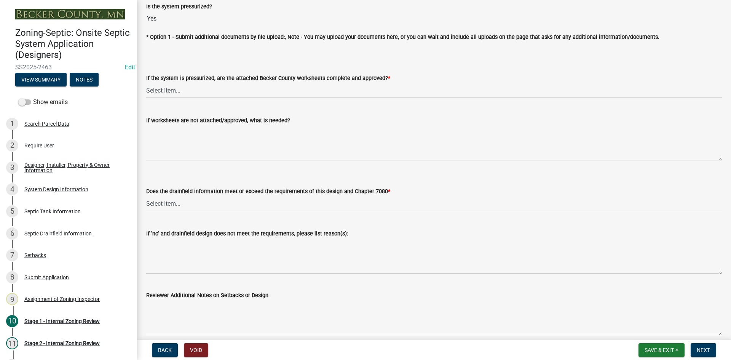
drag, startPoint x: 164, startPoint y: 85, endPoint x: 170, endPoint y: 94, distance: 10.9
click at [164, 85] on select "Select Item... Yes No NA" at bounding box center [434, 91] width 576 height 16
click at [146, 83] on select "Select Item... Yes No NA" at bounding box center [434, 91] width 576 height 16
click at [178, 93] on select "Select Item... Yes No NA" at bounding box center [434, 91] width 576 height 16
click at [146, 83] on select "Select Item... Yes No NA" at bounding box center [434, 91] width 576 height 16
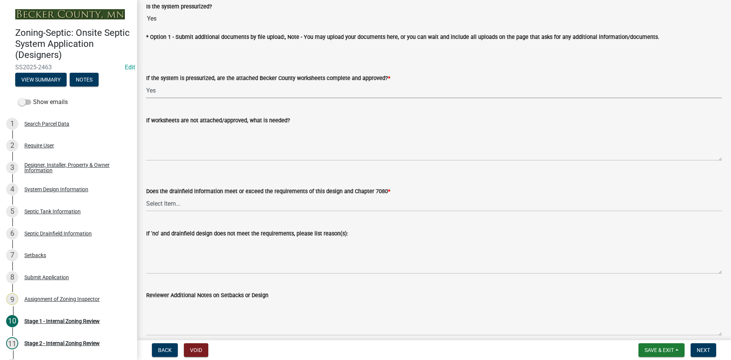
select select "3f5b086d-5a4c-4236-93bc-fa7bf4d11838"
click at [173, 199] on select "Select Item... Yes No" at bounding box center [434, 204] width 576 height 16
click at [146, 196] on select "Select Item... Yes No" at bounding box center [434, 204] width 576 height 16
select select "888a8260-2be6-47f2-a4de-b9f453a4d3bc"
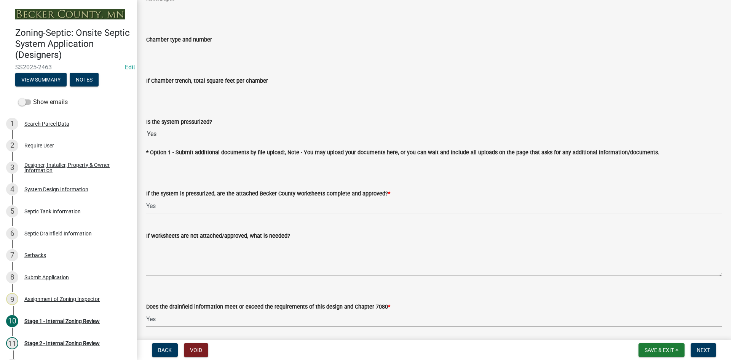
scroll to position [2827, 0]
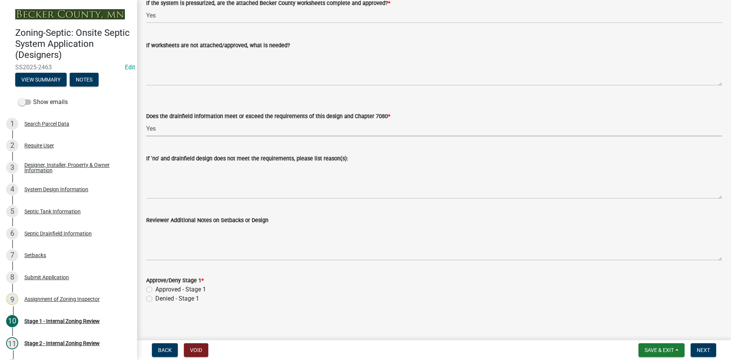
click at [153, 287] on div "Approved - Stage 1" at bounding box center [434, 289] width 576 height 9
click at [155, 289] on label "Approved - Stage 1" at bounding box center [180, 289] width 51 height 9
click at [155, 289] on input "Approved - Stage 1" at bounding box center [157, 287] width 5 height 5
radio input "true"
click at [704, 347] on span "Next" at bounding box center [703, 350] width 13 height 6
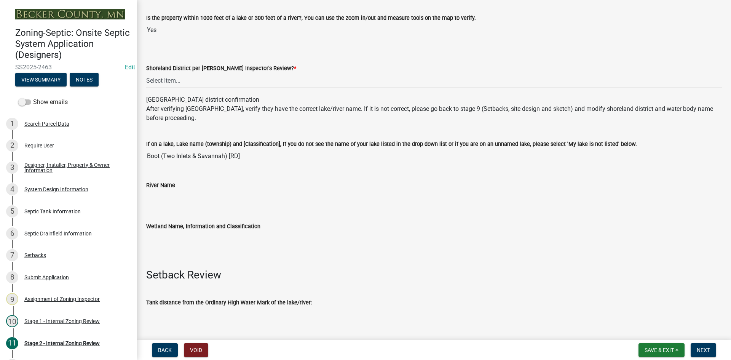
scroll to position [114, 0]
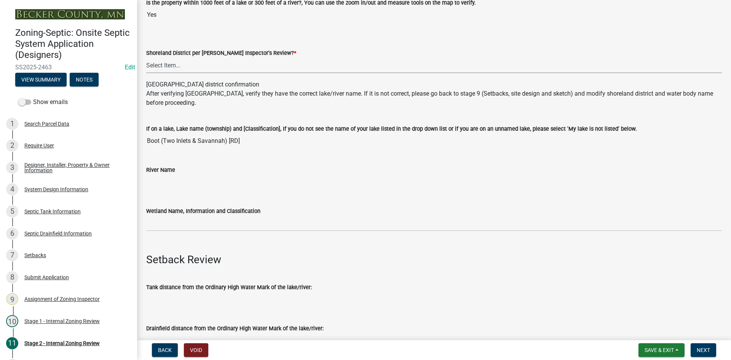
click at [175, 62] on select "Select Item... Yes No" at bounding box center [434, 65] width 576 height 16
click at [146, 57] on select "Select Item... Yes No" at bounding box center [434, 65] width 576 height 16
select select "69d592bb-9906-4277-a6fb-df8686255161"
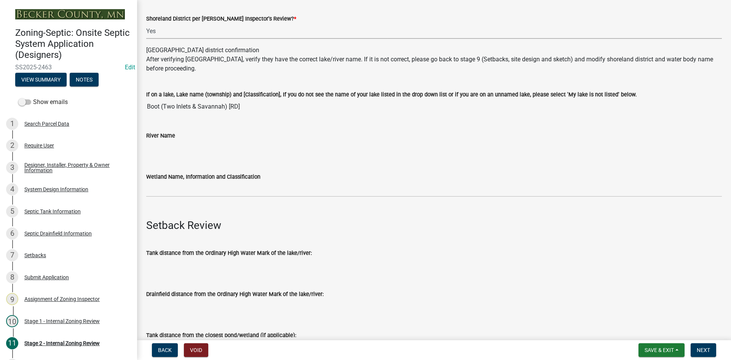
scroll to position [190, 0]
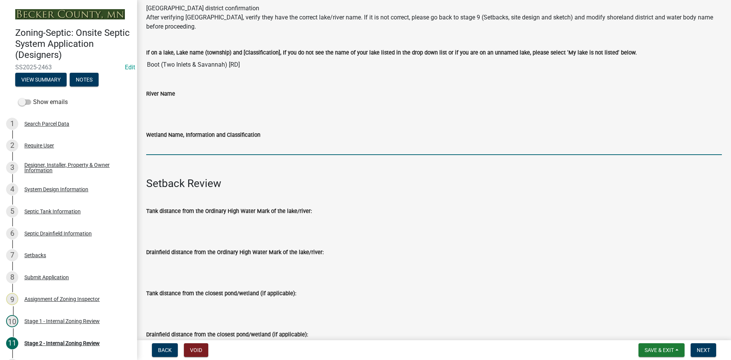
drag, startPoint x: 167, startPoint y: 150, endPoint x: 175, endPoint y: 152, distance: 8.2
click at [167, 150] on input "Wetland Name, Information and Classification" at bounding box center [434, 147] width 576 height 16
type input "rd100"
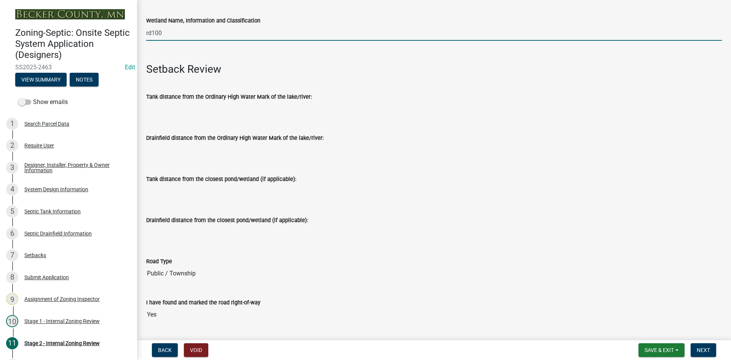
scroll to position [381, 0]
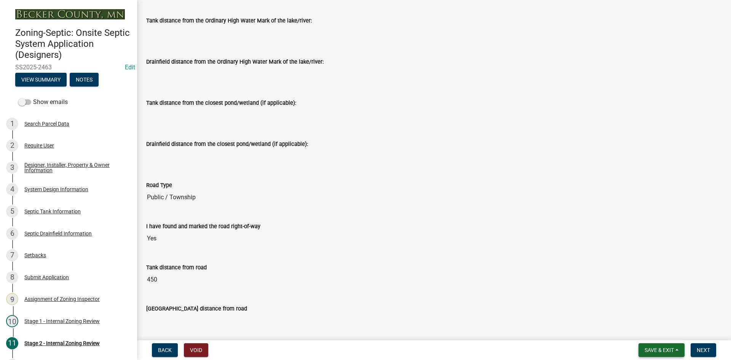
click at [653, 354] on button "Save & Exit" at bounding box center [662, 350] width 46 height 14
click at [635, 316] on button "Save" at bounding box center [654, 312] width 61 height 18
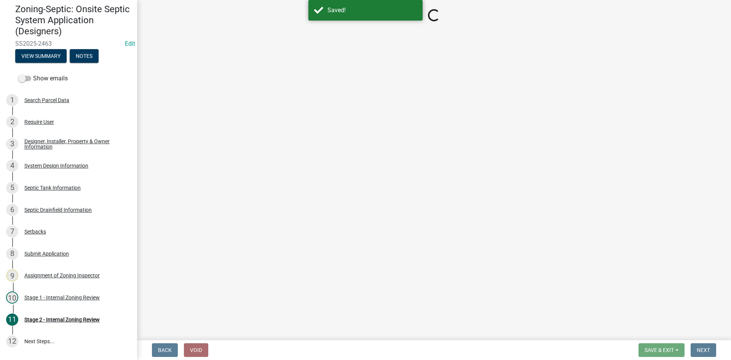
scroll to position [22, 0]
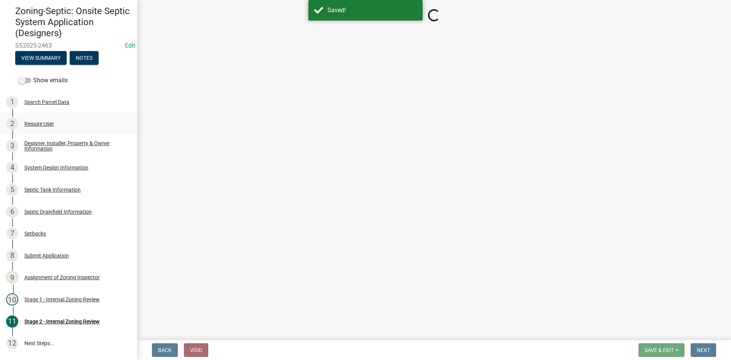
select select "69d592bb-9906-4277-a6fb-df8686255161"
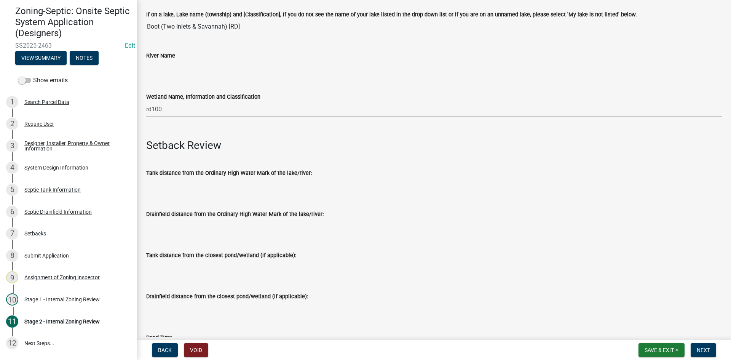
scroll to position [305, 0]
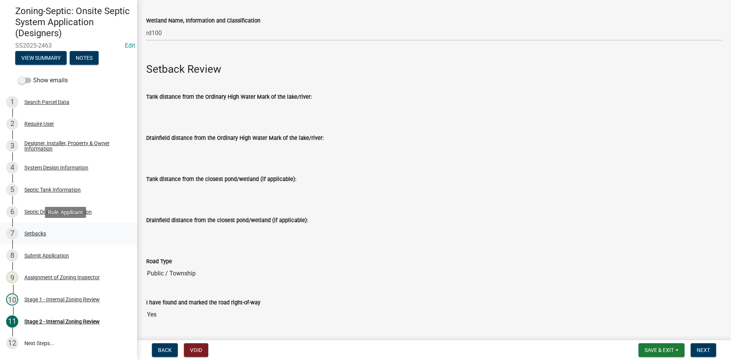
click at [39, 231] on div "Setbacks" at bounding box center [35, 233] width 22 height 5
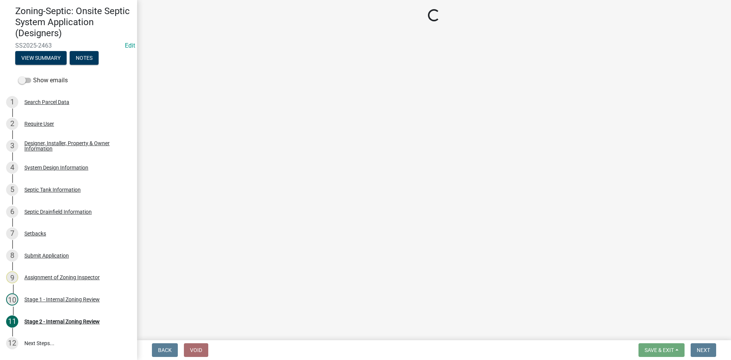
select select "c245ec0d-8d6f-4710-ab2b-b3aa70611708"
select select "f86942e1-b7a7-4c4e-b39b-4f0cfde84161"
select select "23044af5-43bb-4cf5-8aef-2716db2ce5fc"
select select "21af9b93-f494-48c6-91ae-235d36c6c939"
select select "a3ce498e-f8b1-44e2-889e-c4968ac74b5a"
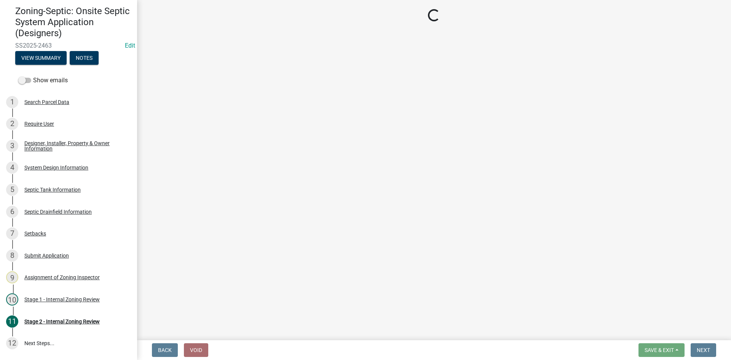
select select "cf78f1da-f066-4305-88a2-864abad1fa52"
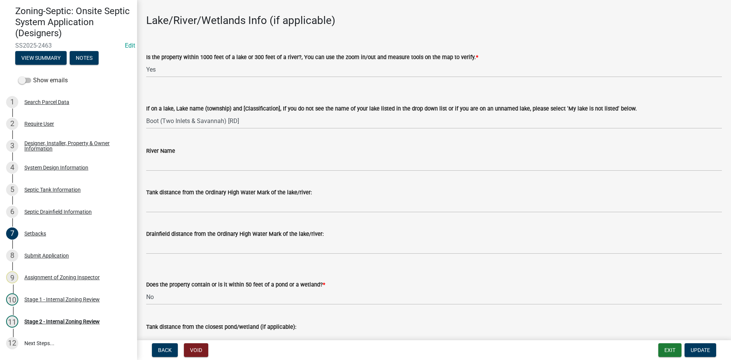
scroll to position [114, 0]
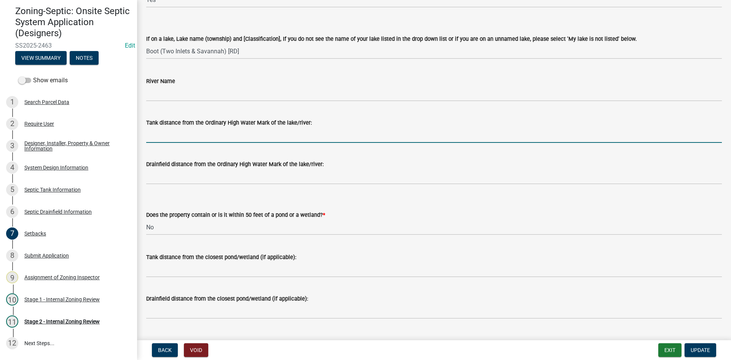
click at [159, 134] on input "Tank distance from the Ordinary High Water Mark of the lake/river:" at bounding box center [434, 135] width 576 height 16
type input "75+"
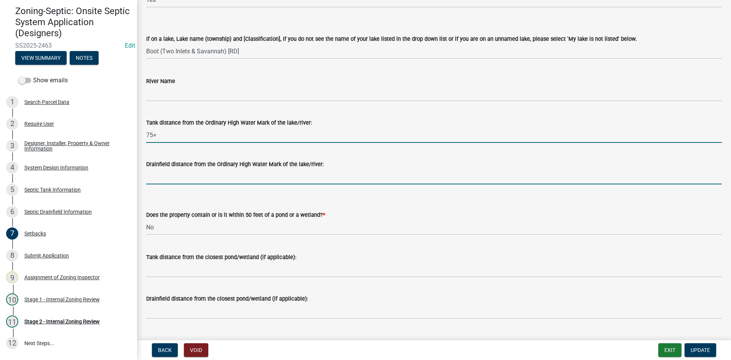
drag, startPoint x: 175, startPoint y: 177, endPoint x: 177, endPoint y: 181, distance: 4.6
click at [175, 177] on input "Drainfield distance from the Ordinary High Water Mark of the lake/river:" at bounding box center [434, 177] width 576 height 16
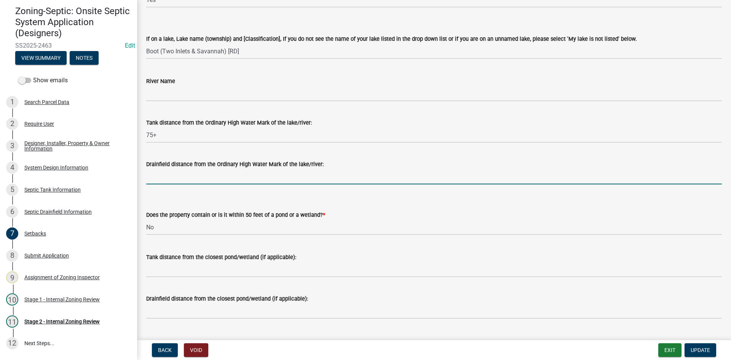
type input "75+"
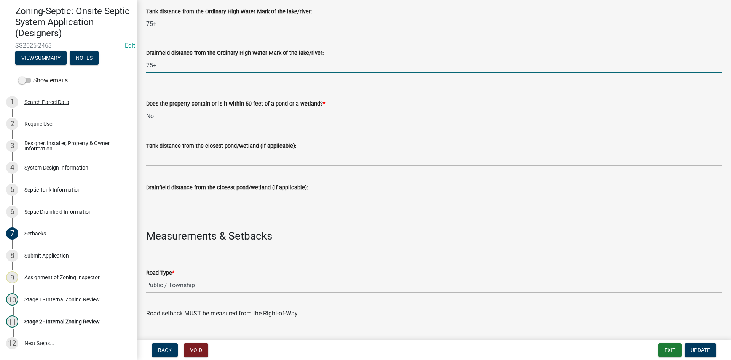
scroll to position [228, 0]
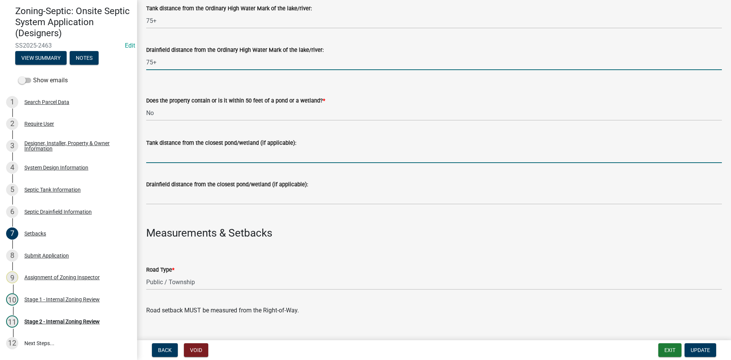
drag, startPoint x: 169, startPoint y: 156, endPoint x: 181, endPoint y: 159, distance: 12.1
click at [169, 156] on input "Tank distance from the closest pond/wetland (if applicable):" at bounding box center [434, 155] width 576 height 16
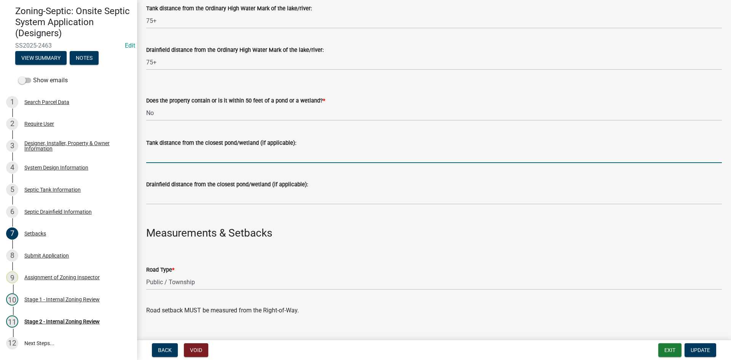
type input "NA"
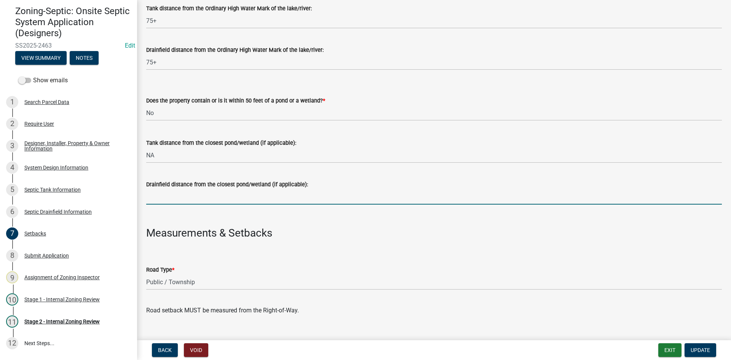
drag, startPoint x: 167, startPoint y: 200, endPoint x: 172, endPoint y: 208, distance: 9.3
click at [167, 200] on input "Drainfield distance from the closest pond/wetland (if applicable):" at bounding box center [434, 197] width 576 height 16
type input "NA"
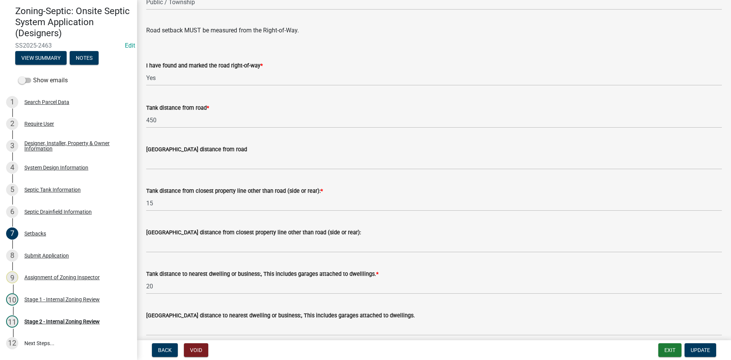
scroll to position [495, 0]
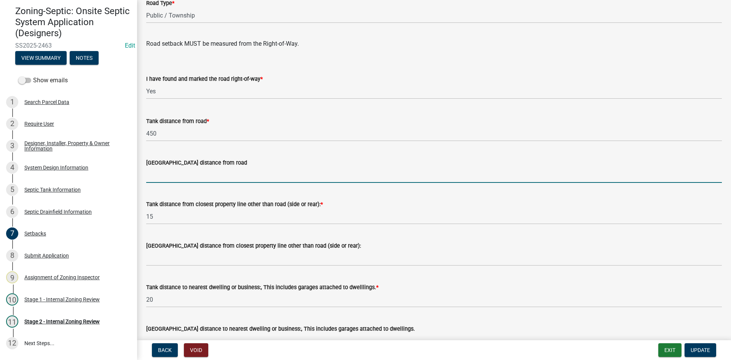
click at [160, 177] on input "Drainfield distance from road" at bounding box center [434, 175] width 576 height 16
click at [161, 176] on input "Drainfield distance from road" at bounding box center [434, 175] width 576 height 16
click at [279, 172] on input "Drainfield distance from road" at bounding box center [434, 175] width 576 height 16
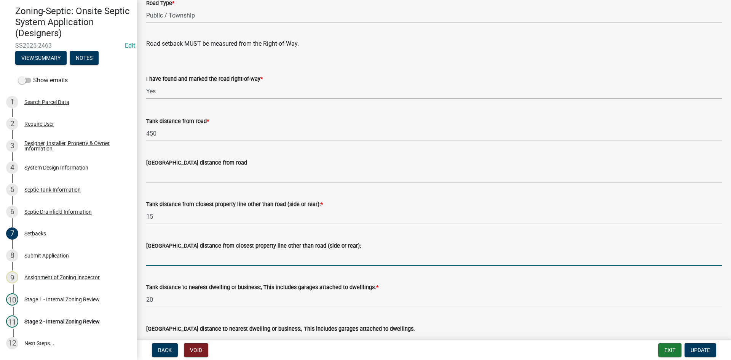
drag, startPoint x: 337, startPoint y: 256, endPoint x: 348, endPoint y: 253, distance: 11.4
click at [337, 256] on input "Drainfield distance from closest property line other than road (side or rear):" at bounding box center [434, 258] width 576 height 16
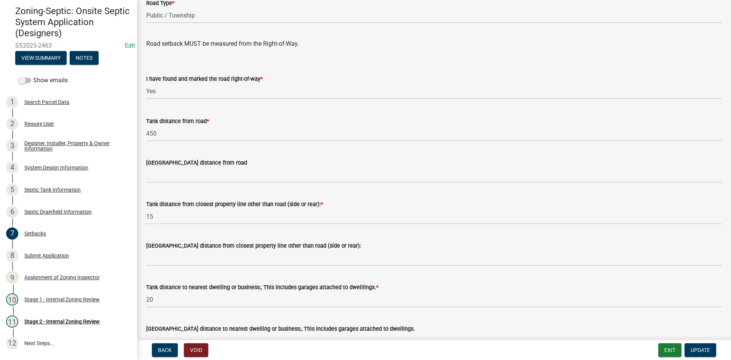
click at [167, 164] on label "Drainfield distance from road" at bounding box center [196, 162] width 101 height 5
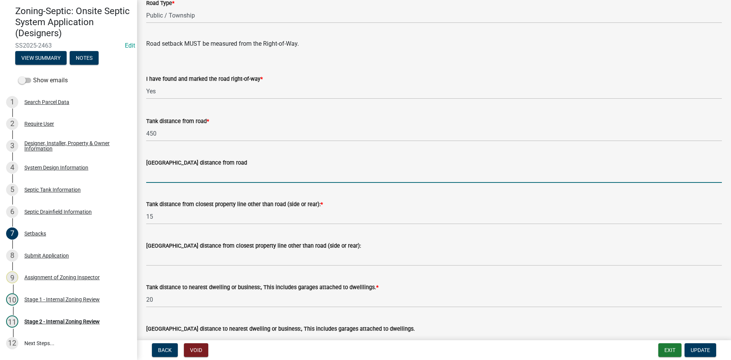
click at [167, 167] on input "Drainfield distance from road" at bounding box center [434, 175] width 576 height 16
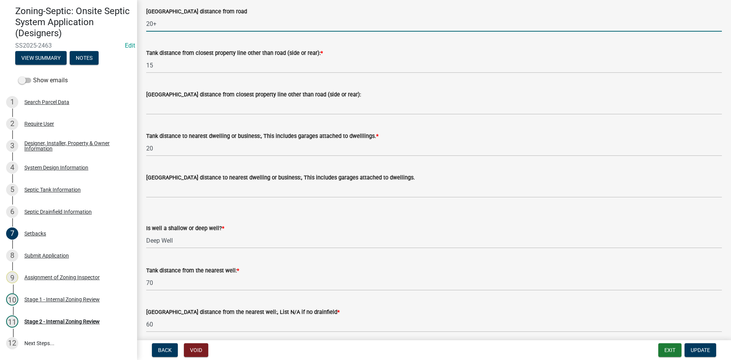
scroll to position [647, 0]
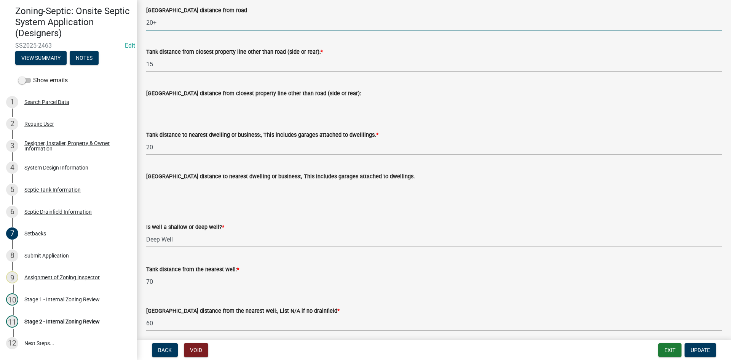
type input "20+"
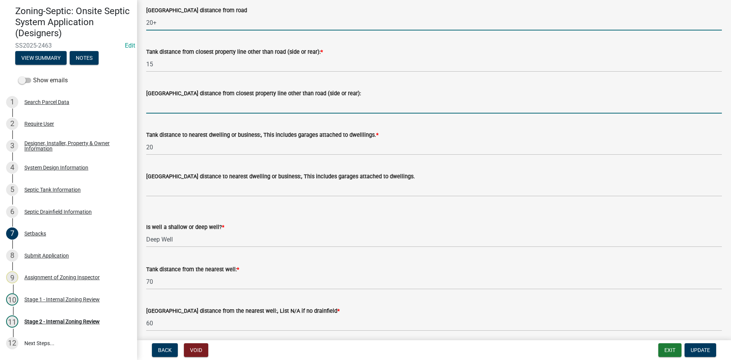
click at [171, 102] on input "Drainfield distance from closest property line other than road (side or rear):" at bounding box center [434, 106] width 576 height 16
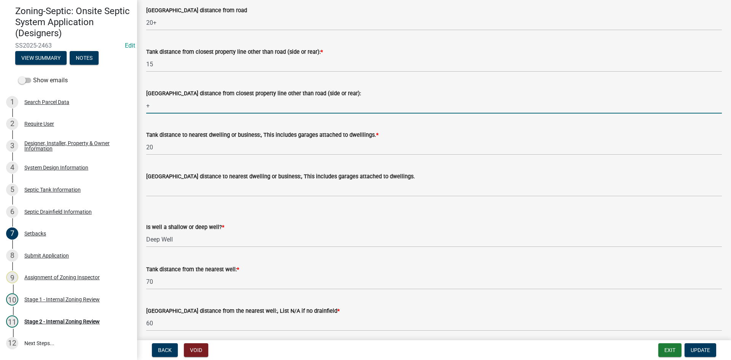
drag, startPoint x: 160, startPoint y: 107, endPoint x: 138, endPoint y: 111, distance: 22.7
type input "10+"
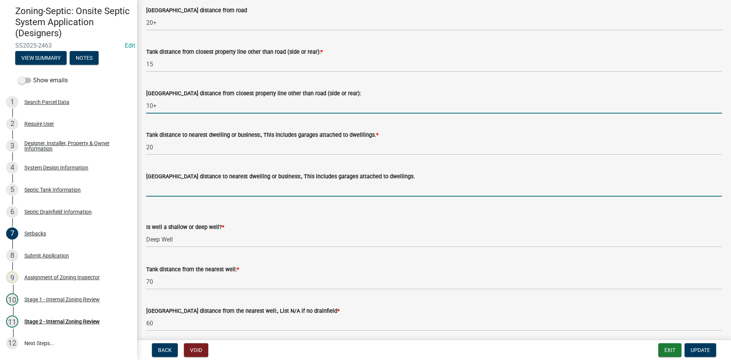
click at [170, 188] on input "Drainfield distance to nearest dwelling or business:, This includes garages att…" at bounding box center [434, 189] width 576 height 16
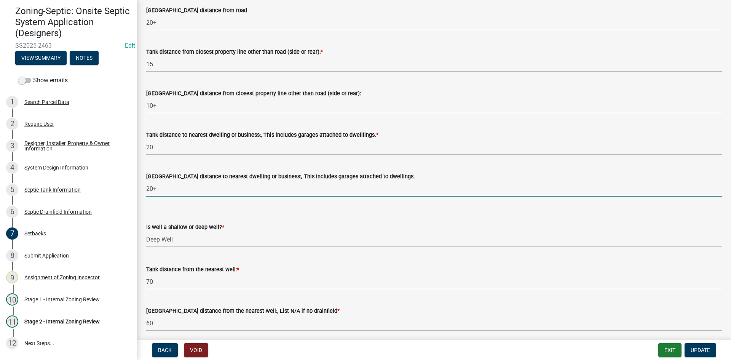
type input "20+"
click at [408, 232] on select "Select Item... Deep Well Shallow Well No Well - Connected or to be connected to…" at bounding box center [434, 240] width 576 height 16
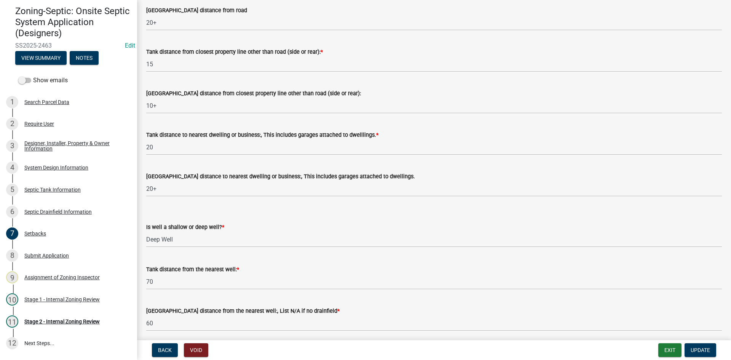
click at [406, 221] on form "Is well a shallow or deep well? * Select Item... Deep Well Shallow Well No Well…" at bounding box center [434, 230] width 576 height 34
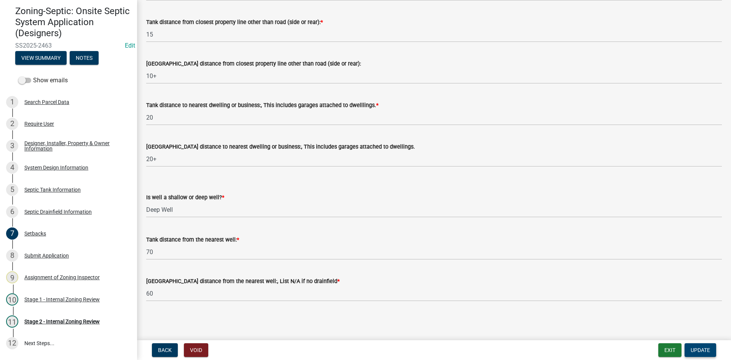
click at [698, 347] on span "Update" at bounding box center [700, 350] width 19 height 6
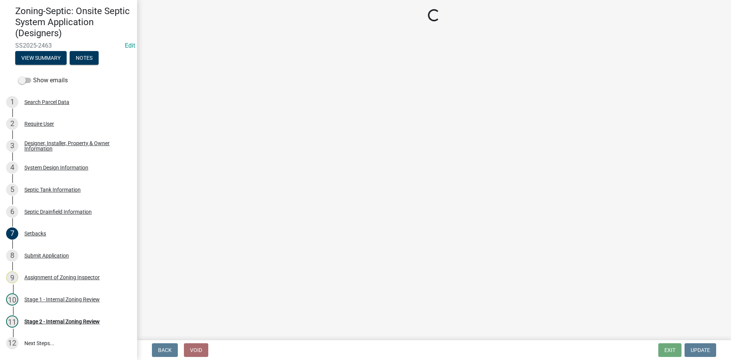
scroll to position [87, 0]
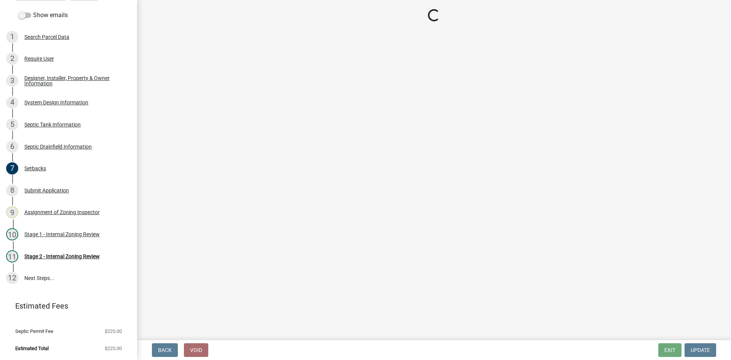
select select "69d592bb-9906-4277-a6fb-df8686255161"
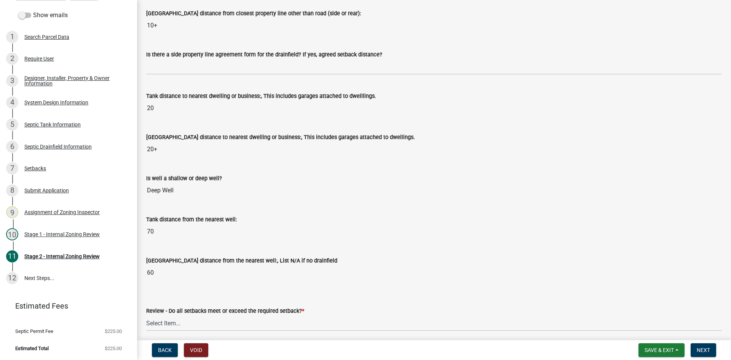
scroll to position [609, 0]
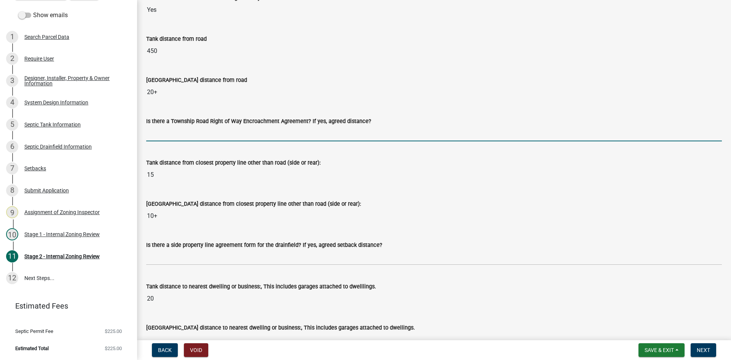
click at [164, 134] on input "Is there a Township Road Right of Way Encroachment Agreement? If yes, agreed di…" at bounding box center [434, 134] width 576 height 16
type input "na"
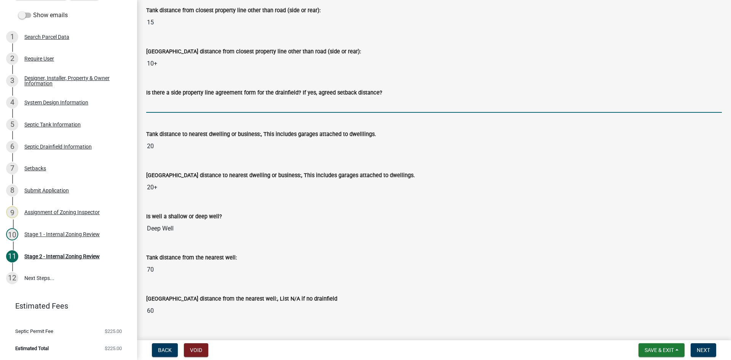
click at [171, 102] on input "Is there a side property line agreement form for the drainfield? If yes, agreed…" at bounding box center [434, 105] width 576 height 16
type input "na"
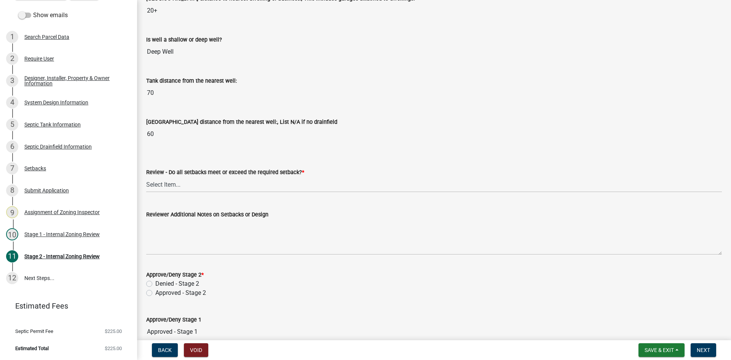
scroll to position [952, 0]
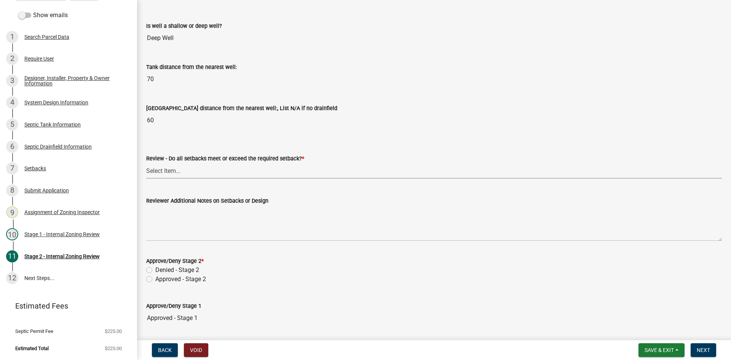
click at [183, 176] on select "Select Item... Yes No N/A" at bounding box center [434, 171] width 576 height 16
click at [146, 163] on select "Select Item... Yes No N/A" at bounding box center [434, 171] width 576 height 16
select select "1ad81be4-5d59-46bf-8b7b-d7c0f20ad891"
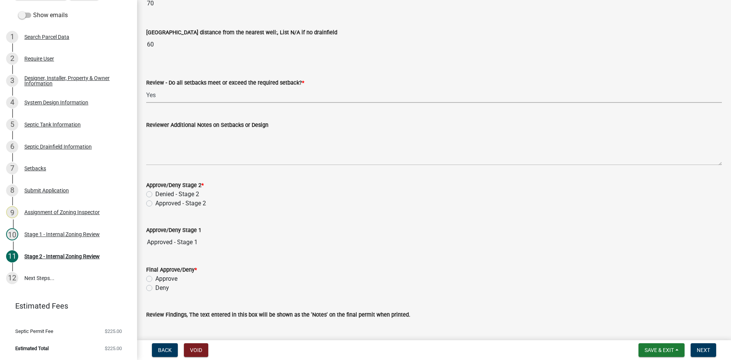
scroll to position [1028, 0]
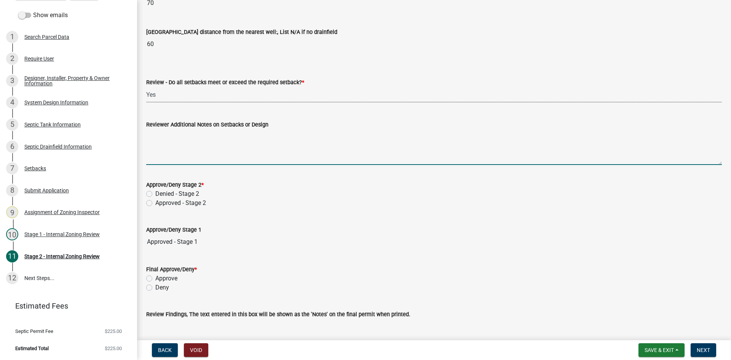
click at [176, 142] on textarea "Reviewer Additional Notes on Setbacks or Design" at bounding box center [434, 147] width 576 height 36
click at [171, 148] on textarea "Reviewer Additional Notes on Setbacks or Design" at bounding box center [434, 147] width 576 height 36
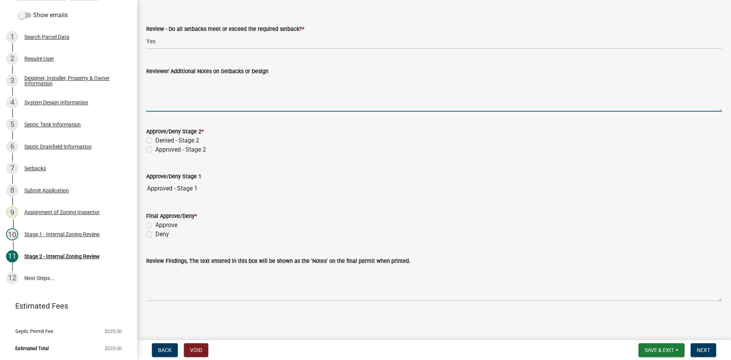
click at [155, 151] on label "Approved - Stage 2" at bounding box center [180, 149] width 51 height 9
click at [155, 150] on input "Approved - Stage 2" at bounding box center [157, 147] width 5 height 5
radio input "true"
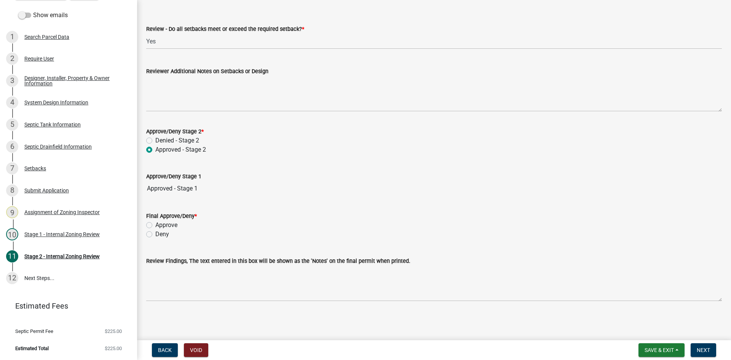
click at [269, 169] on div "Approve/Deny Stage 1 Approved - Stage 1" at bounding box center [434, 178] width 576 height 35
click at [155, 226] on label "Approve" at bounding box center [166, 224] width 22 height 9
click at [155, 225] on input "Approve" at bounding box center [157, 222] width 5 height 5
radio input "true"
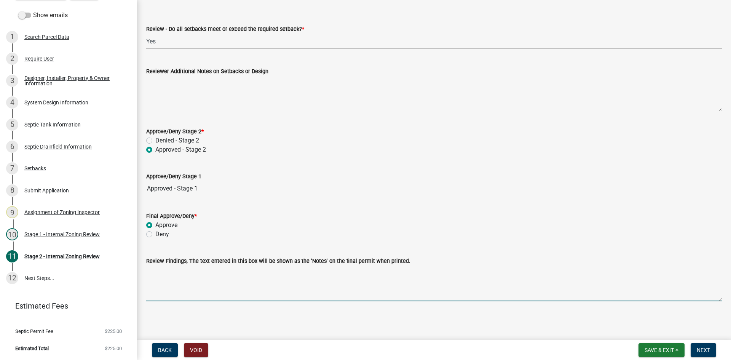
click at [170, 281] on textarea "Review Findings, The text entered in this box will be shown as the 'Notes' on t…" at bounding box center [434, 283] width 576 height 36
click at [244, 272] on textarea "10X38 ROCK BED 1500/2 TANK 500PUMP" at bounding box center [434, 283] width 576 height 36
type textarea "10X38 ROCK BED 1500/2 TANK 500 PUMP"
drag, startPoint x: 709, startPoint y: 353, endPoint x: 726, endPoint y: 345, distance: 17.9
click at [709, 352] on span "Next" at bounding box center [703, 350] width 13 height 6
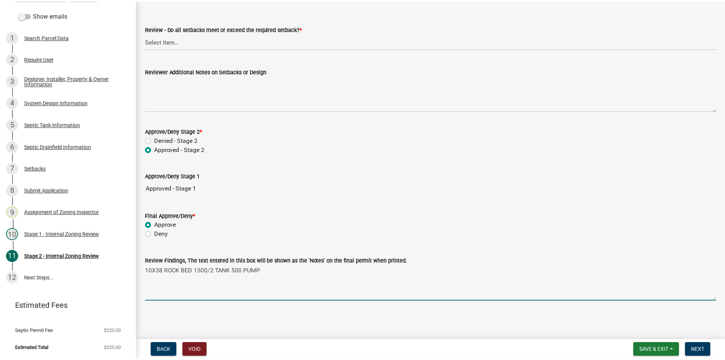
scroll to position [0, 0]
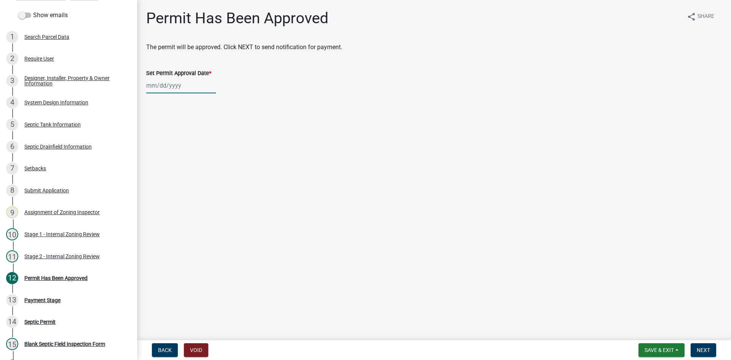
click at [189, 83] on div at bounding box center [181, 86] width 70 height 16
select select "8"
select select "2025"
click at [151, 163] on div "18" at bounding box center [154, 163] width 12 height 12
type input "[DATE]"
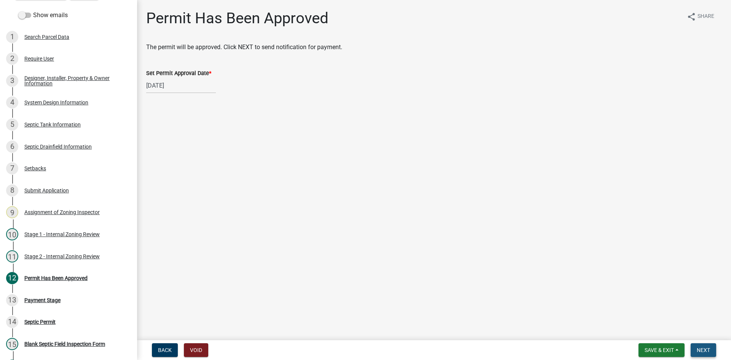
click at [707, 351] on span "Next" at bounding box center [703, 350] width 13 height 6
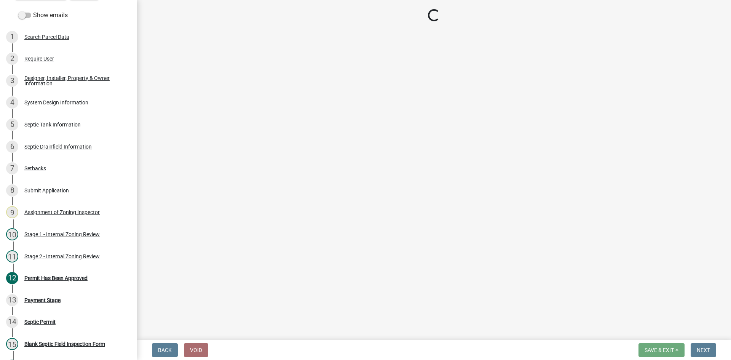
select select "3: 3"
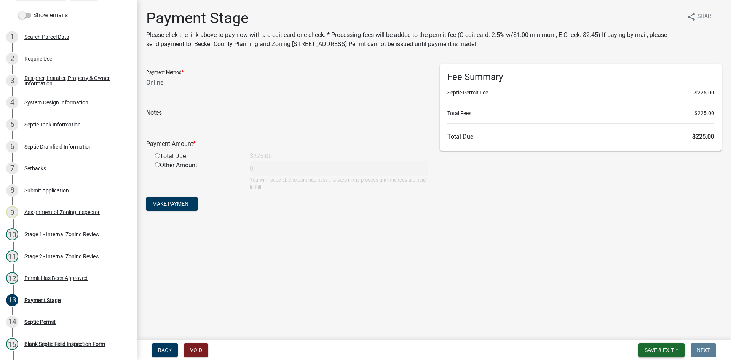
click at [663, 356] on button "Save & Exit" at bounding box center [662, 350] width 46 height 14
click at [652, 327] on button "Save & Exit" at bounding box center [654, 330] width 61 height 18
